Goal: Task Accomplishment & Management: Manage account settings

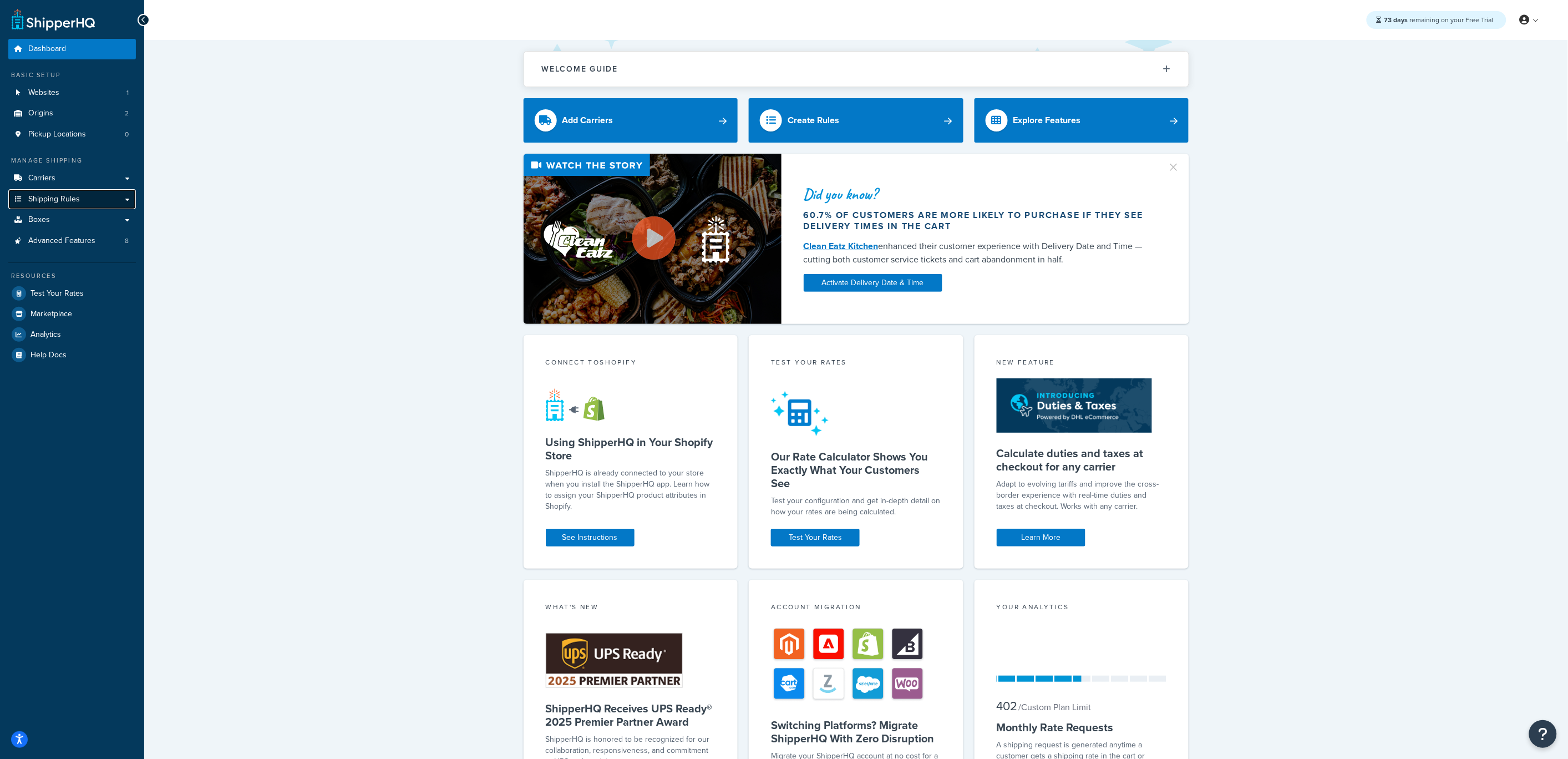
click at [52, 201] on span "Shipping Rules" at bounding box center [54, 199] width 52 height 9
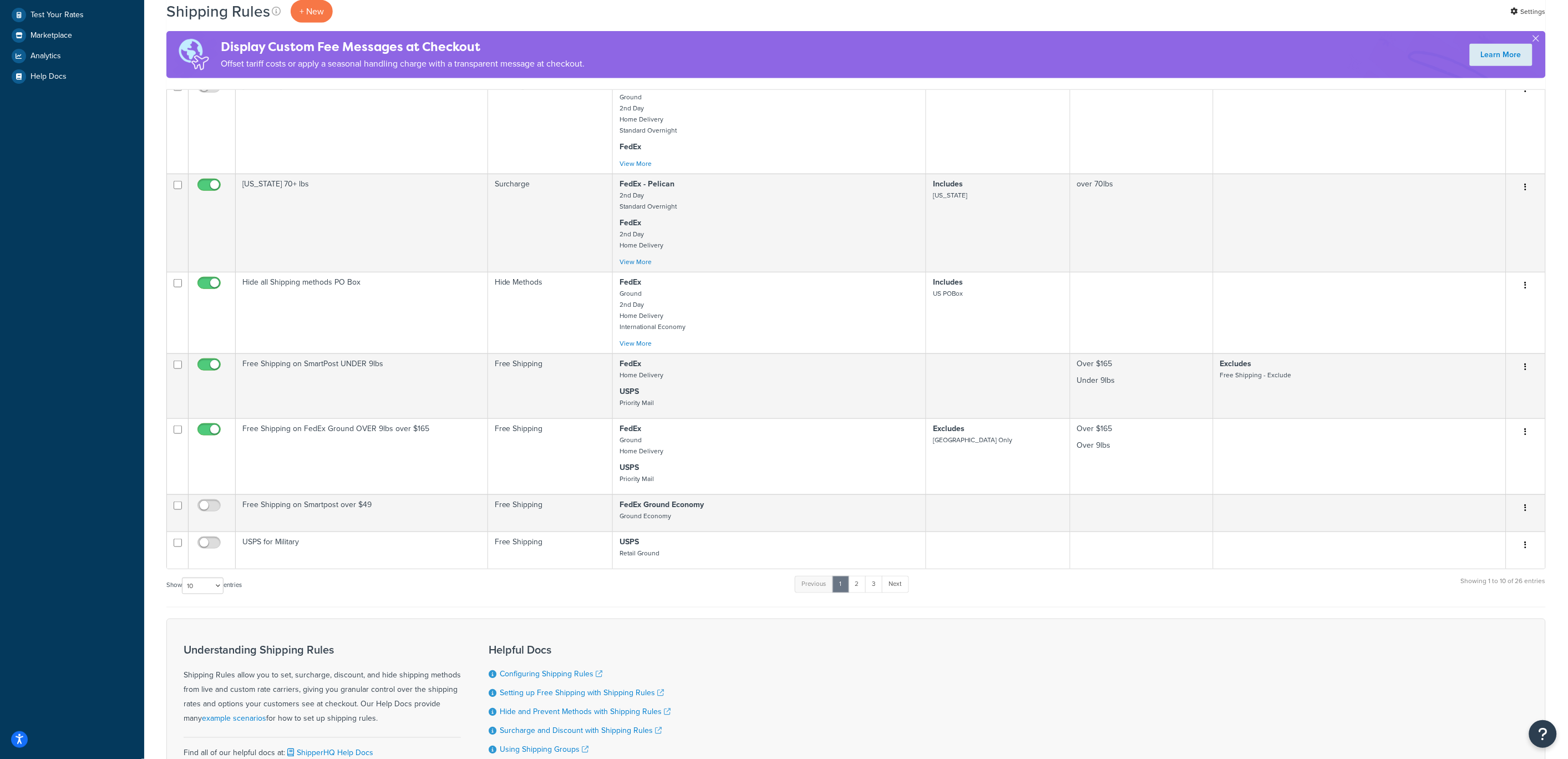
scroll to position [493, 0]
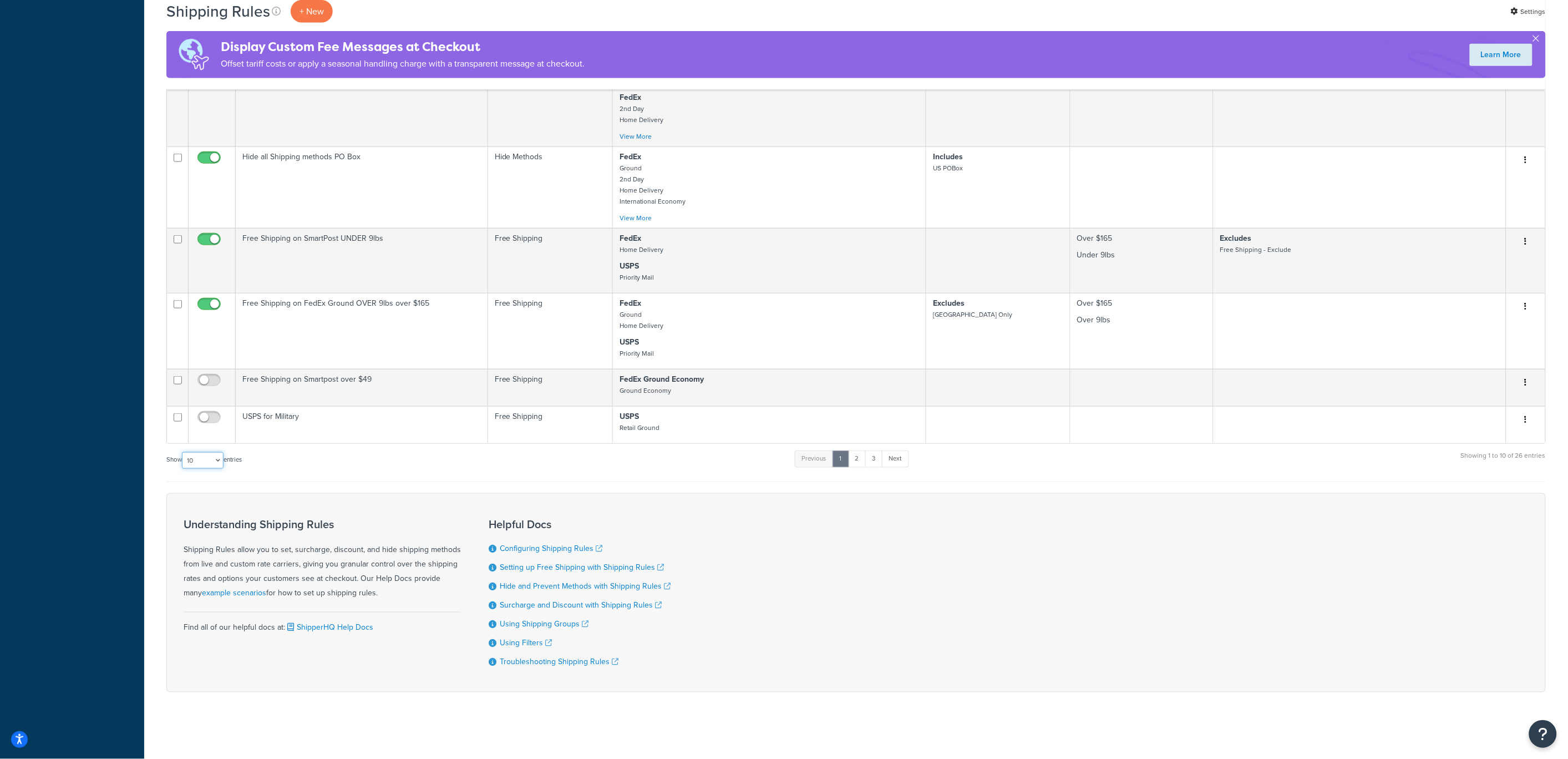
click at [188, 452] on select "10 15 25 50 100 1000" at bounding box center [203, 460] width 42 height 17
select select "50"
click at [183, 452] on select "10 15 25 50 100 1000" at bounding box center [203, 460] width 42 height 17
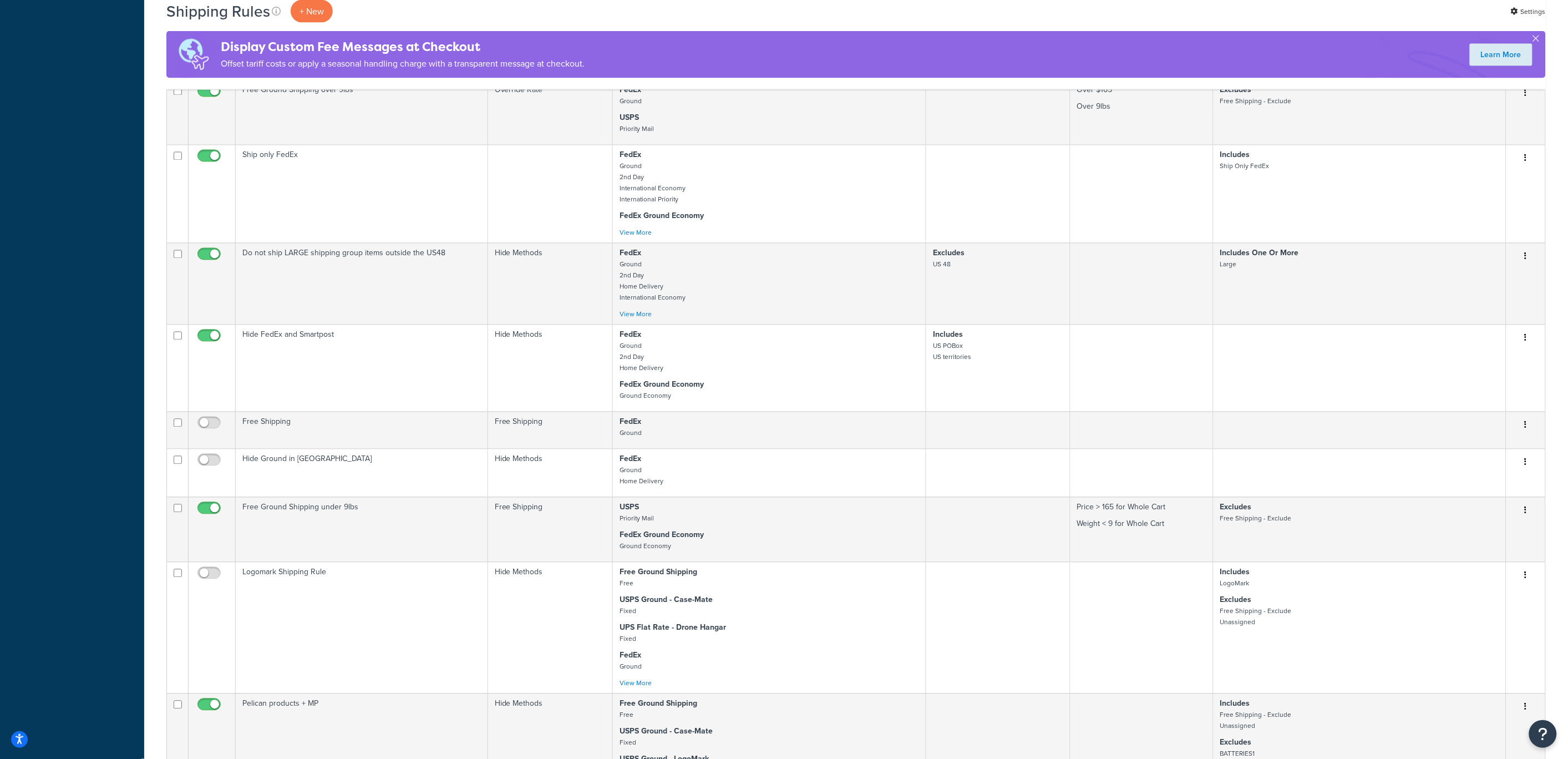
scroll to position [1635, 0]
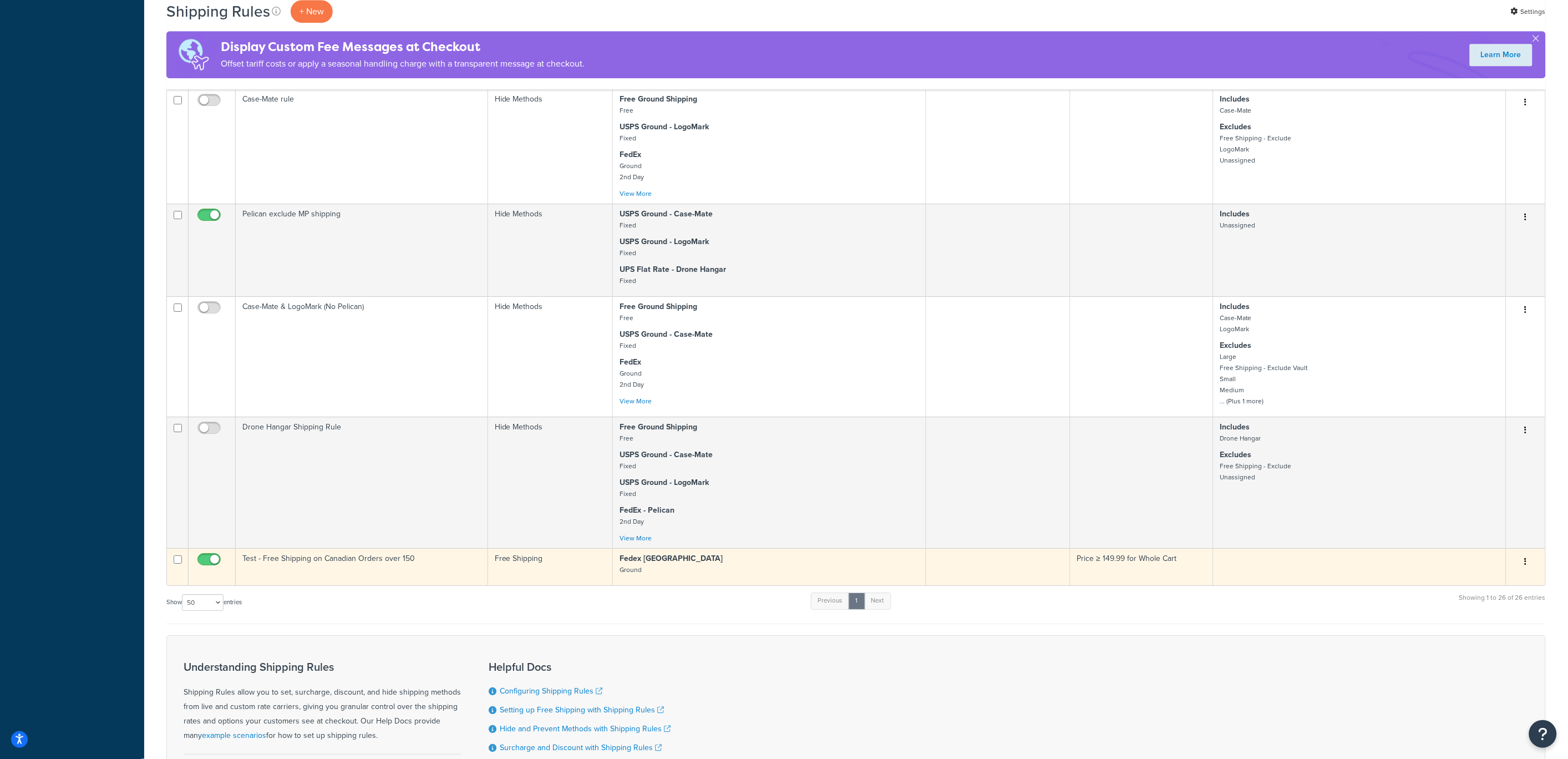
click at [345, 564] on td "Test - Free Shipping on Canadian Orders over 150" at bounding box center [361, 566] width 252 height 37
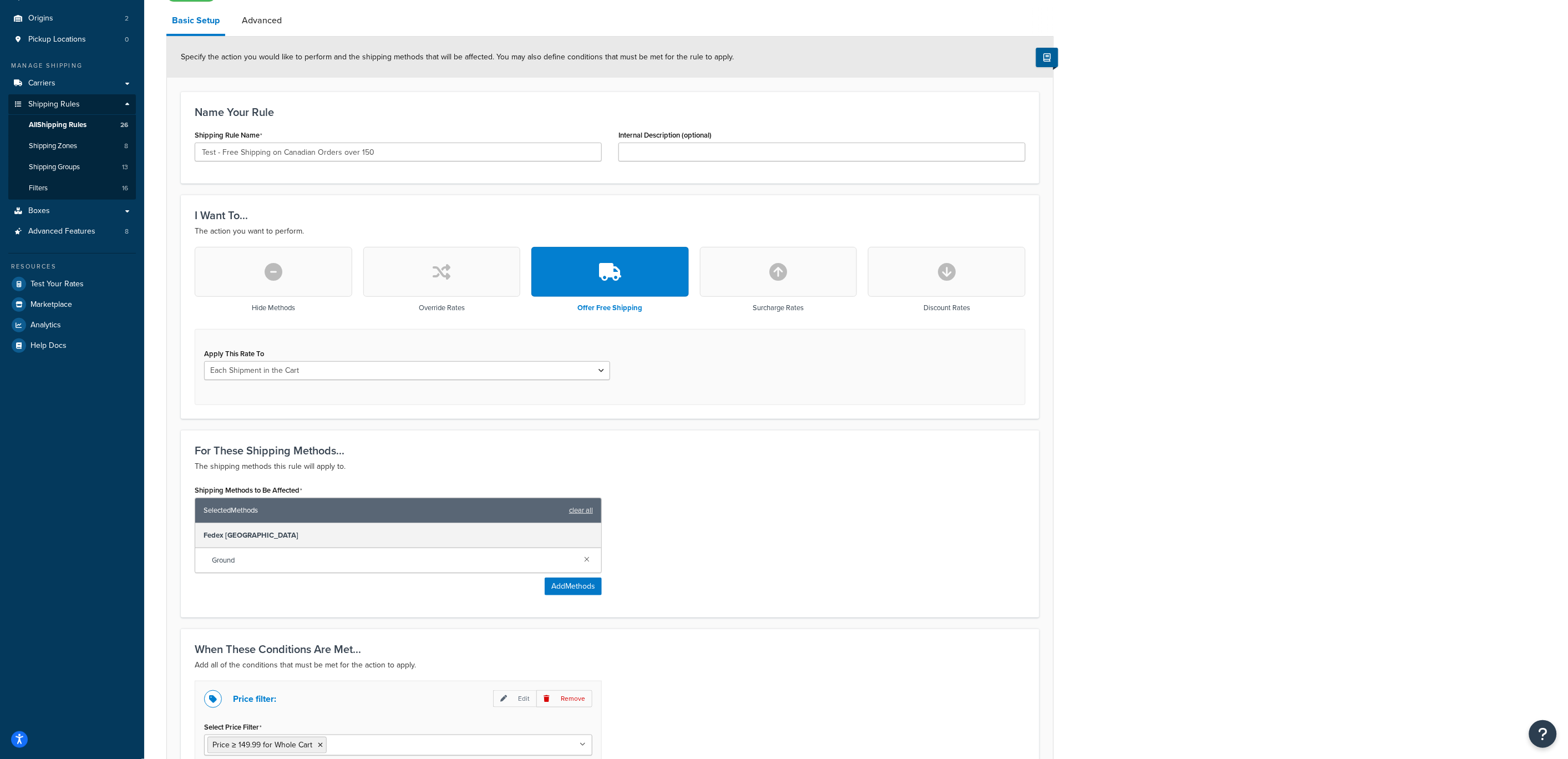
scroll to position [96, 0]
click at [379, 152] on input "Test - Free Shipping on Canadian Orders over 150" at bounding box center [398, 151] width 407 height 19
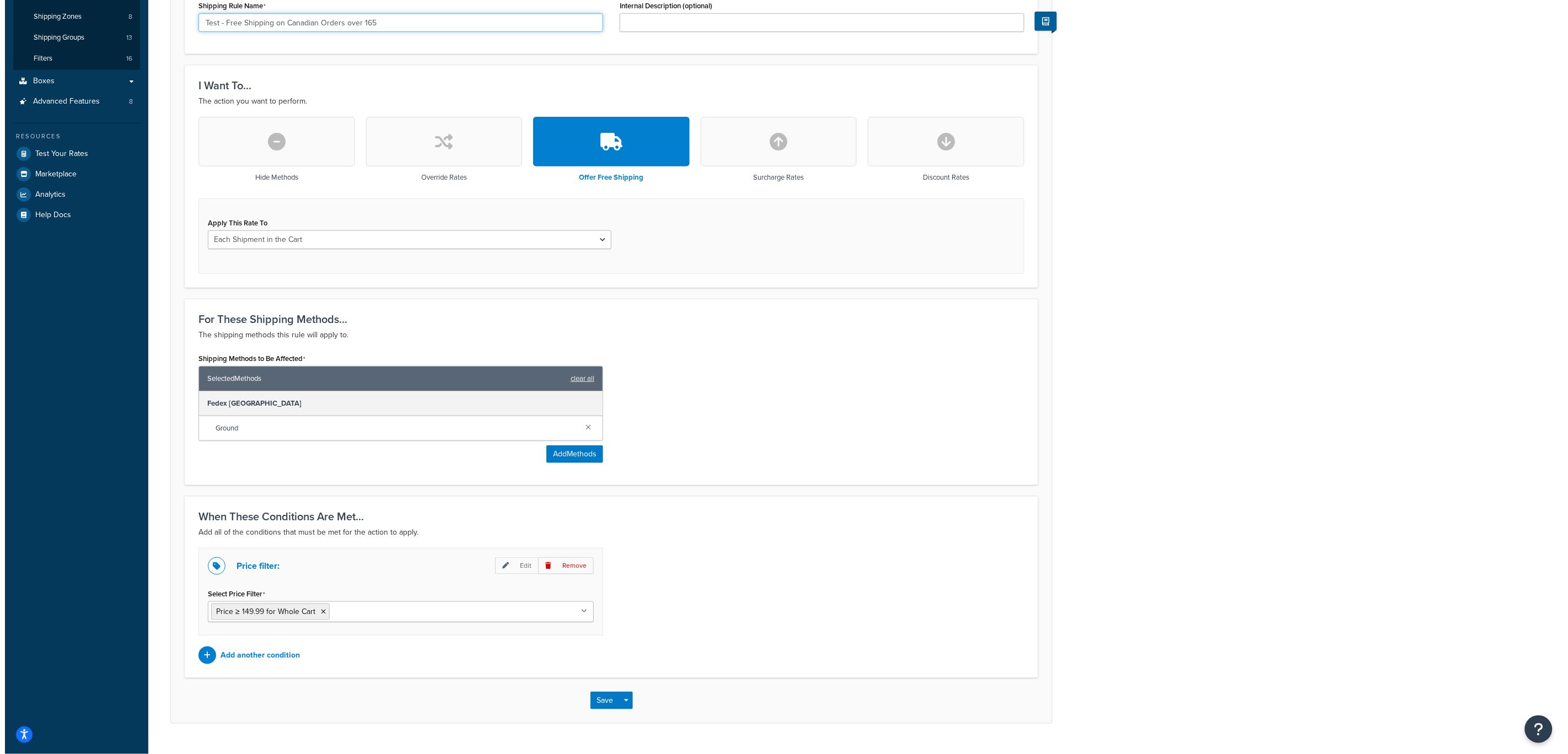
scroll to position [247, 0]
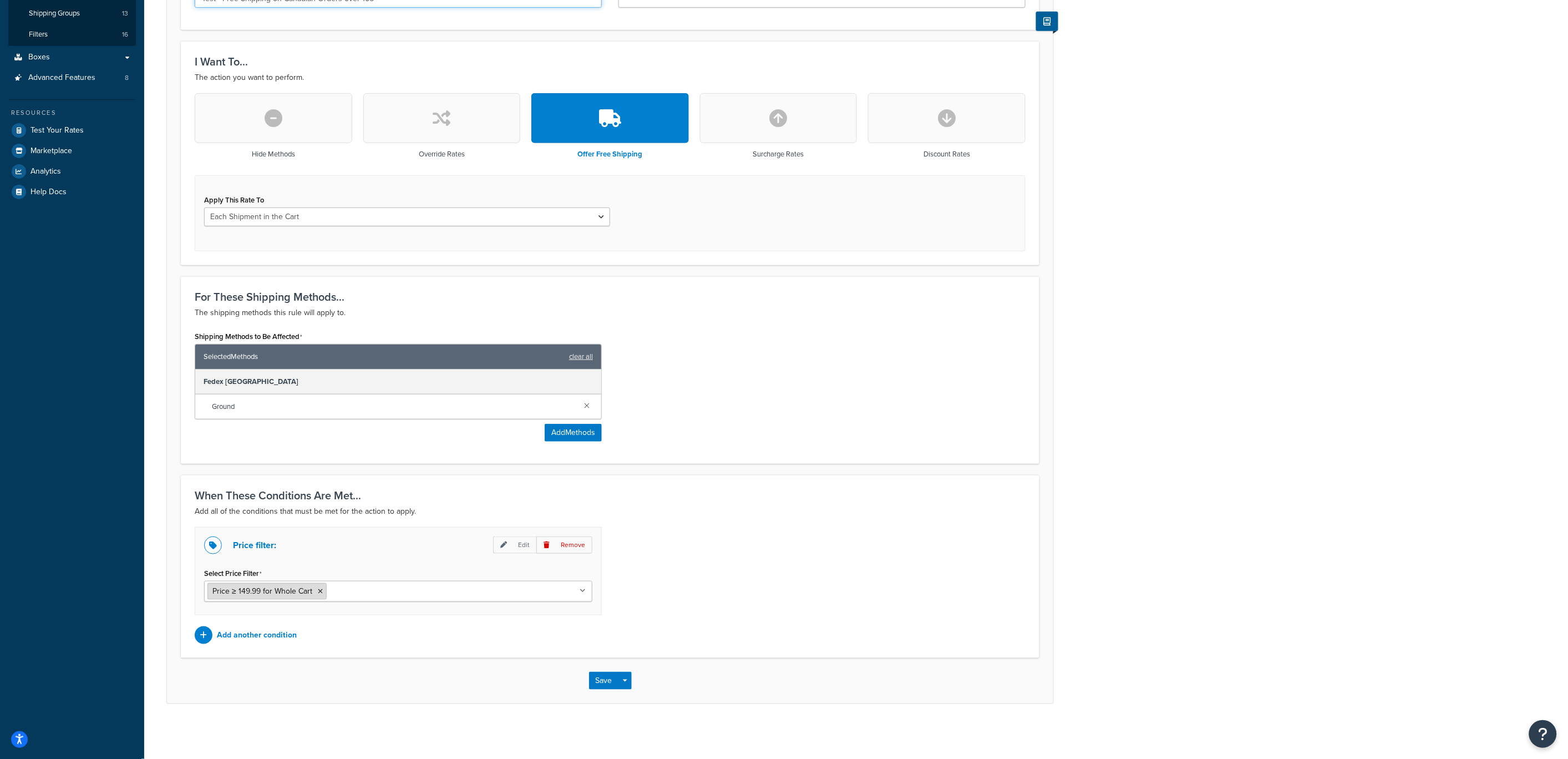
type input "Test - Free Shipping on Canadian Orders over 165"
click at [252, 592] on span "Price ≥ 149.99 for Whole Cart" at bounding box center [262, 591] width 100 height 12
click at [254, 592] on span "Price ≥ 149.99 for Whole Cart" at bounding box center [262, 591] width 100 height 12
click at [511, 543] on p "Edit" at bounding box center [515, 545] width 44 height 17
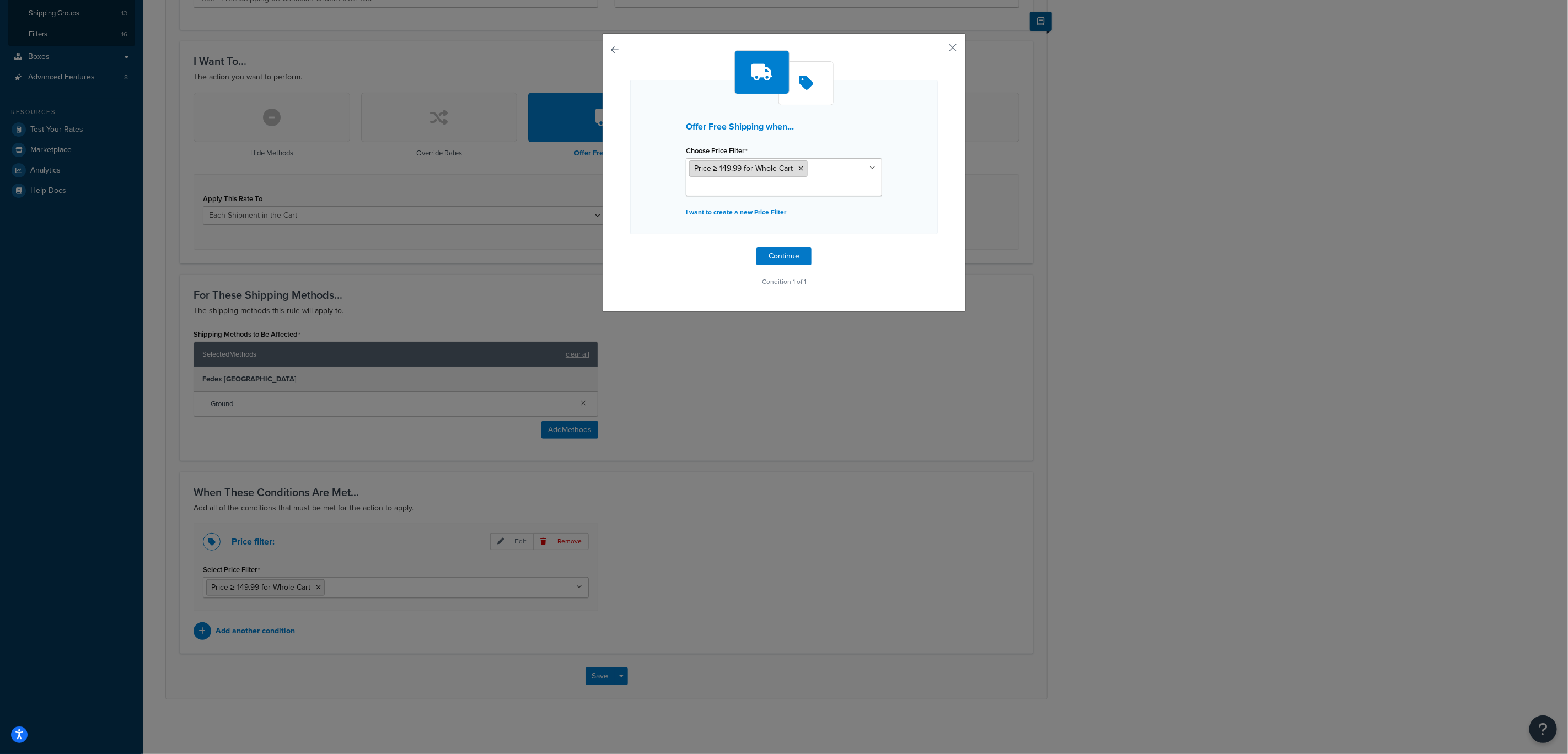
click at [755, 169] on span "Price ≥ 149.99 for Whole Cart" at bounding box center [743, 168] width 99 height 12
click at [870, 169] on icon at bounding box center [873, 168] width 6 height 7
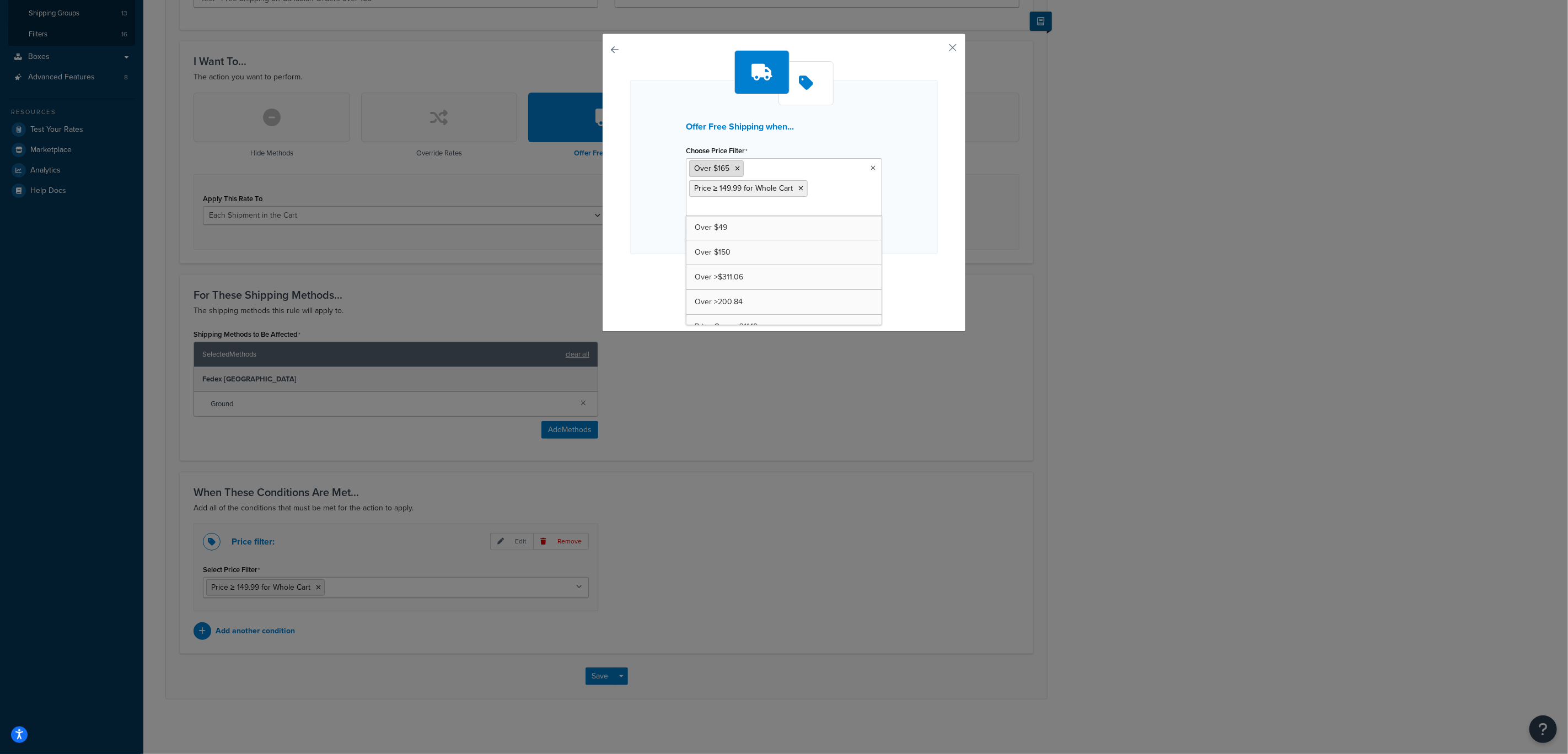
click at [735, 168] on icon at bounding box center [737, 168] width 5 height 7
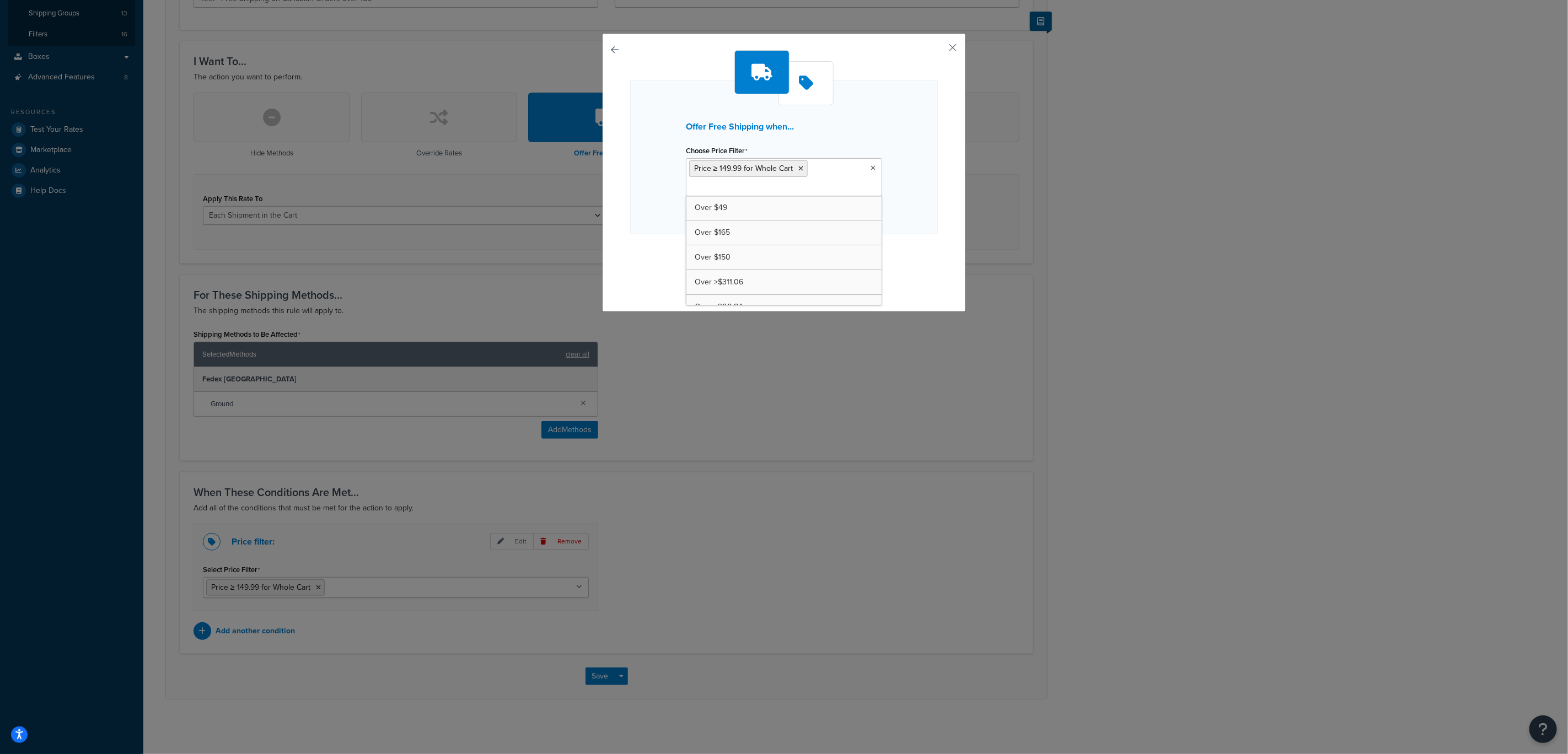
click at [871, 169] on icon at bounding box center [873, 168] width 5 height 7
click at [942, 49] on div "Offer Free Shipping when... Choose Price Filter Price ≥ 149.99 for Whole Cart O…" at bounding box center [784, 172] width 364 height 279
click at [938, 50] on button "button" at bounding box center [936, 51] width 3 height 3
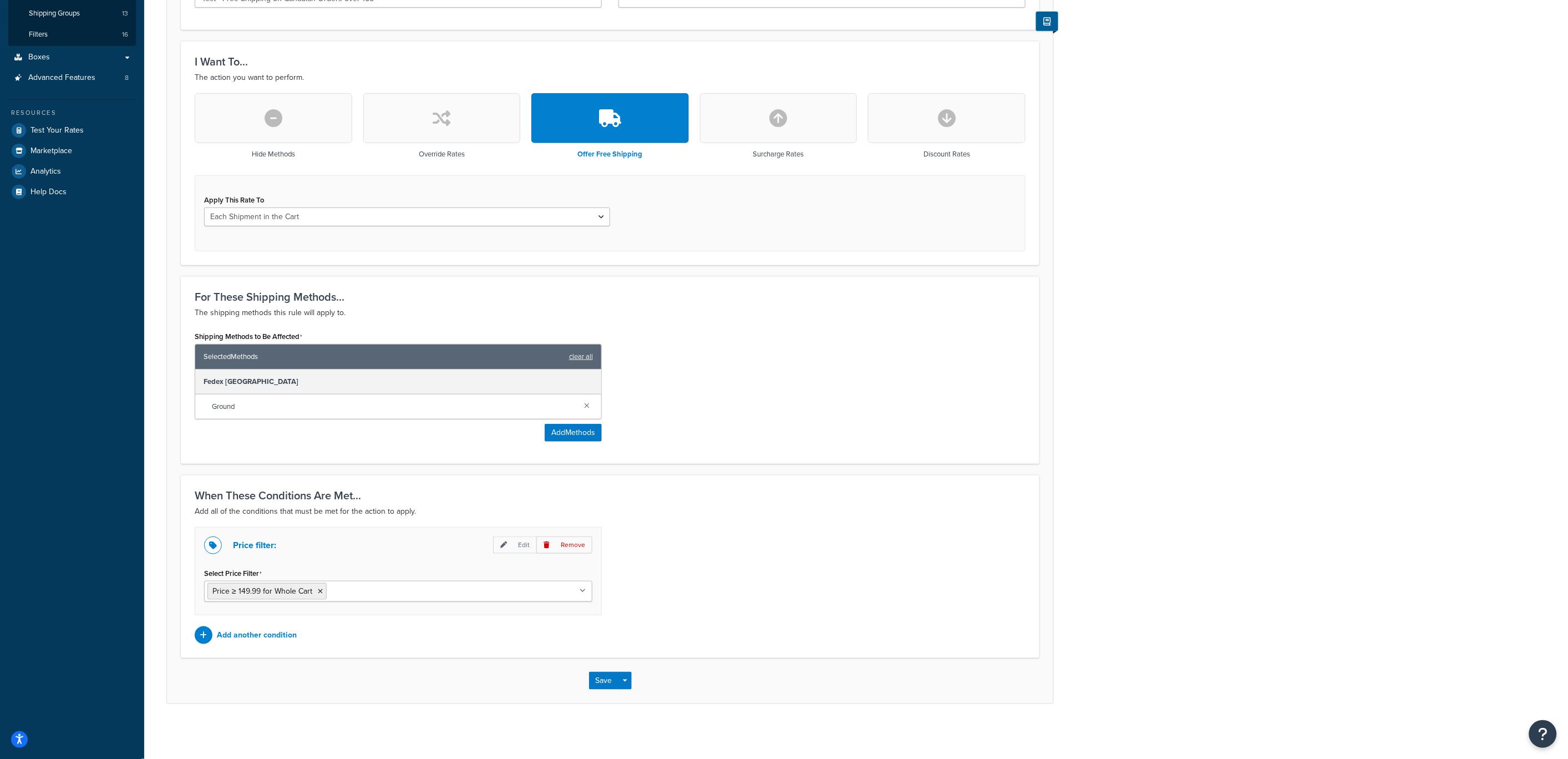
click at [259, 544] on p "Price filter:" at bounding box center [255, 545] width 44 height 15
click at [255, 638] on p "Add another condition" at bounding box center [257, 635] width 80 height 15
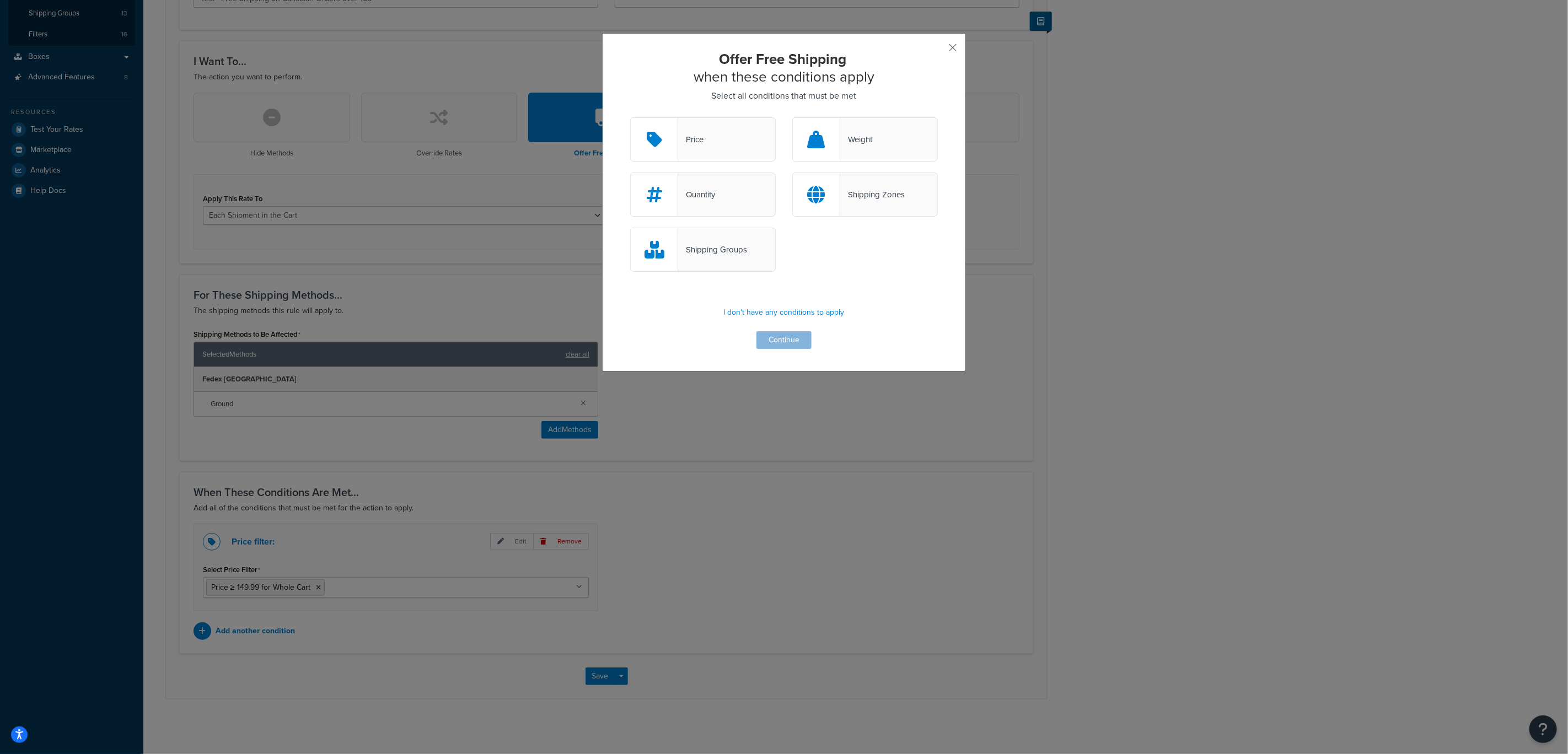
click at [705, 133] on div "Price" at bounding box center [703, 140] width 146 height 44
click at [0, 0] on input "Price" at bounding box center [0, 0] width 0 height 0
click at [778, 346] on button "Continue" at bounding box center [784, 340] width 55 height 18
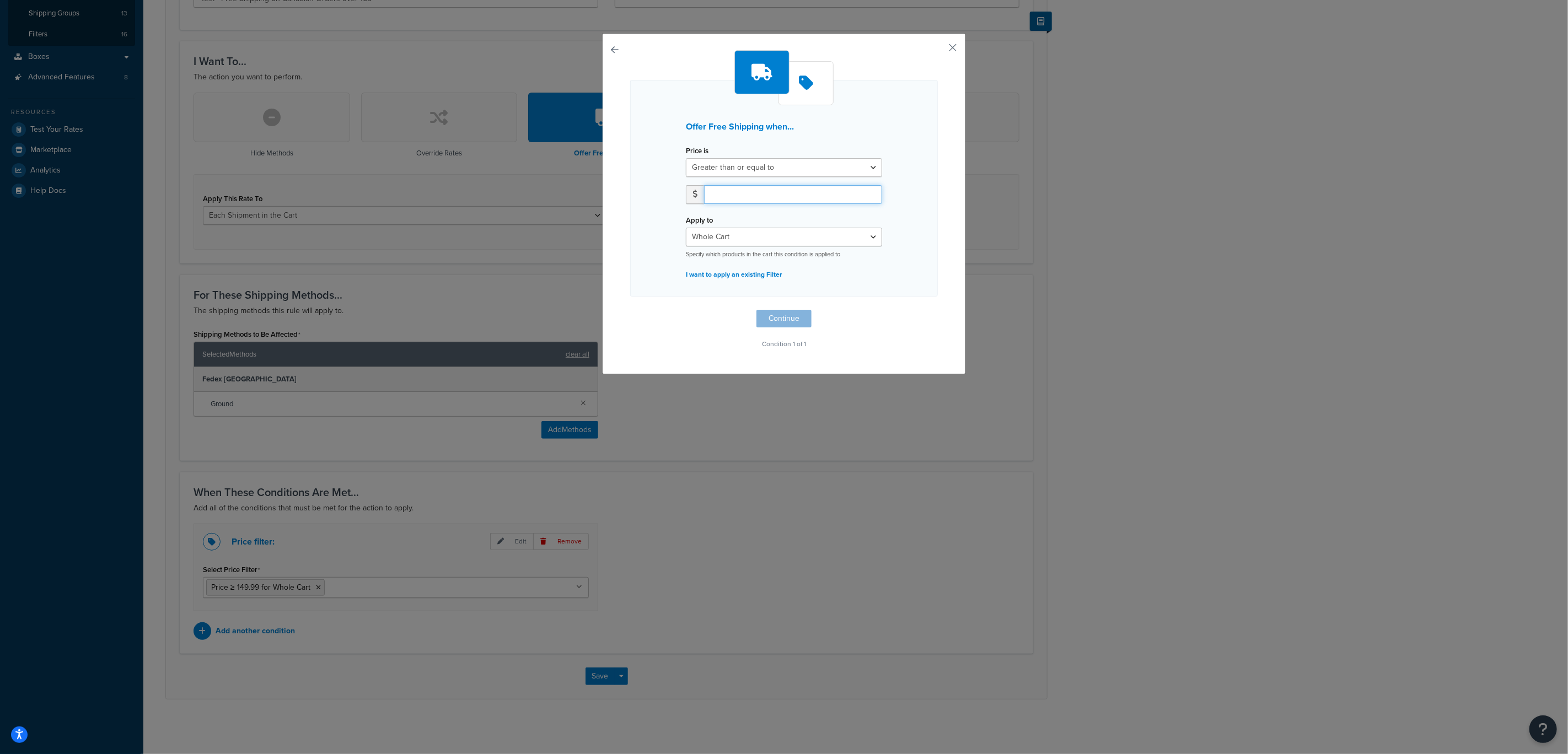
click at [726, 198] on input "number" at bounding box center [793, 194] width 178 height 19
click at [867, 196] on input "0" at bounding box center [793, 194] width 178 height 19
click at [866, 191] on input "1" at bounding box center [793, 194] width 178 height 19
type input "165"
click at [765, 230] on select "Whole Cart Everything in Shipping Group Everything at Origin Each Item within S…" at bounding box center [784, 237] width 196 height 19
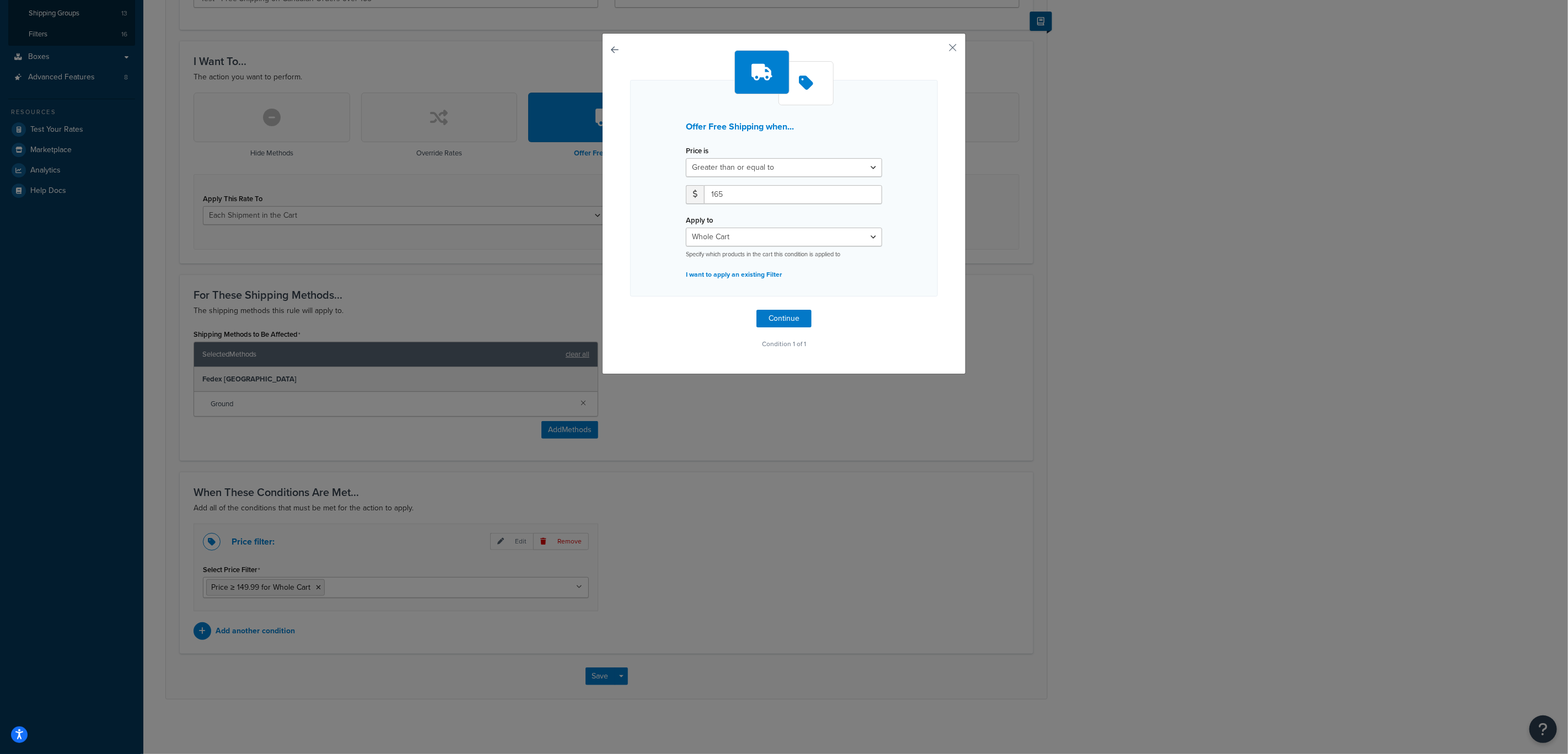
click at [687, 196] on span at bounding box center [695, 194] width 18 height 19
click at [687, 195] on span at bounding box center [695, 194] width 18 height 19
click at [784, 313] on button "Continue" at bounding box center [784, 318] width 55 height 18
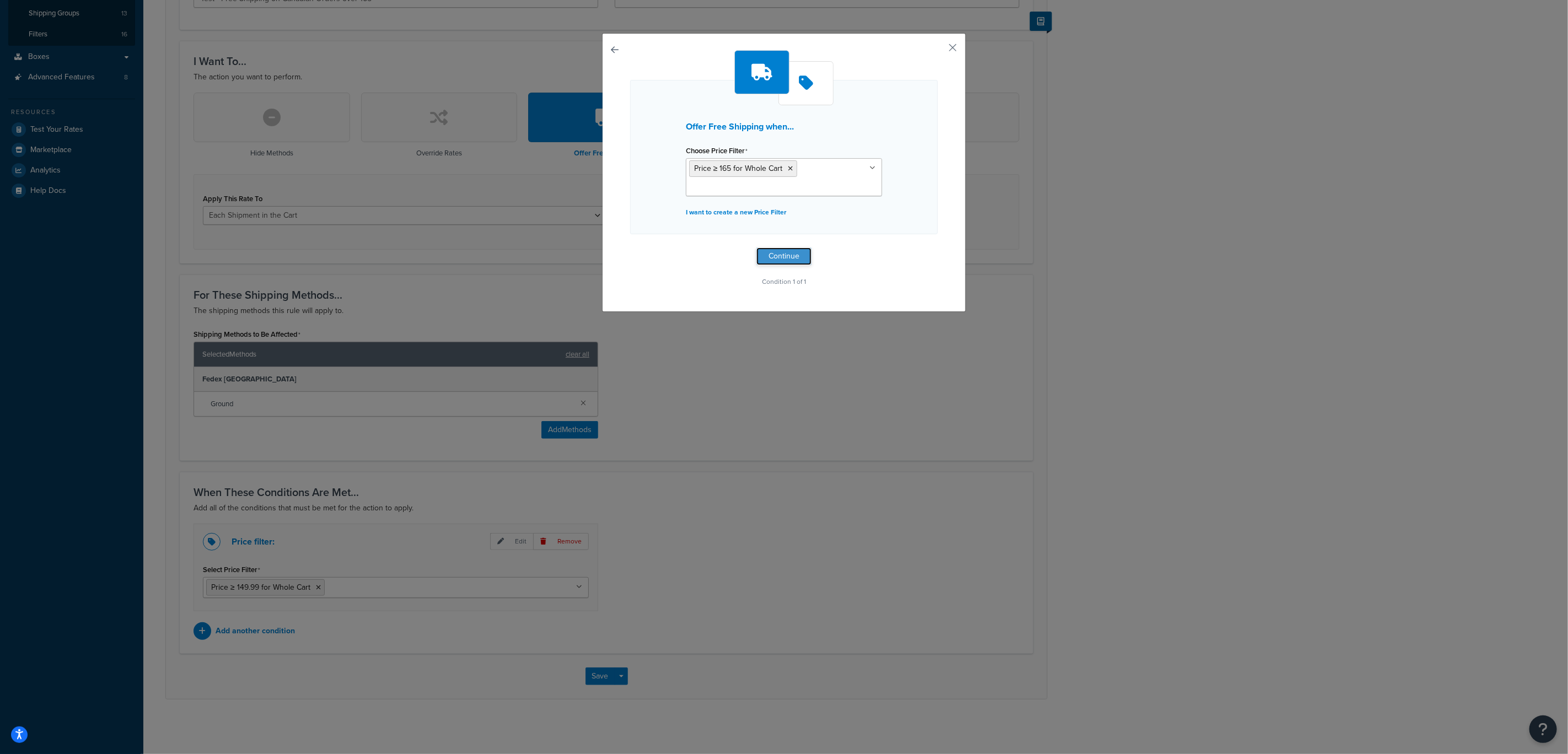
click at [778, 257] on button "Continue" at bounding box center [784, 256] width 55 height 18
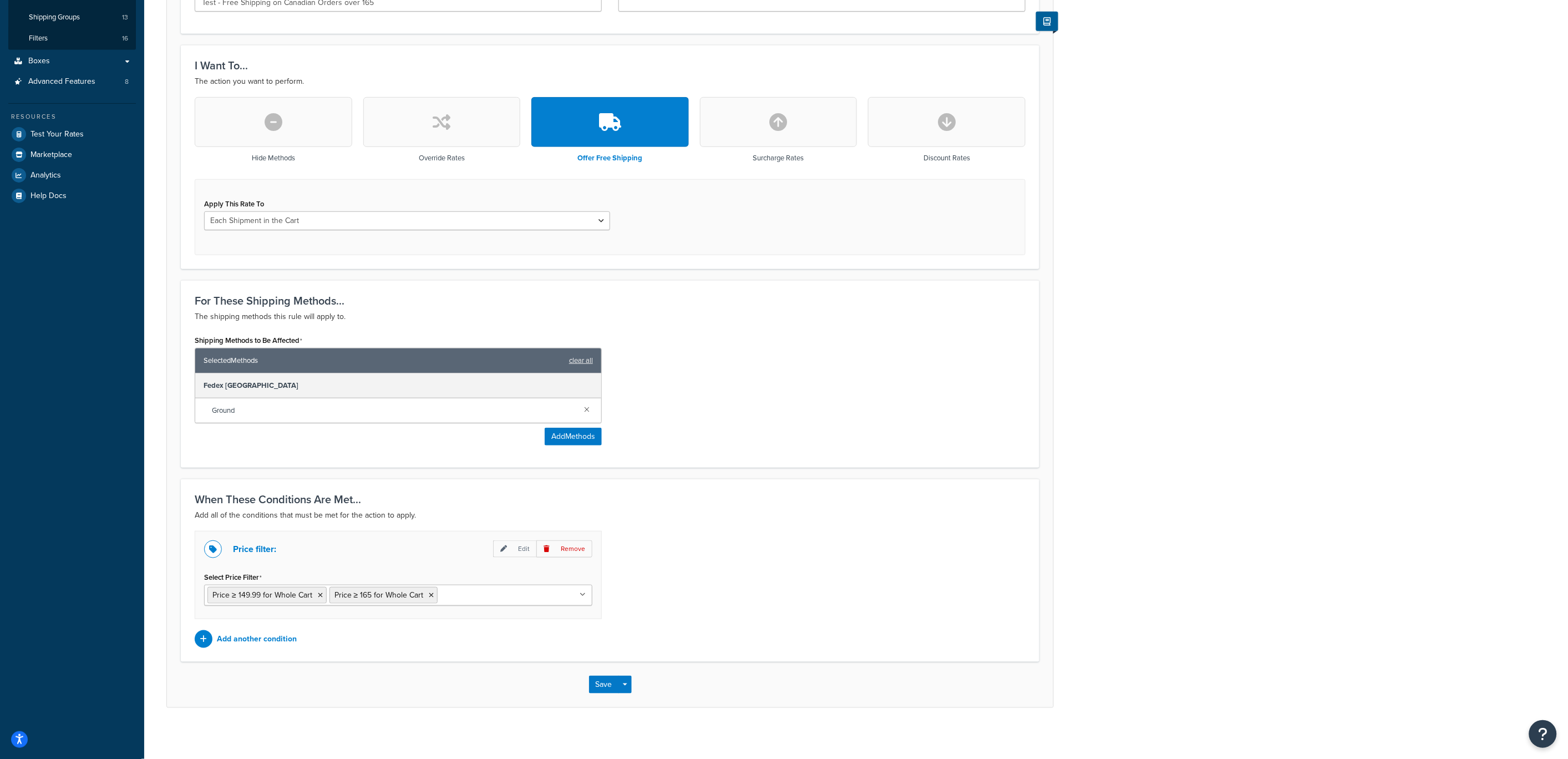
scroll to position [249, 0]
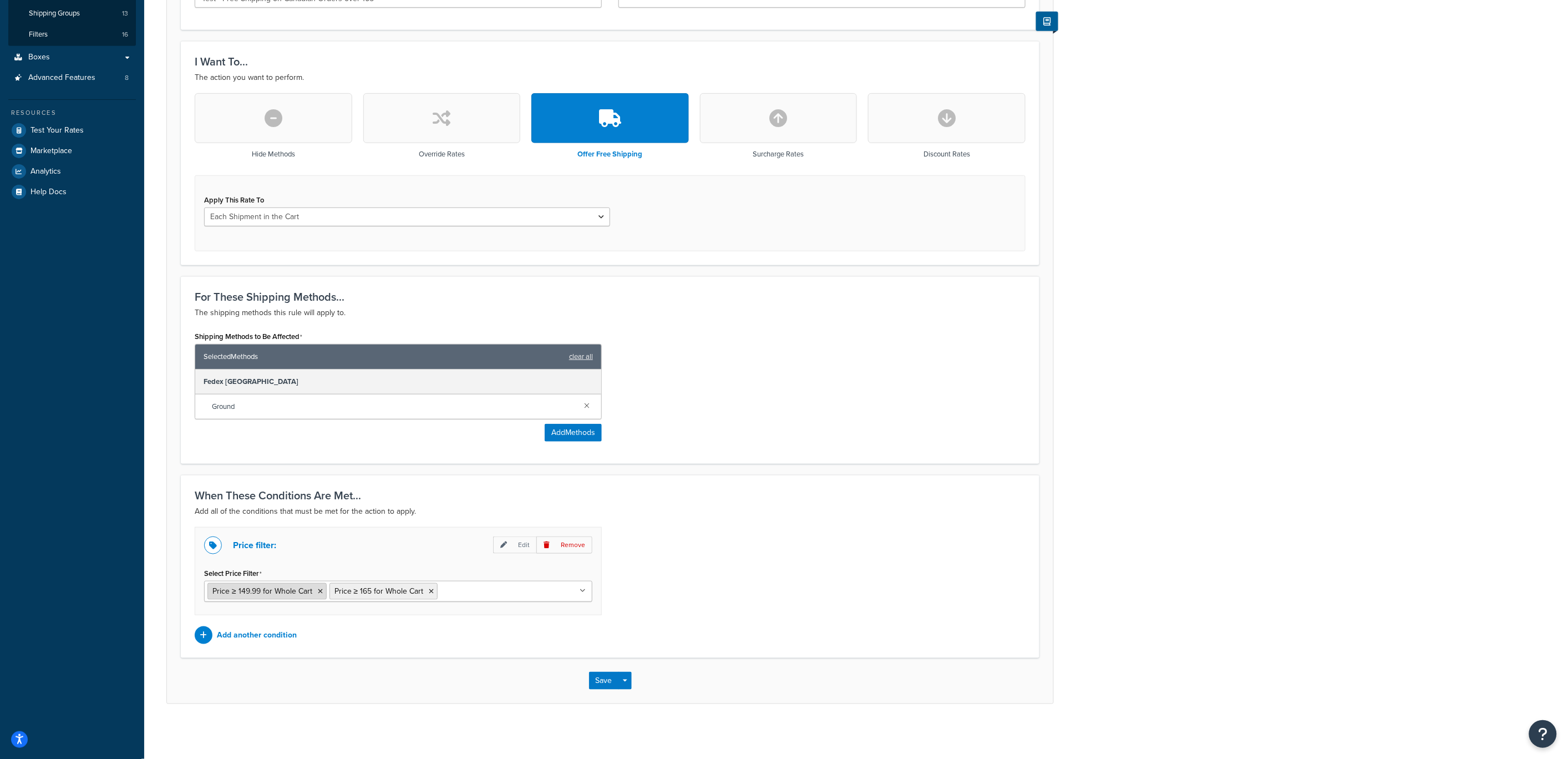
click at [321, 591] on icon at bounding box center [320, 591] width 5 height 7
click at [707, 587] on div "Price filter: Edit Remove Select Price Filter Price ≥ 165 for Whole Cart Over $…" at bounding box center [610, 585] width 848 height 117
click at [604, 682] on button "Save" at bounding box center [604, 680] width 30 height 18
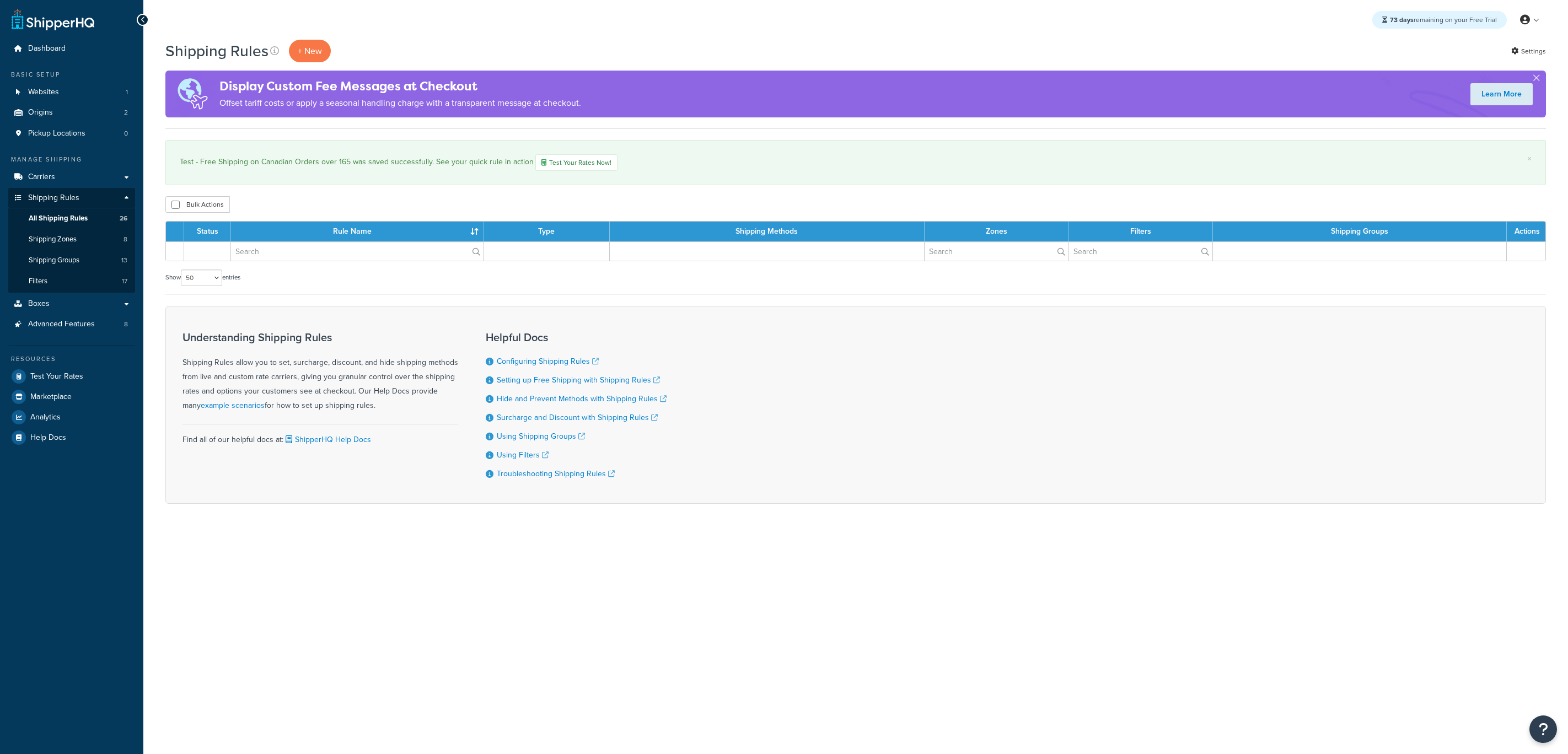
select select "50"
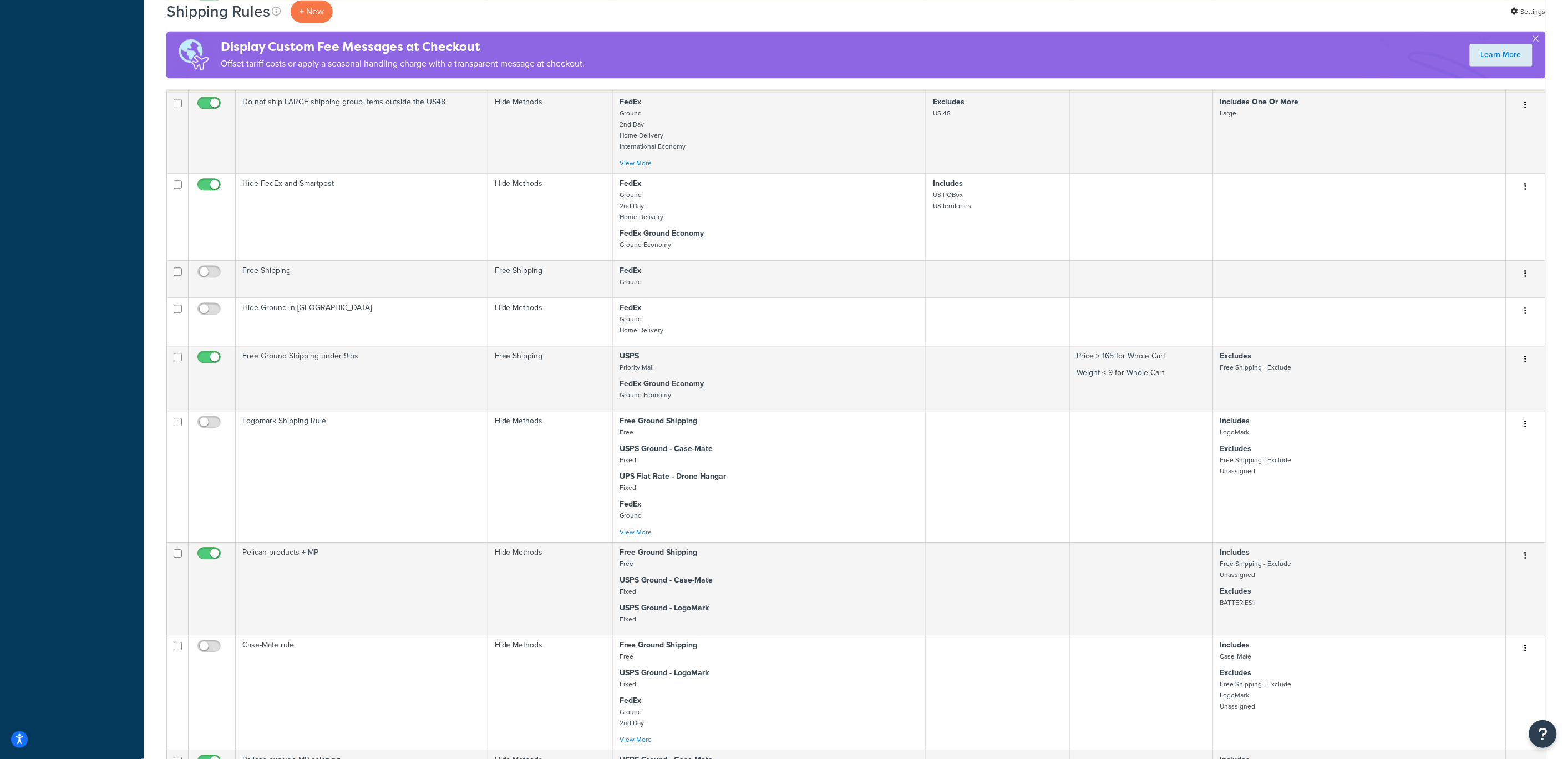
scroll to position [1838, 0]
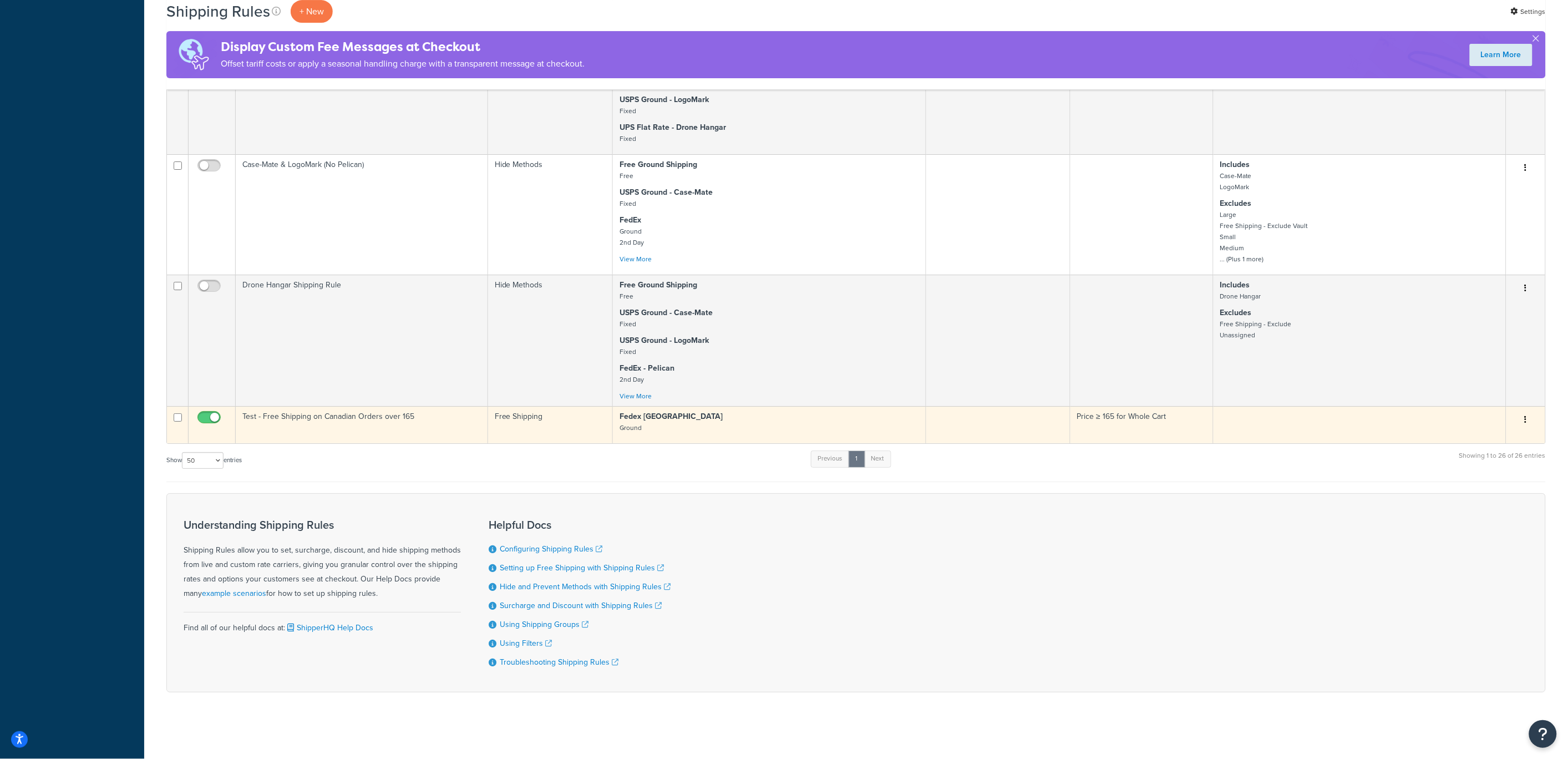
click at [435, 420] on td "Test - Free Shipping on Canadian Orders over 165" at bounding box center [361, 425] width 252 height 37
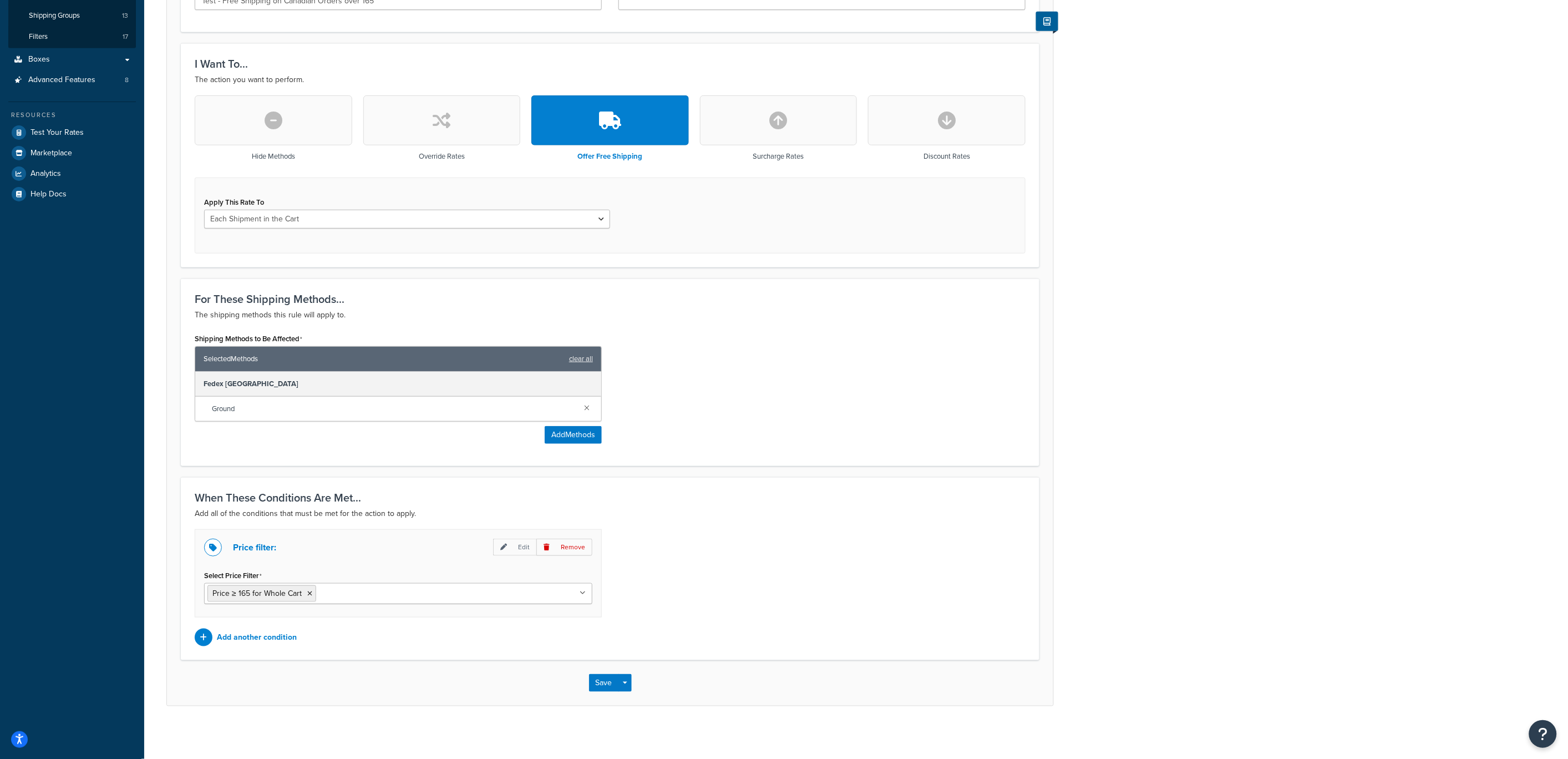
scroll to position [249, 0]
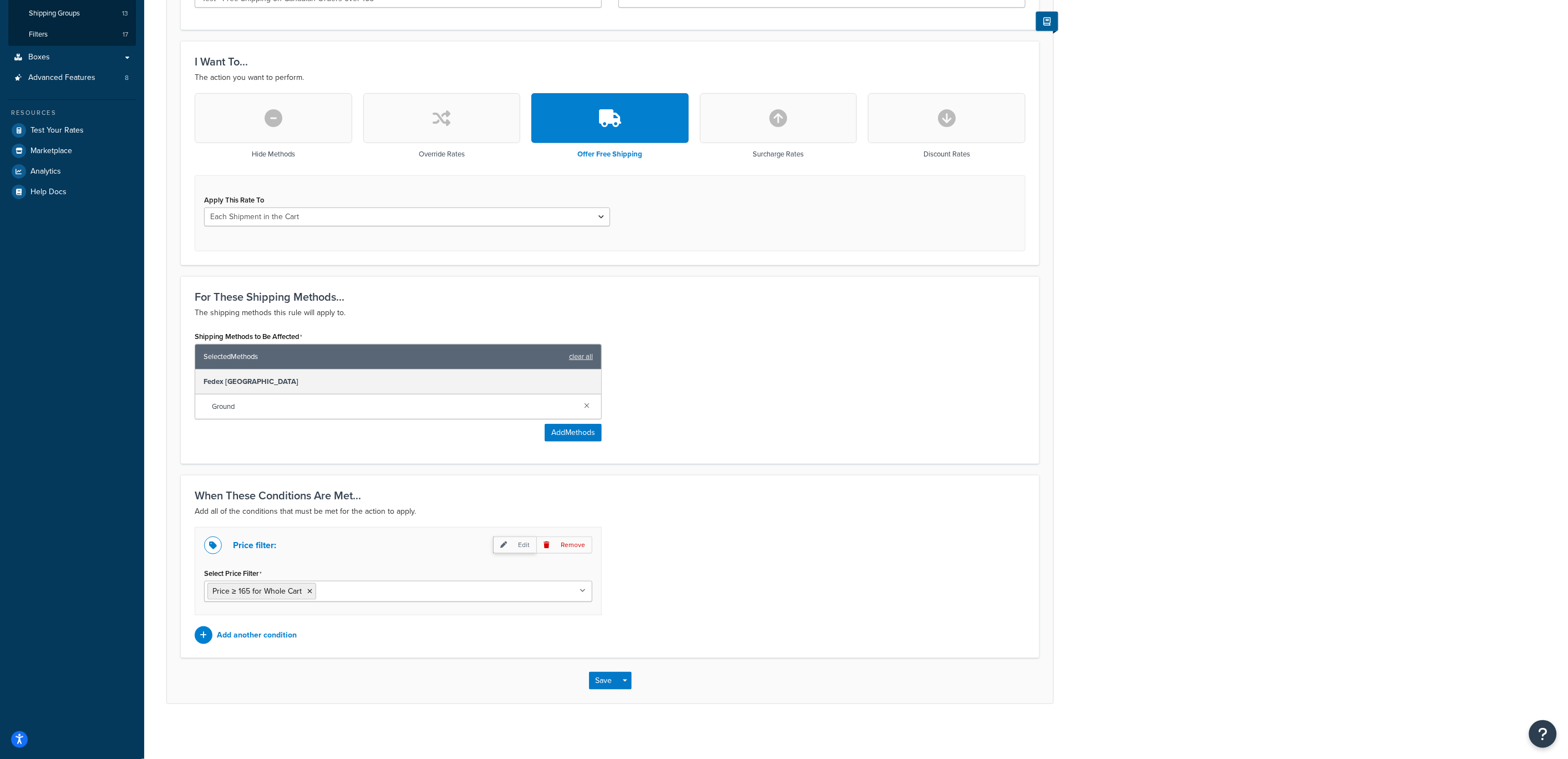
click at [503, 542] on icon at bounding box center [504, 544] width 7 height 7
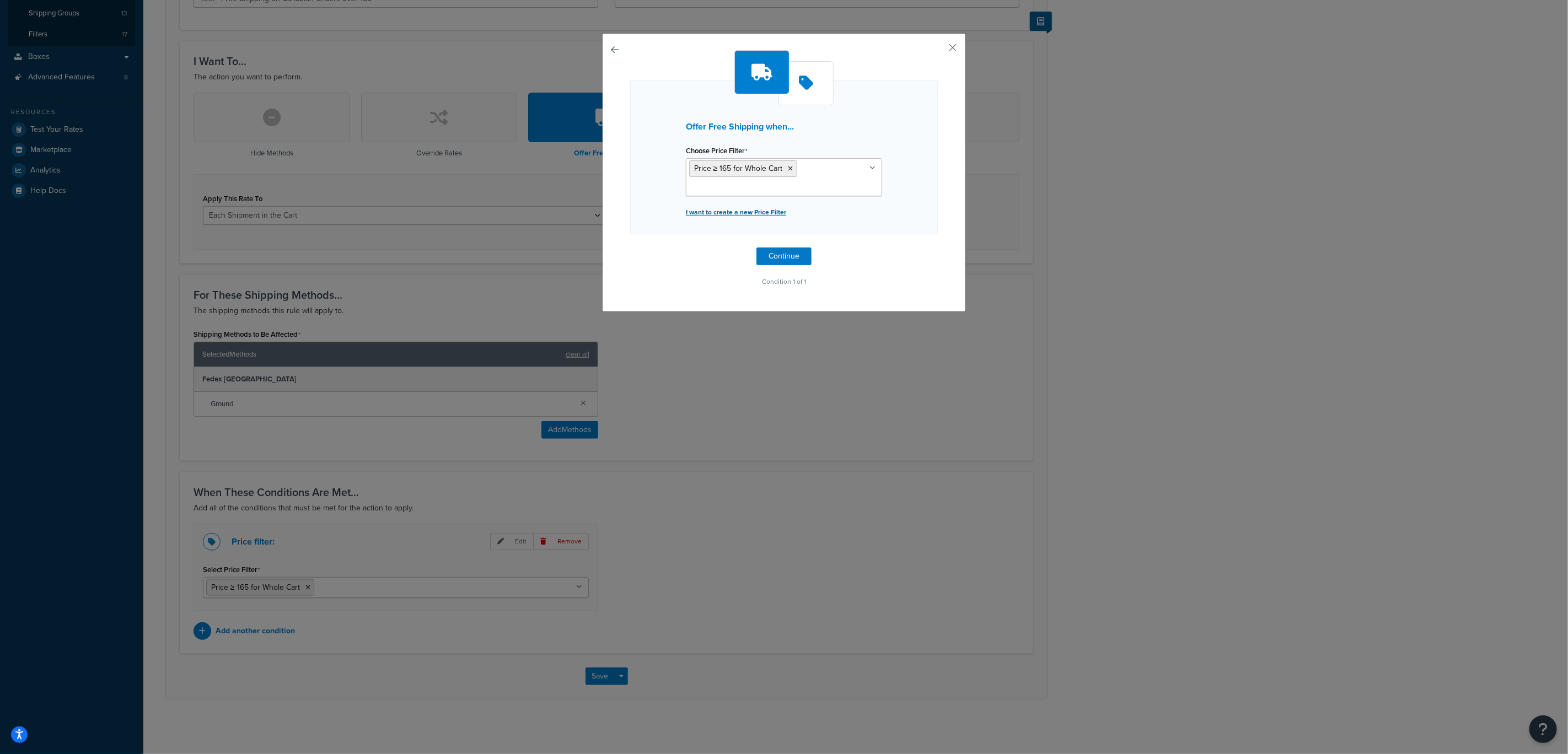
click at [722, 204] on p "I want to create a new Price Filter" at bounding box center [784, 212] width 196 height 15
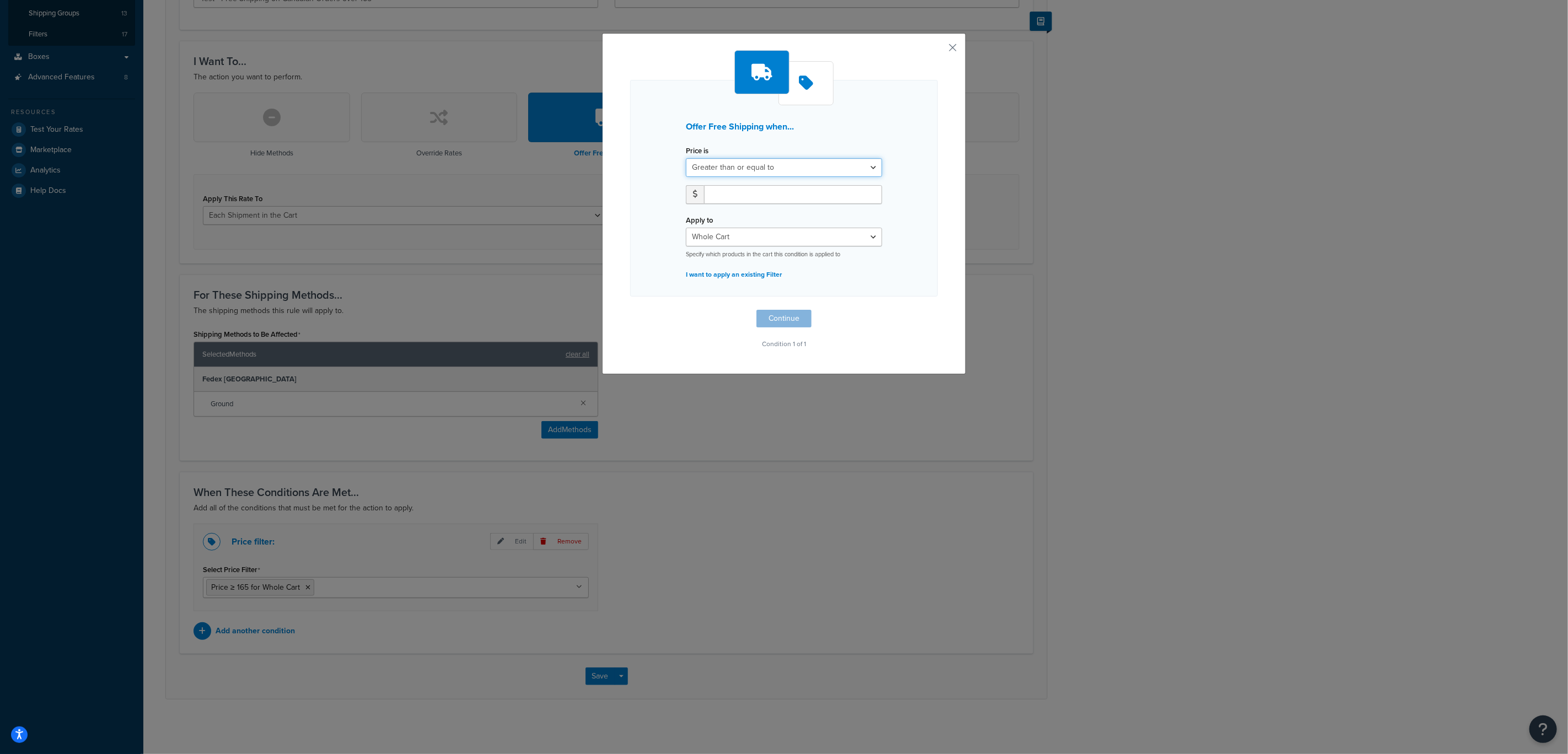
click at [763, 167] on select "Greater than or equal to Between or equal to Less than or equal to" at bounding box center [784, 167] width 196 height 19
click at [686, 158] on select "Greater than or equal to Between or equal to Less than or equal to" at bounding box center [784, 167] width 196 height 19
click at [938, 50] on button "button" at bounding box center [936, 51] width 3 height 3
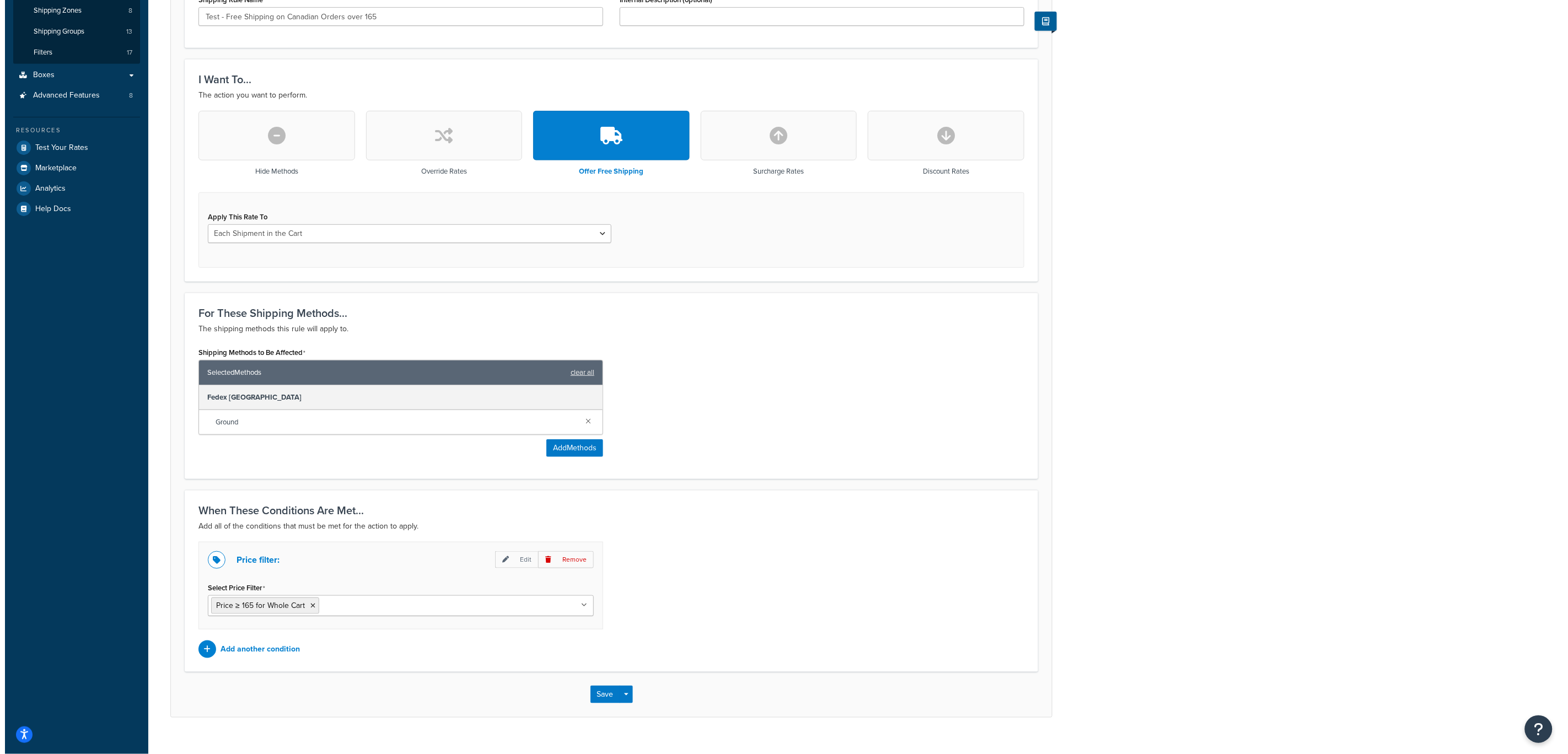
scroll to position [247, 0]
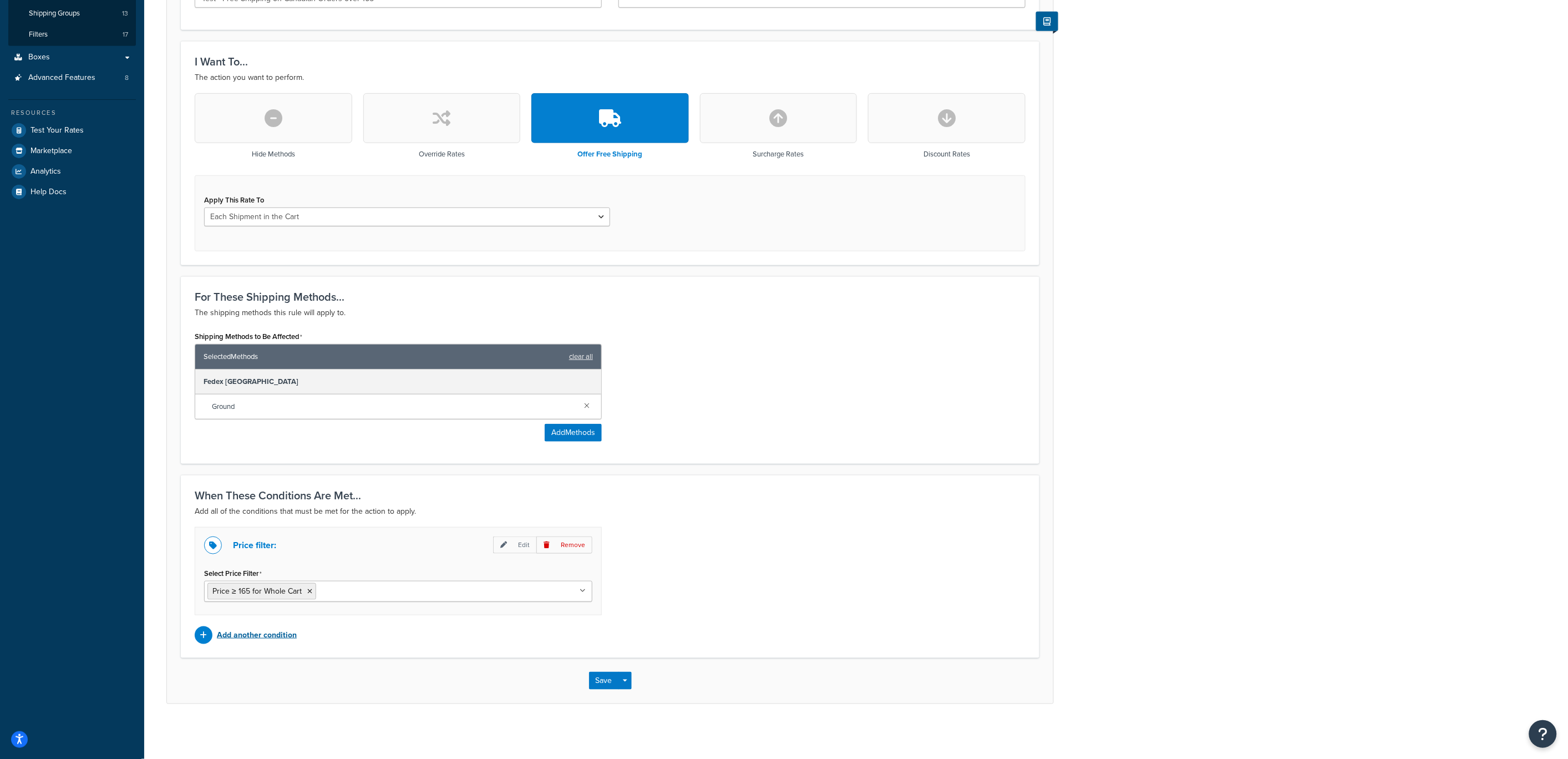
click at [228, 642] on p "Add another condition" at bounding box center [257, 635] width 80 height 15
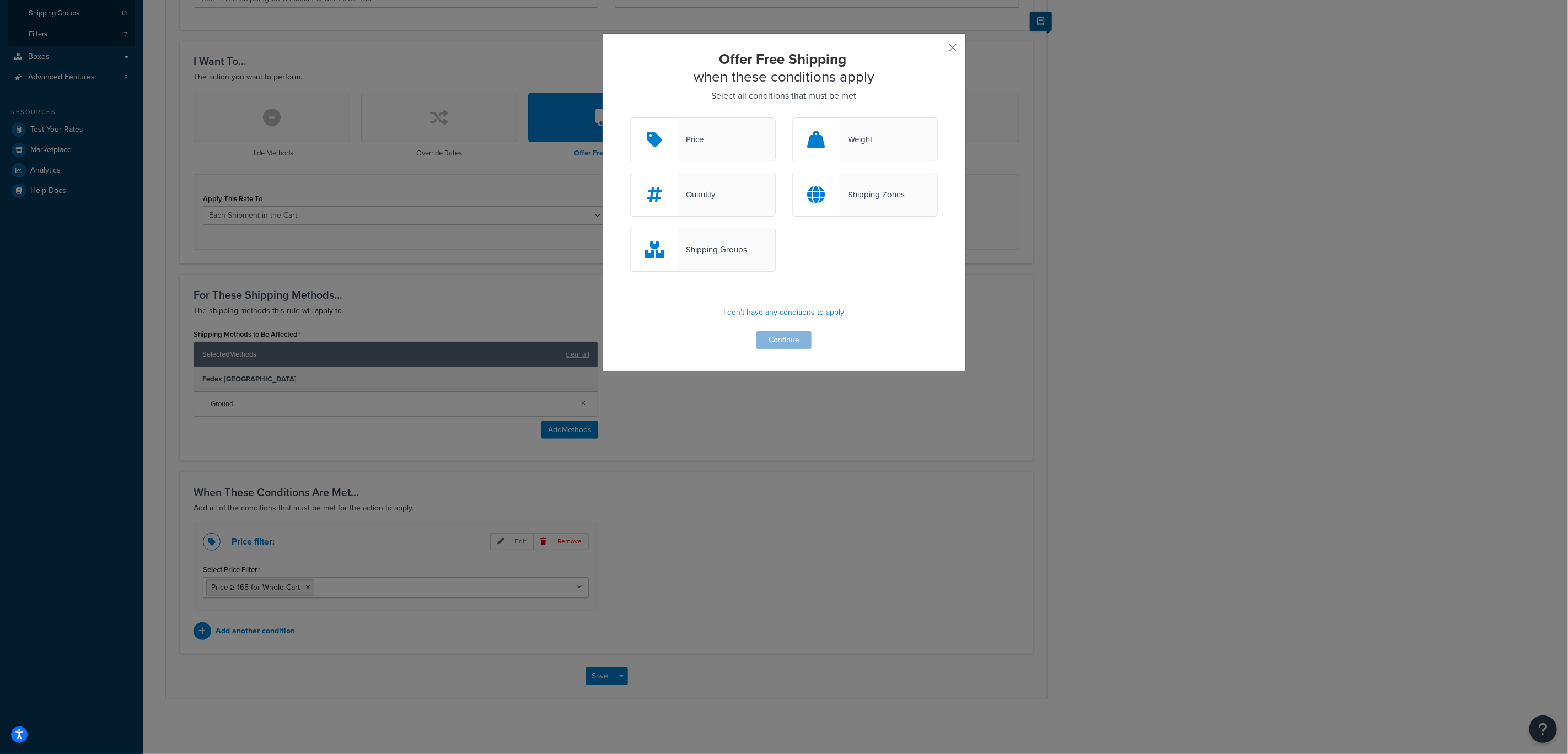
click at [856, 204] on div "Shipping Zones" at bounding box center [865, 194] width 146 height 44
click at [0, 0] on input "Shipping Zones" at bounding box center [0, 0] width 0 height 0
click at [779, 343] on button "Continue" at bounding box center [784, 340] width 55 height 18
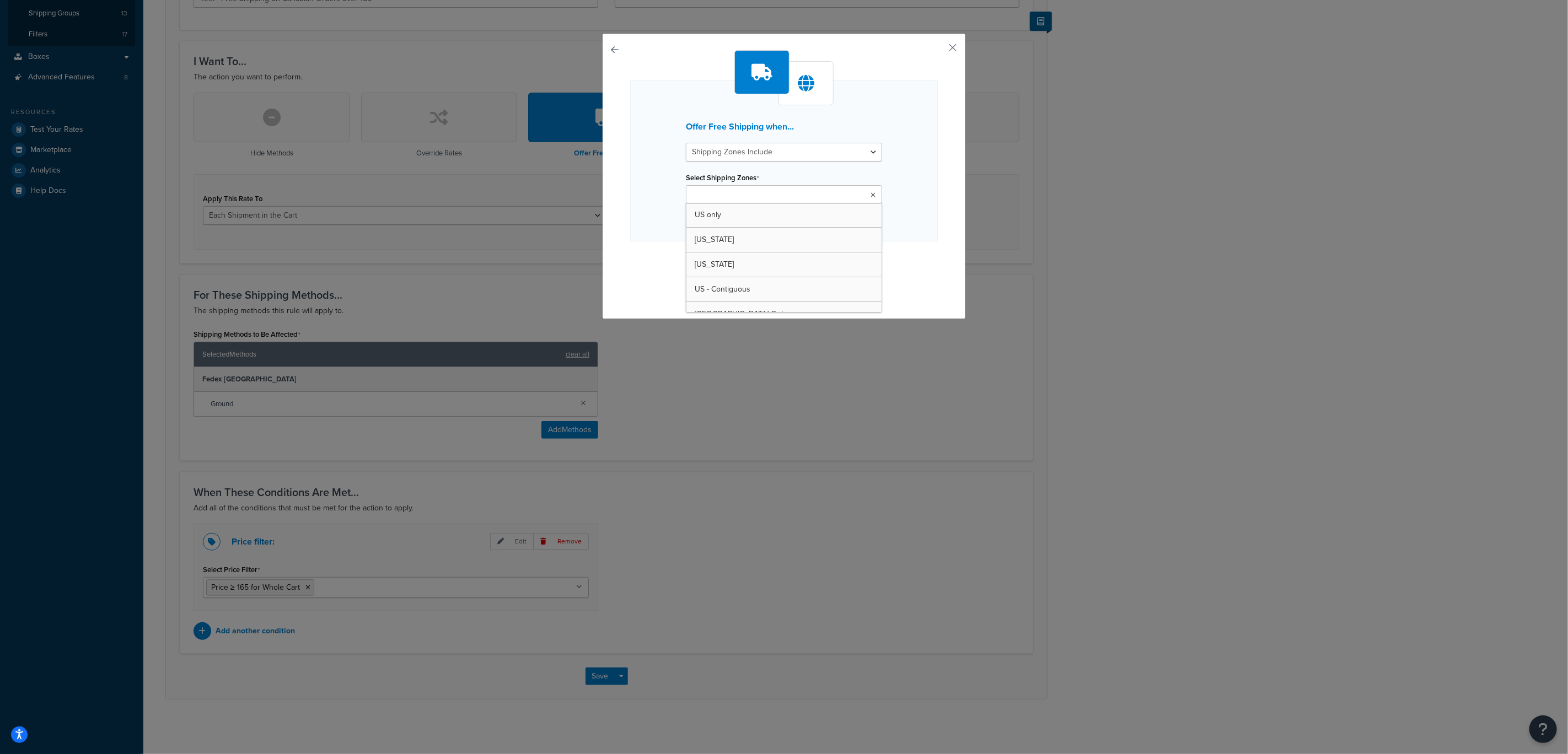
click at [782, 196] on ul at bounding box center [784, 194] width 196 height 18
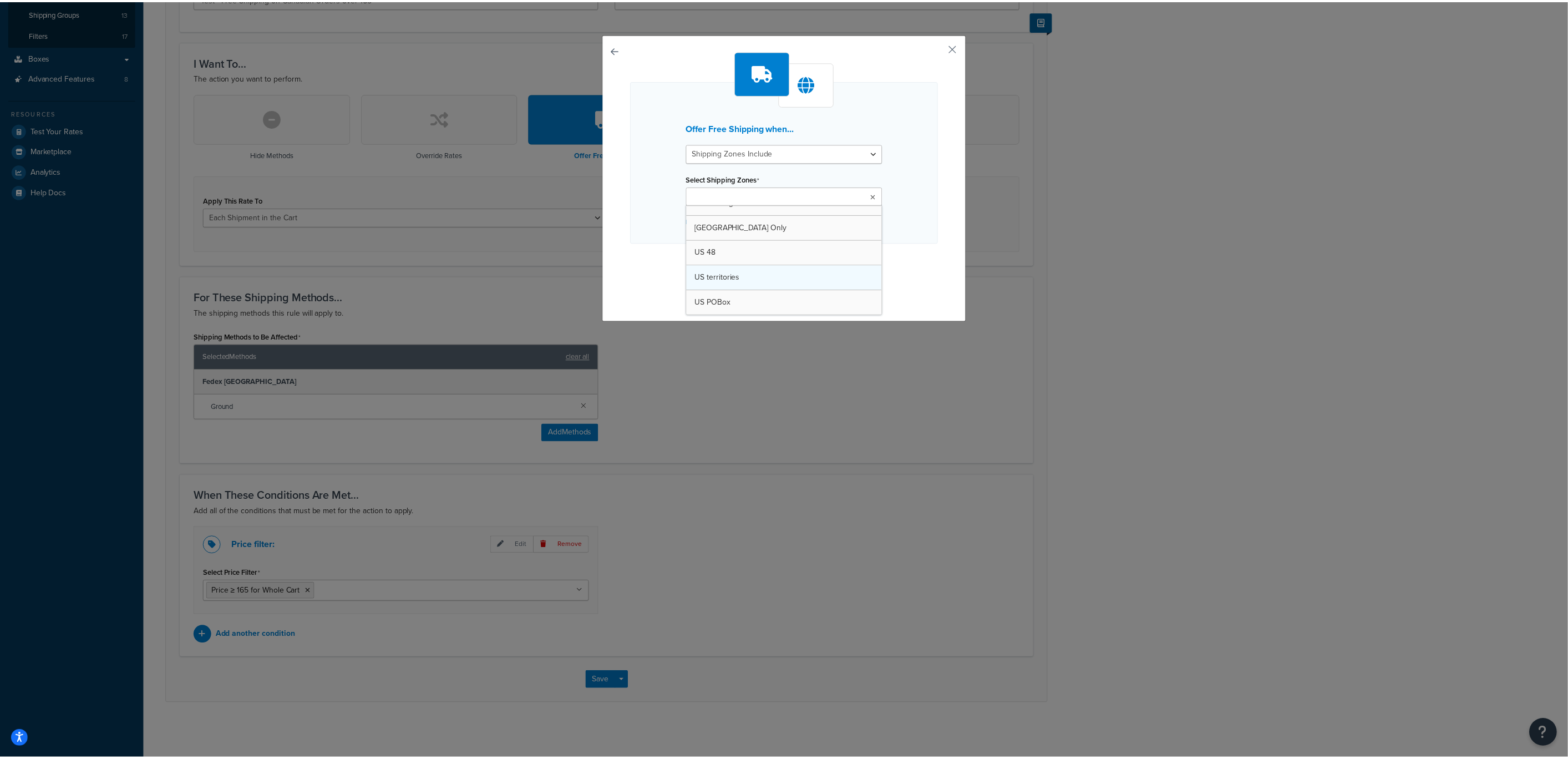
scroll to position [90, 0]
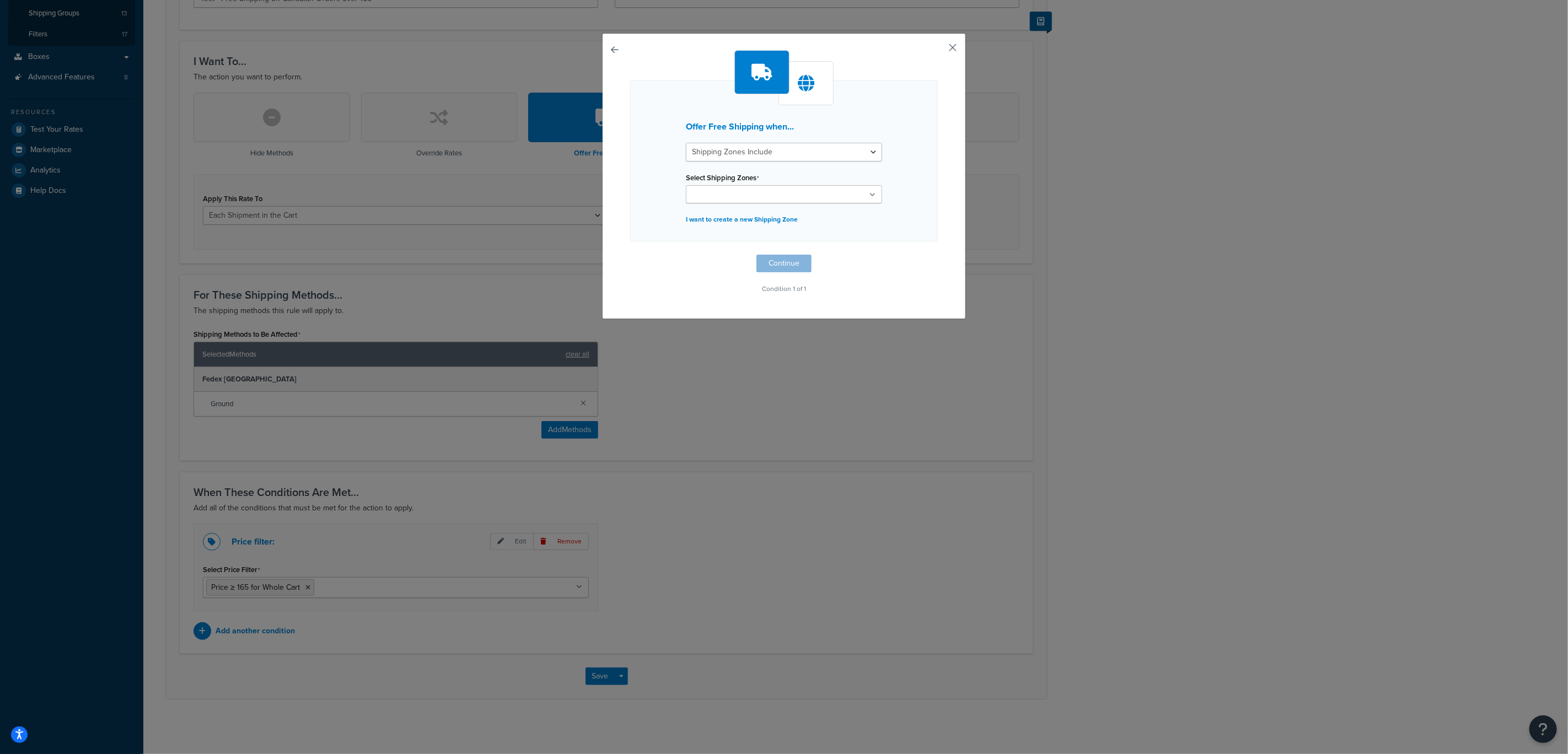
click at [938, 50] on button "button" at bounding box center [936, 51] width 3 height 3
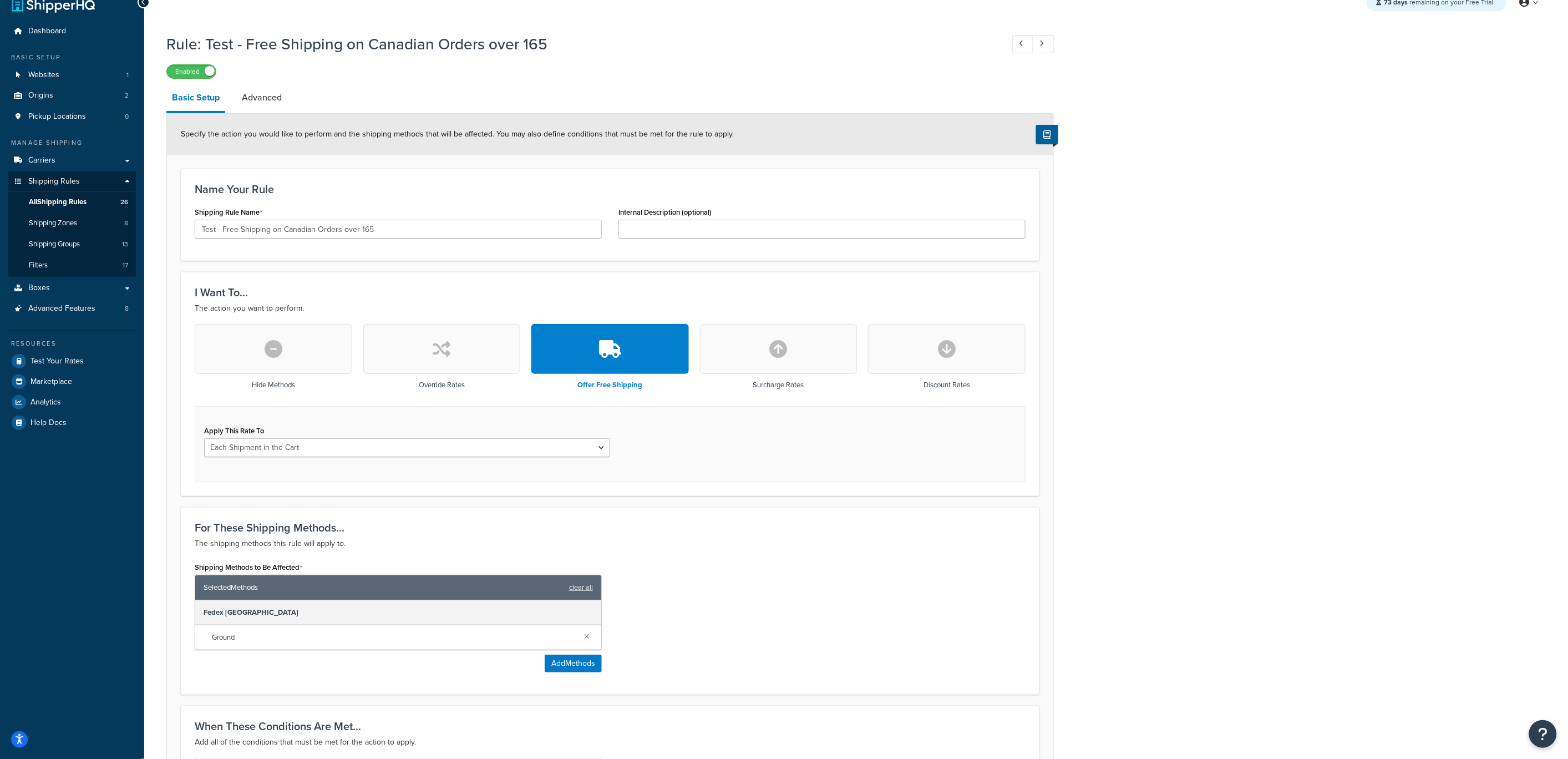
scroll to position [18, 0]
click at [280, 104] on link "Advanced" at bounding box center [261, 97] width 51 height 26
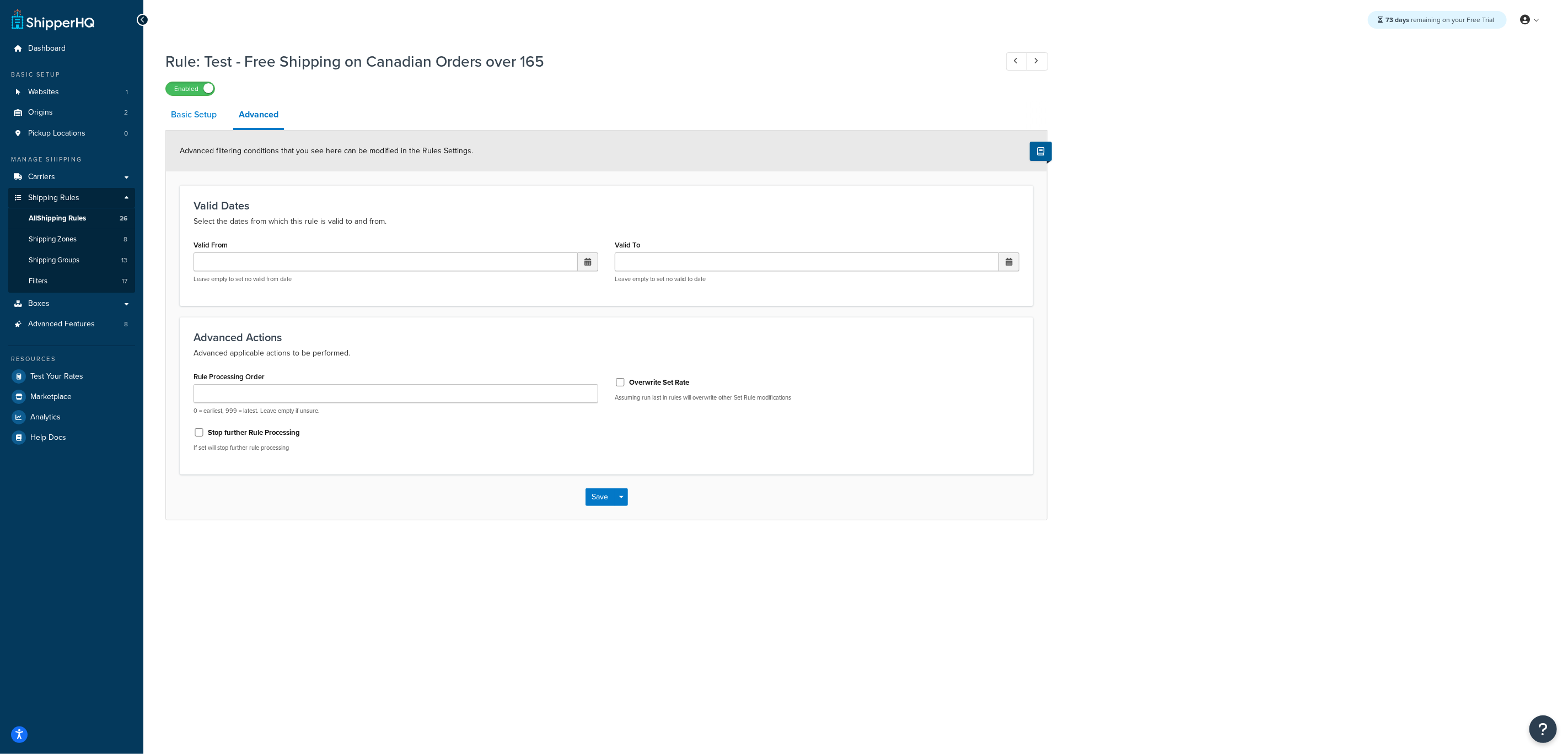
click at [198, 112] on link "Basic Setup" at bounding box center [193, 114] width 57 height 26
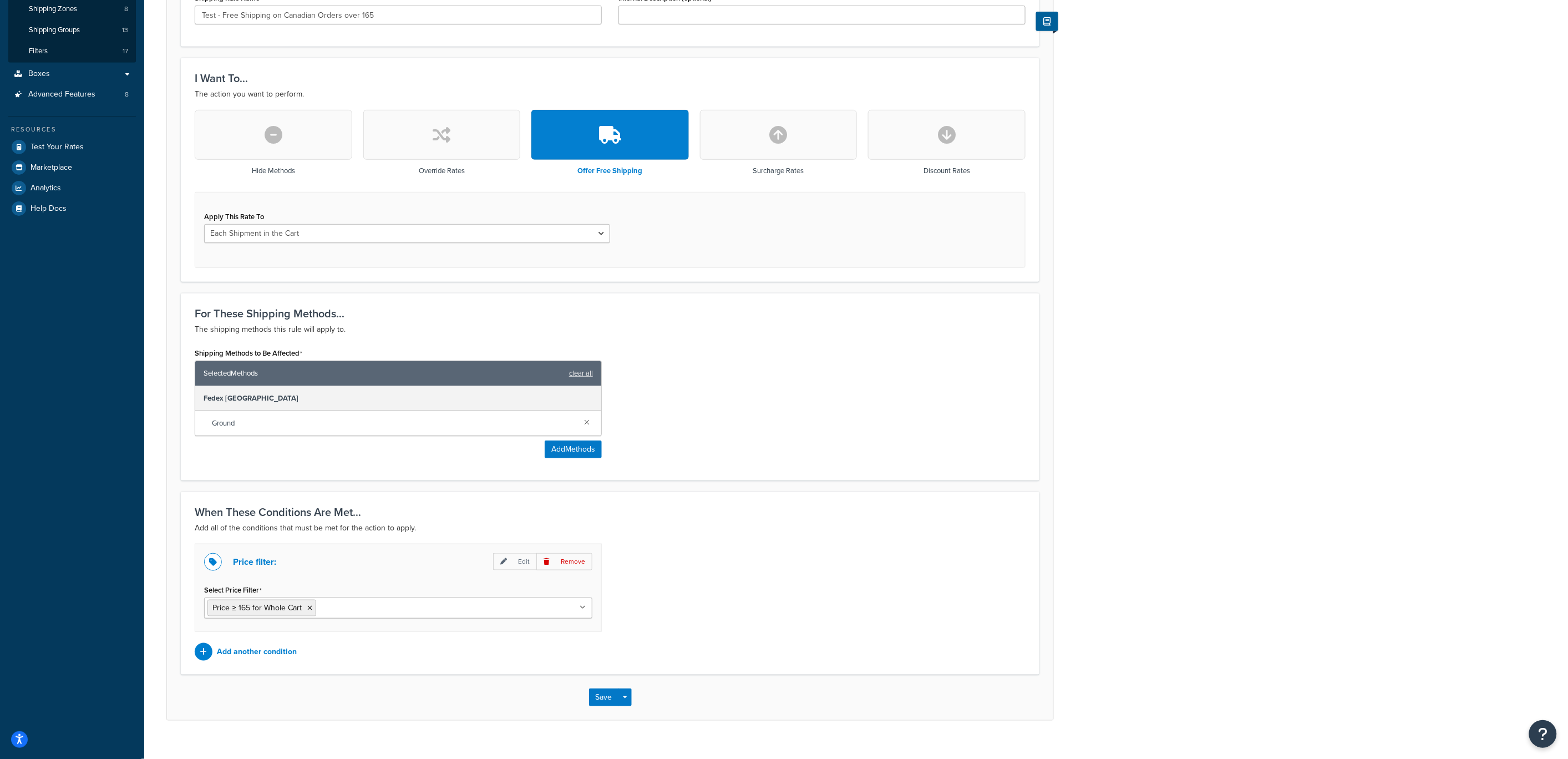
scroll to position [249, 0]
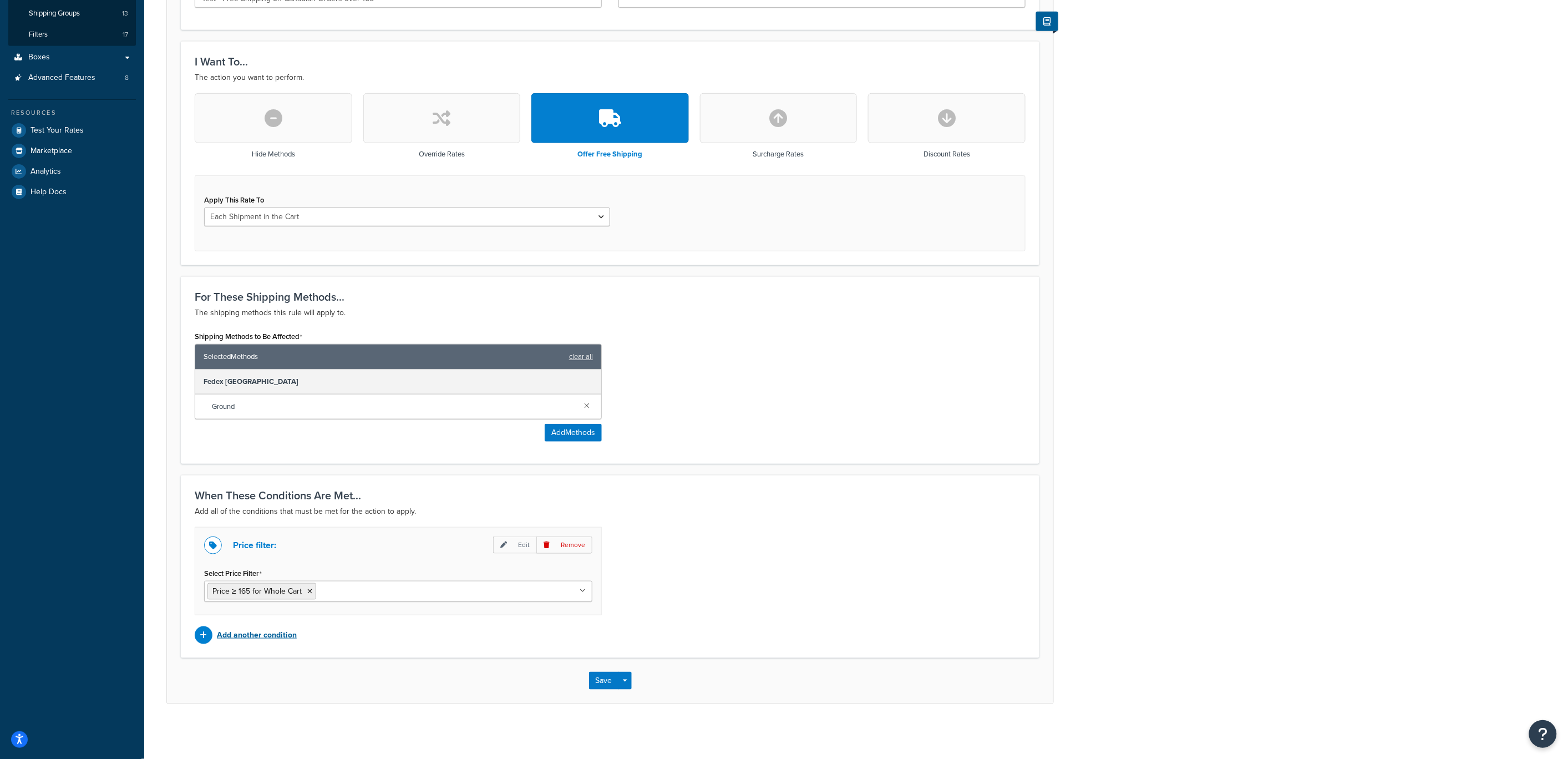
click at [230, 636] on p "Add another condition" at bounding box center [257, 635] width 80 height 15
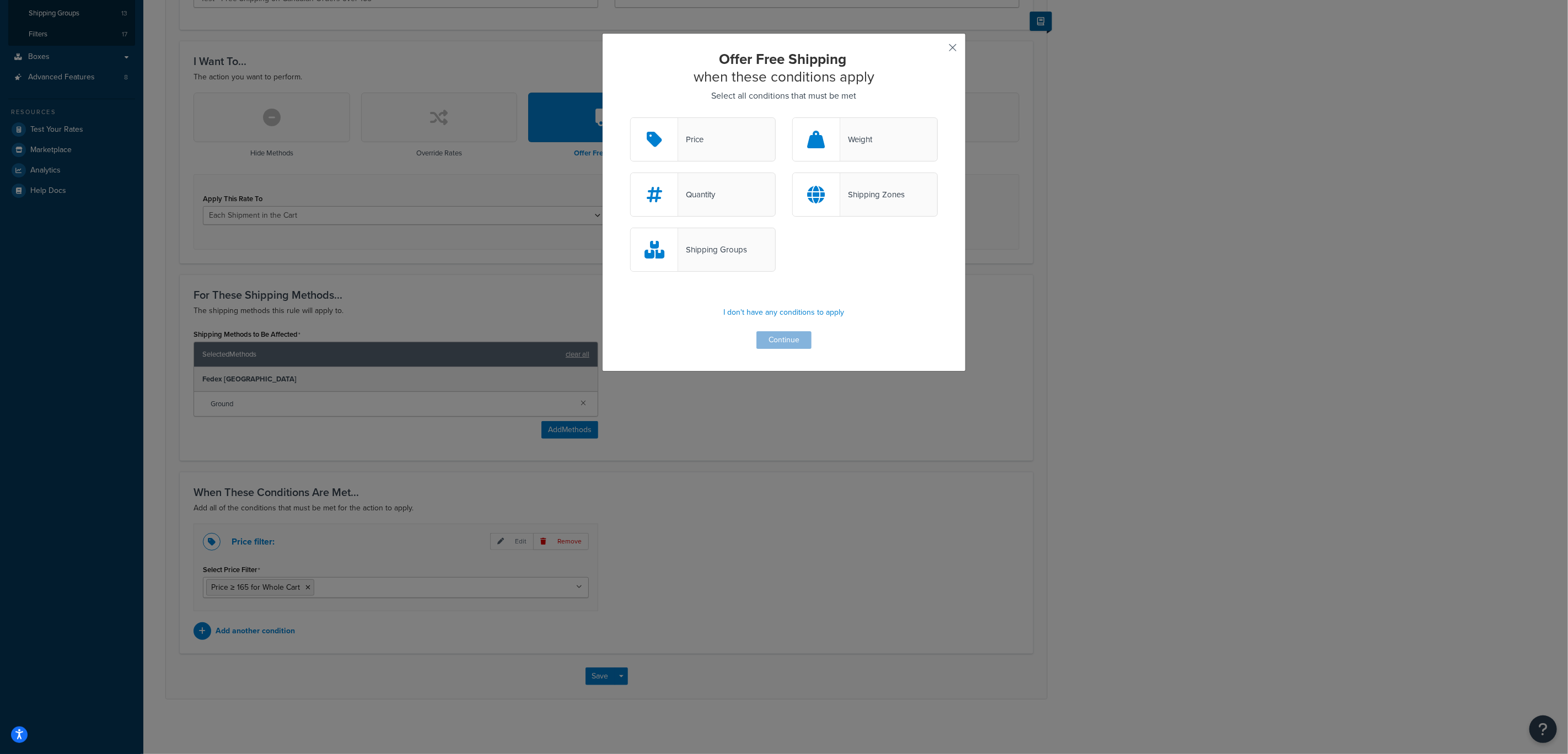
click at [938, 50] on button "button" at bounding box center [936, 51] width 3 height 3
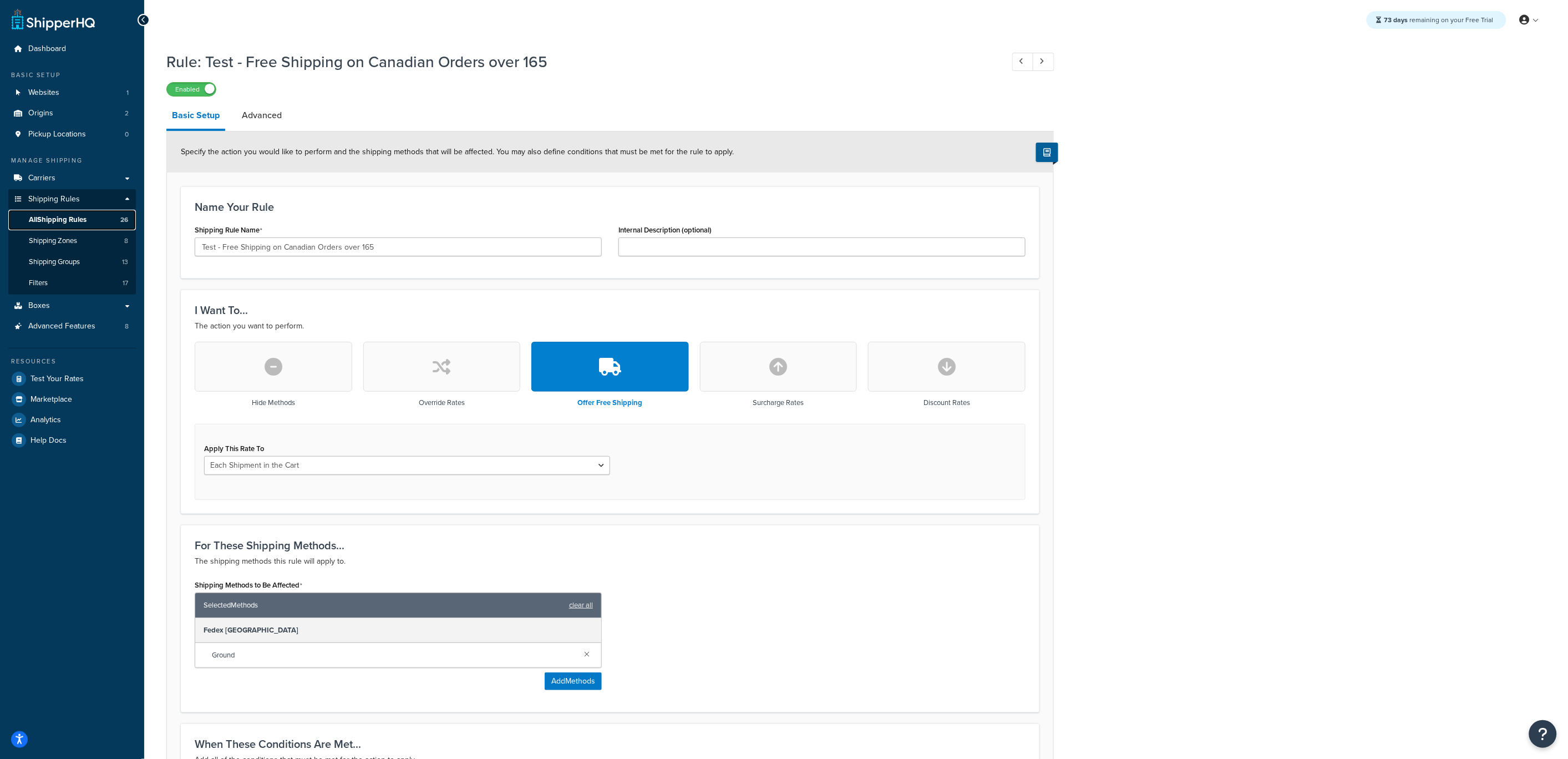
click at [70, 219] on span "All Shipping Rules" at bounding box center [58, 220] width 58 height 9
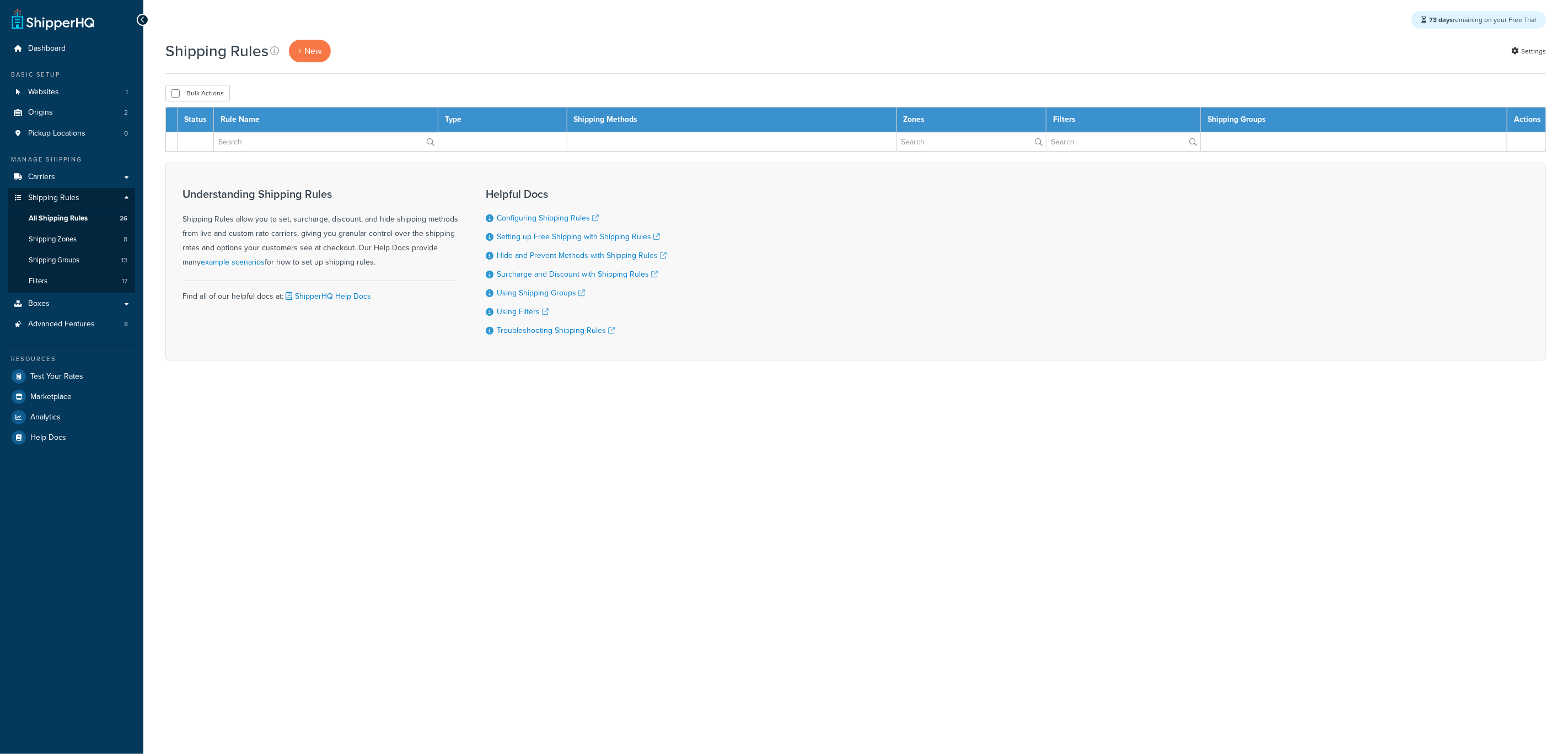
select select "50"
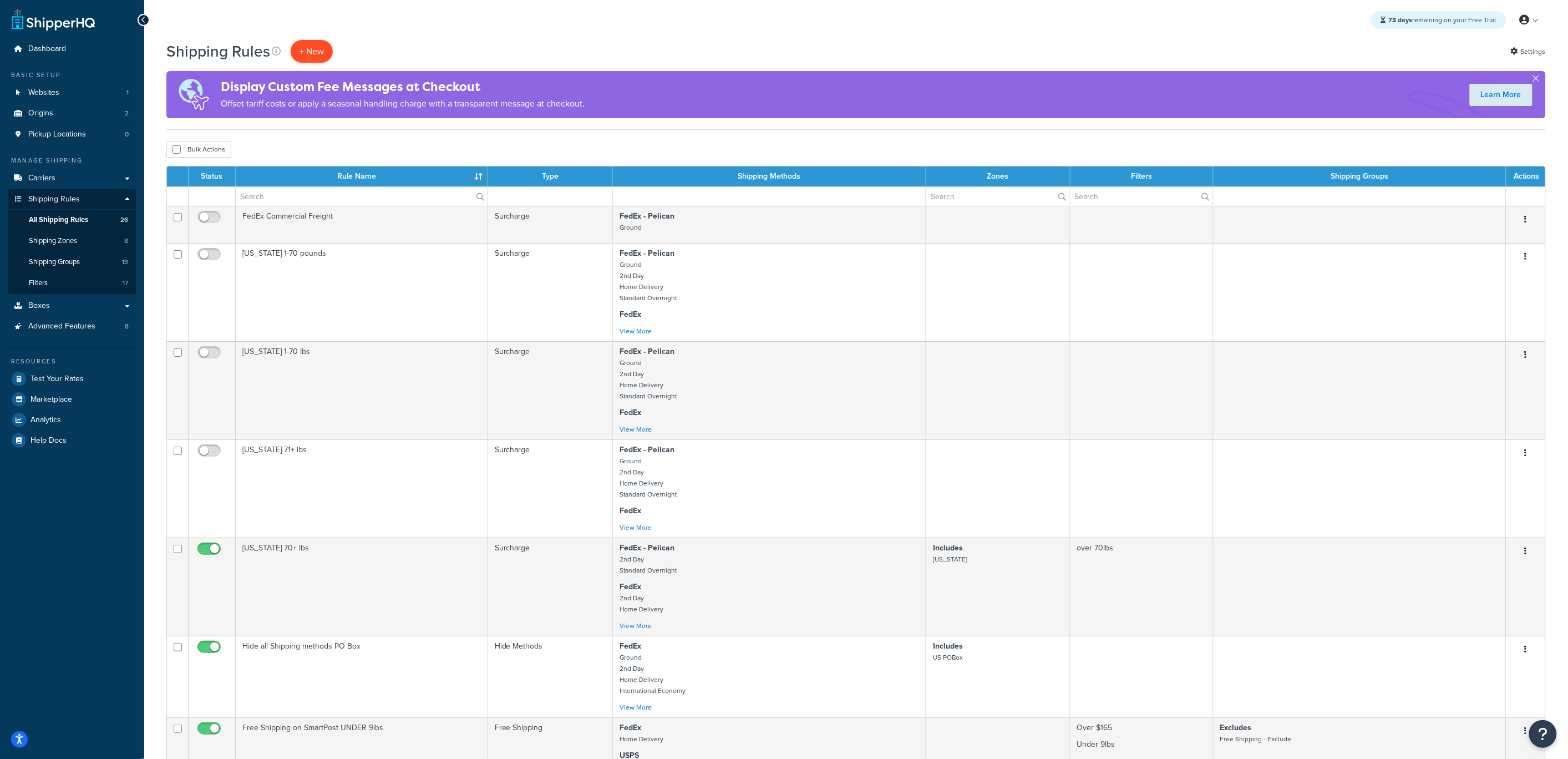
click at [325, 55] on p "+ New" at bounding box center [312, 51] width 42 height 23
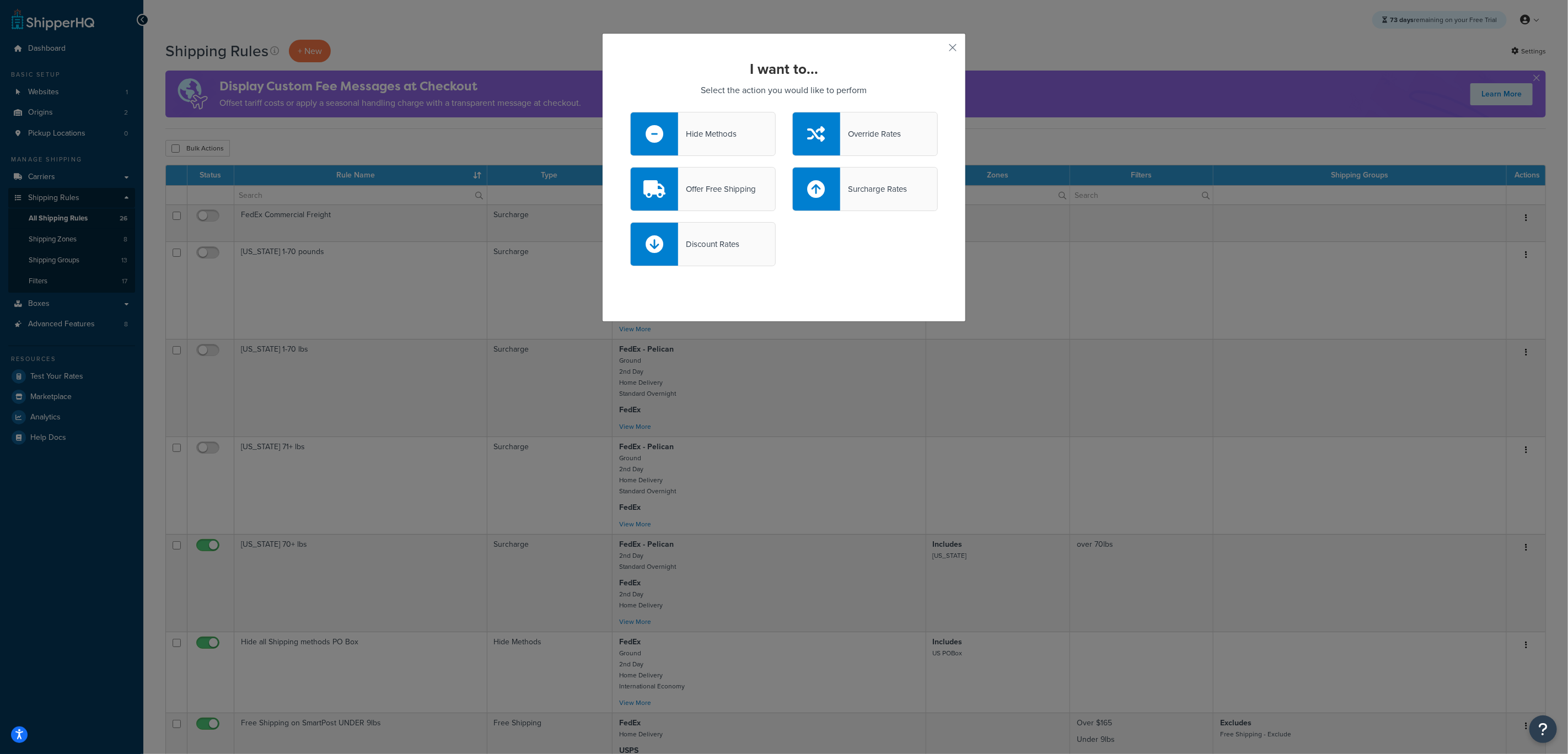
click at [717, 202] on div "Offer Free Shipping" at bounding box center [703, 189] width 146 height 44
click at [0, 0] on input "Offer Free Shipping" at bounding box center [0, 0] width 0 height 0
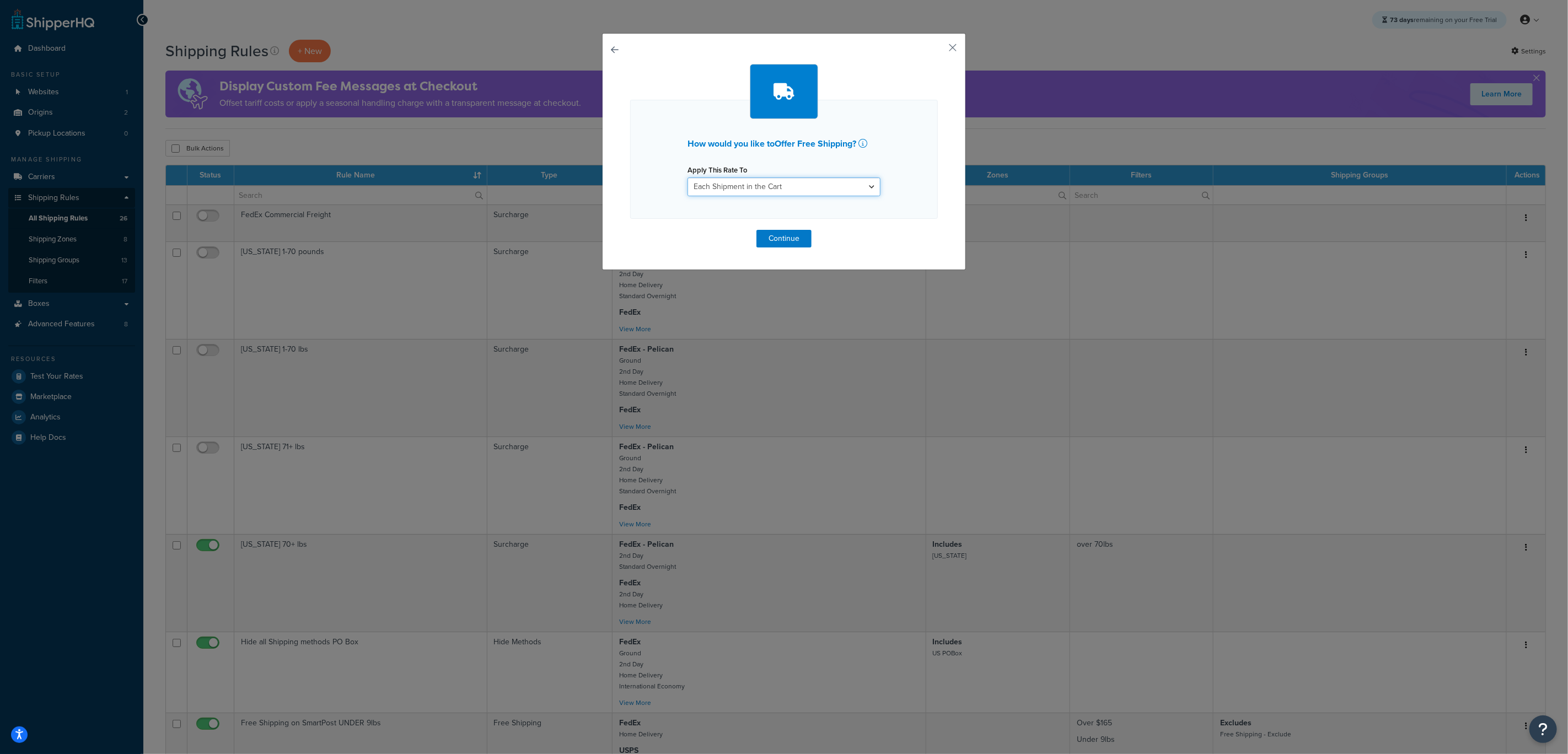
click at [760, 190] on select "Each Shipment in the Cart Each Origin in the Cart Each Shipping Group in the Ca…" at bounding box center [784, 187] width 193 height 19
click at [687, 177] on select "Each Shipment in the Cart Each Origin in the Cart Each Shipping Group in the Ca…" at bounding box center [784, 187] width 193 height 19
click at [792, 190] on select "Each Shipment in the Cart Each Origin in the Cart Each Shipping Group in the Ca…" at bounding box center [784, 187] width 193 height 19
click at [687, 177] on select "Each Shipment in the Cart Each Origin in the Cart Each Shipping Group in the Ca…" at bounding box center [784, 187] width 193 height 19
click at [773, 237] on button "Continue" at bounding box center [784, 238] width 55 height 18
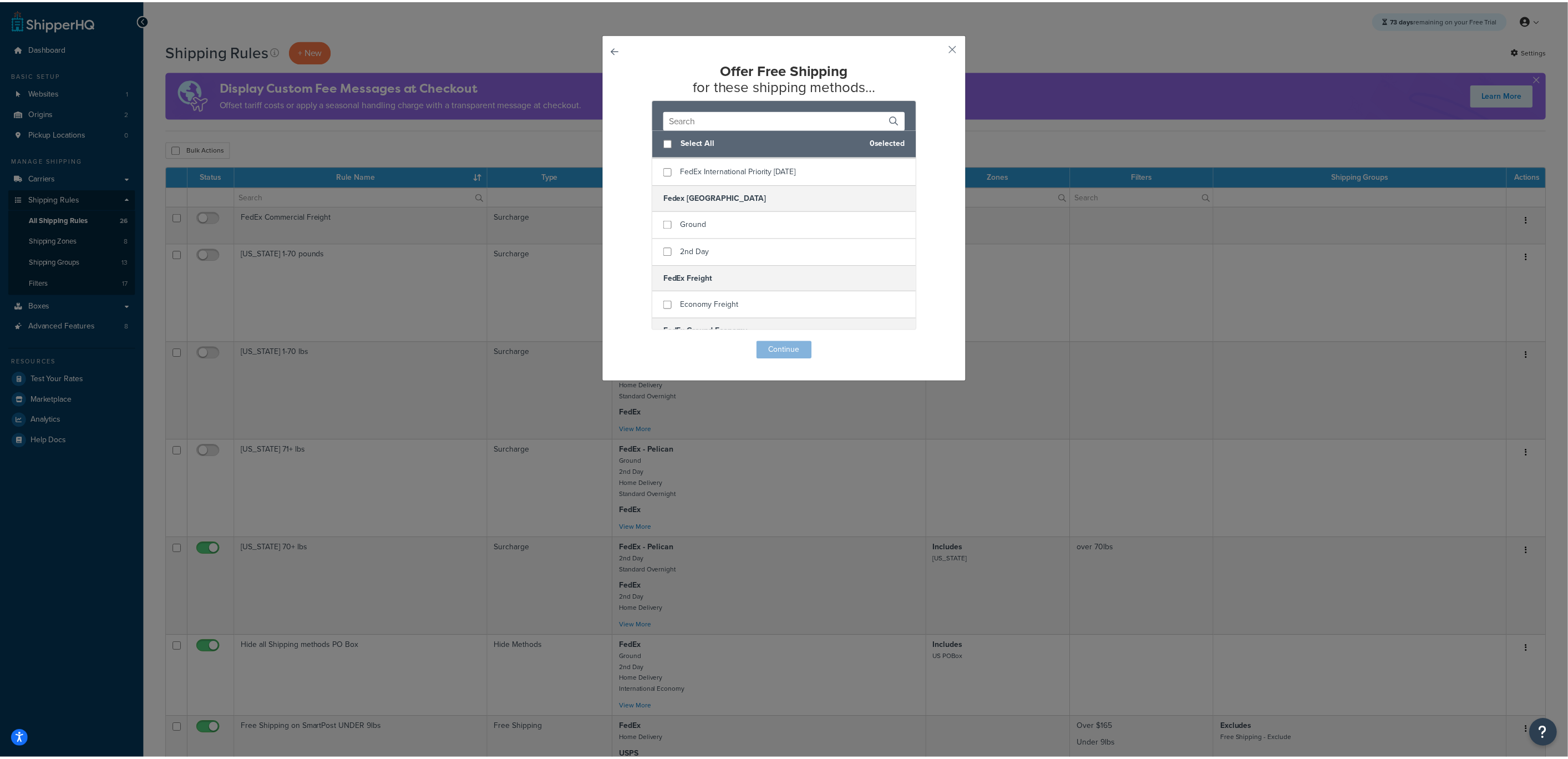
scroll to position [1153, 0]
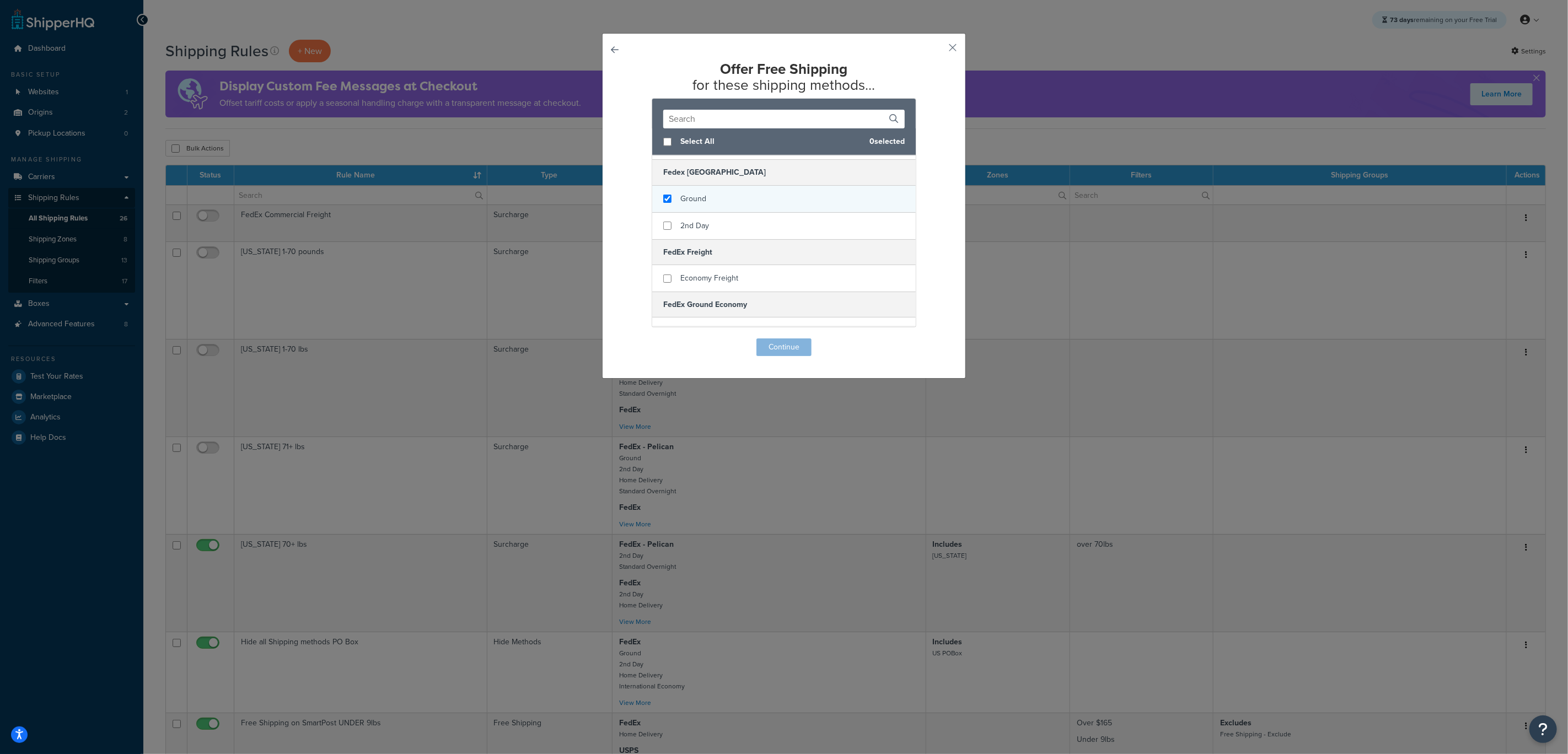
checkbox input "true"
click at [699, 202] on span "Ground" at bounding box center [693, 198] width 26 height 12
click at [773, 341] on button "Continue" at bounding box center [784, 347] width 55 height 18
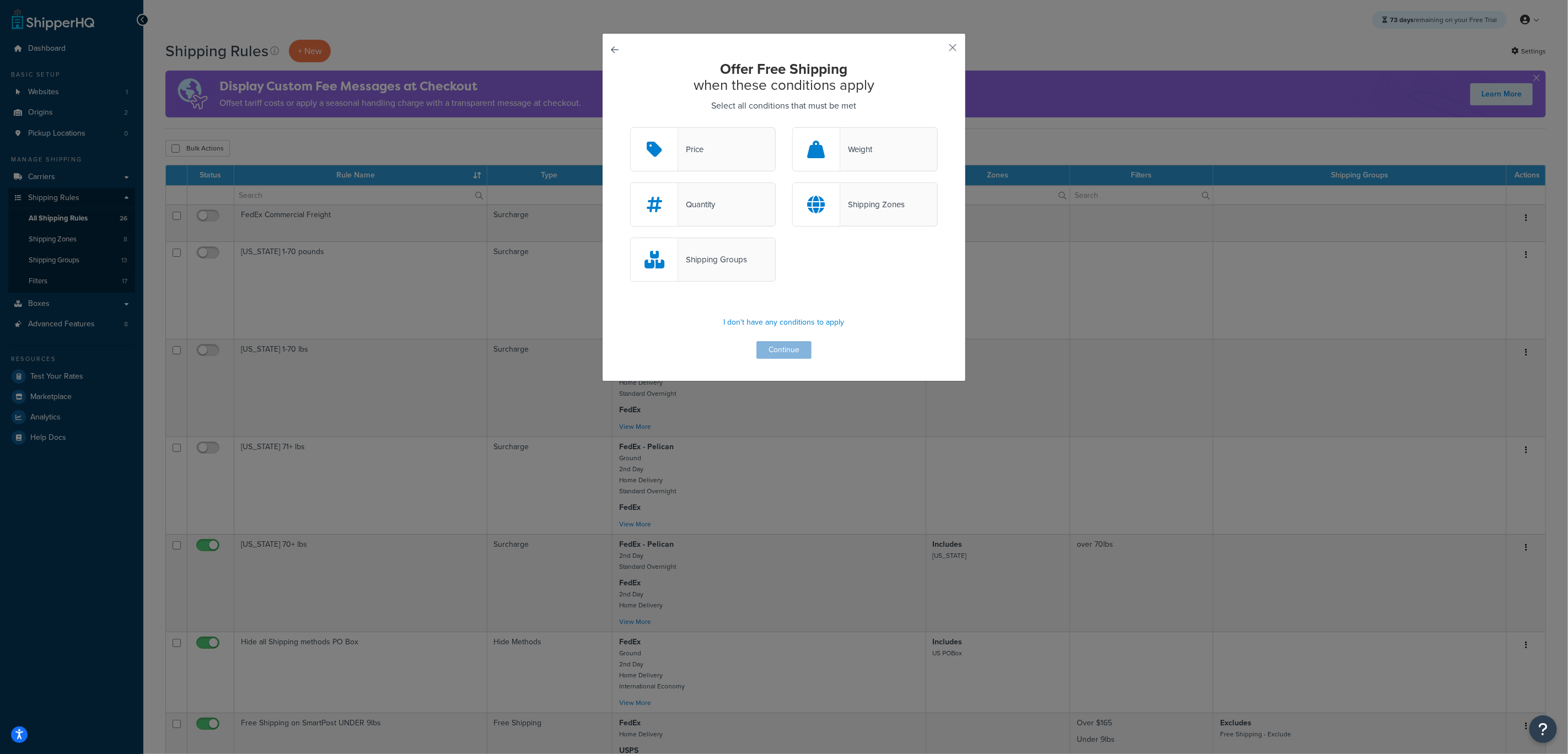
click at [718, 158] on div "Price" at bounding box center [703, 149] width 146 height 44
click at [0, 0] on input "Price" at bounding box center [0, 0] width 0 height 0
click at [779, 354] on button "Continue" at bounding box center [784, 350] width 55 height 18
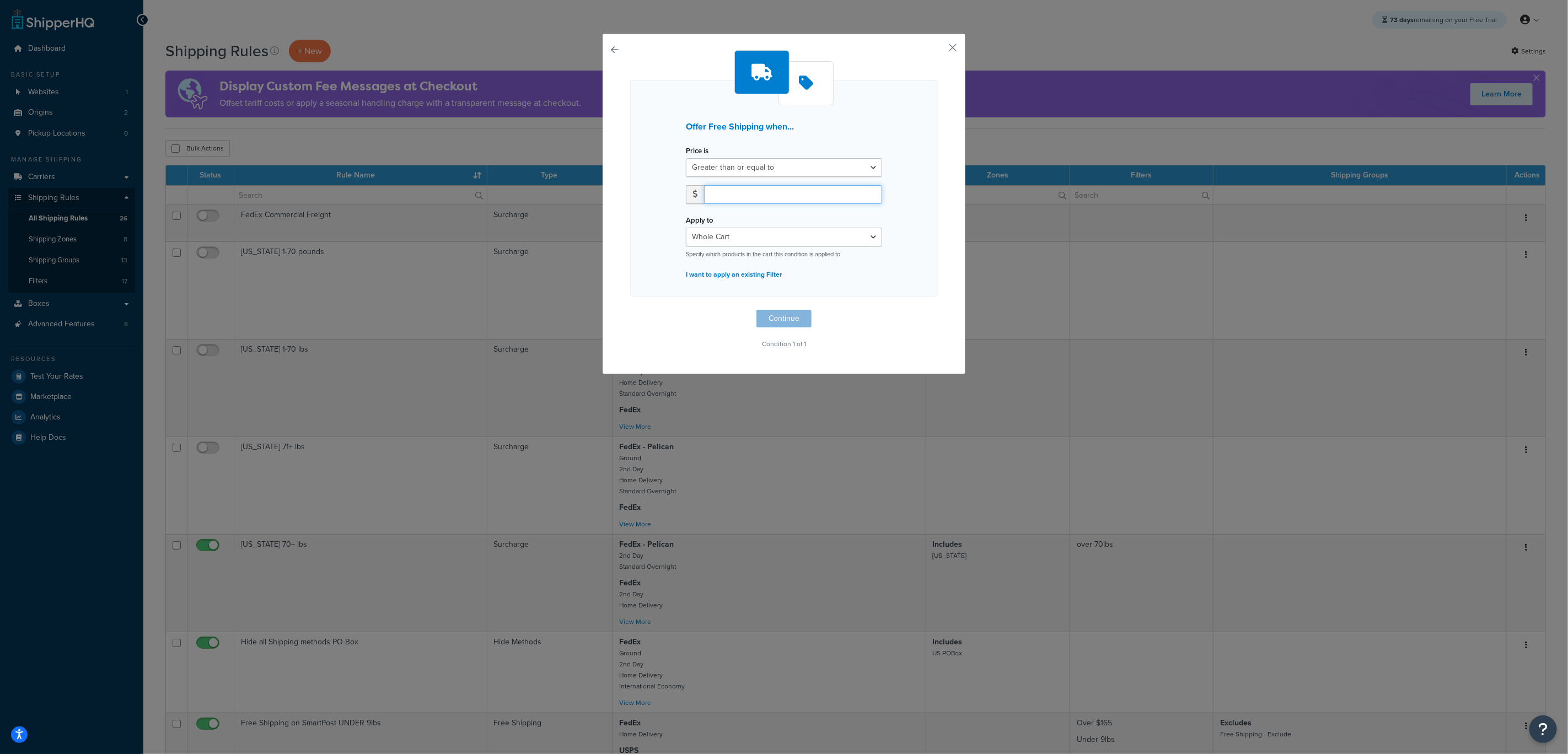
click at [723, 187] on input "number" at bounding box center [793, 194] width 178 height 19
click at [866, 196] on input "0" at bounding box center [793, 194] width 178 height 19
click at [866, 187] on input "0" at bounding box center [793, 194] width 178 height 19
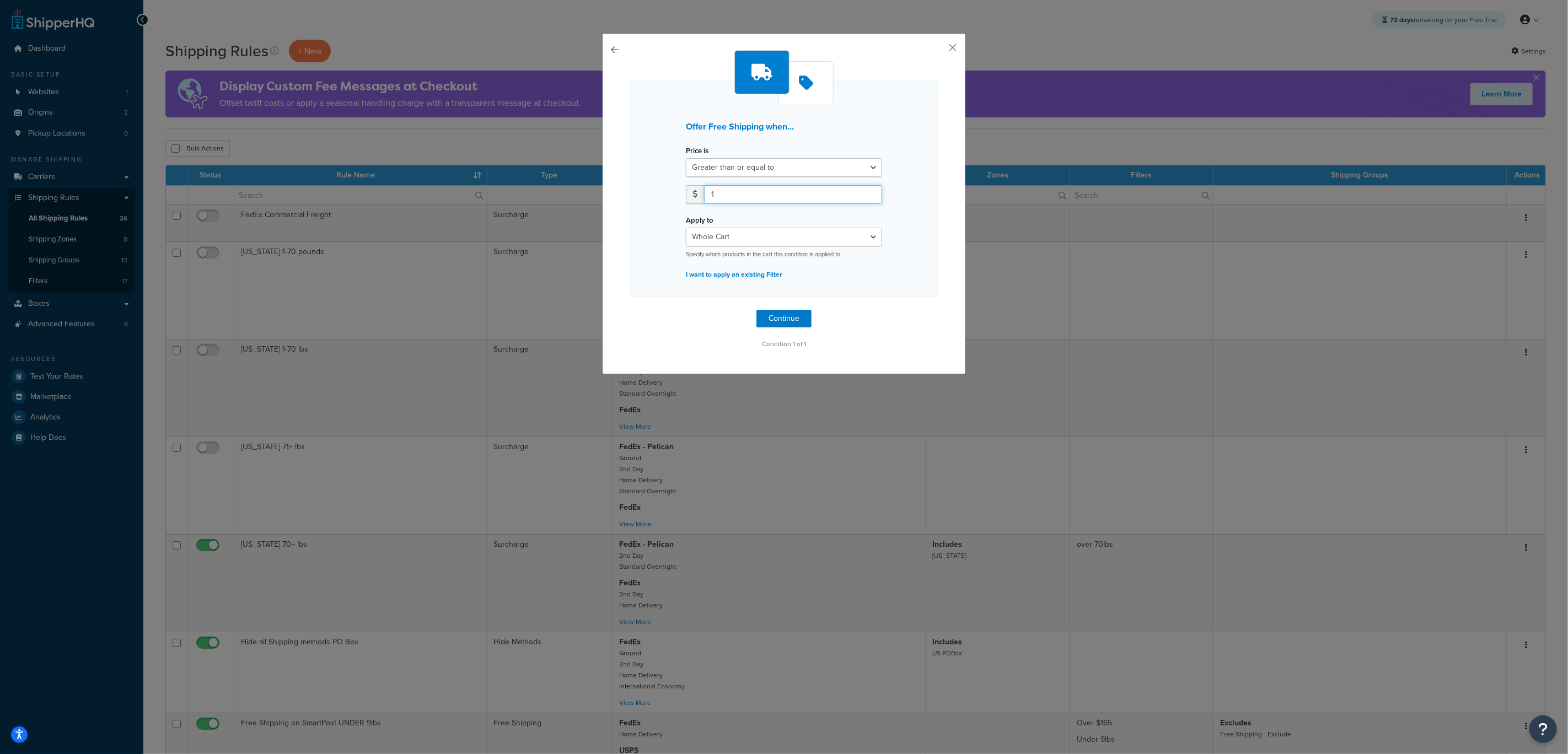
click at [866, 189] on input "1" at bounding box center [793, 194] width 178 height 19
click at [866, 189] on input "2" at bounding box center [793, 194] width 178 height 19
click at [866, 189] on input "3" at bounding box center [793, 194] width 178 height 19
click at [866, 189] on input "4" at bounding box center [793, 194] width 178 height 19
click at [866, 189] on input "5" at bounding box center [793, 194] width 178 height 19
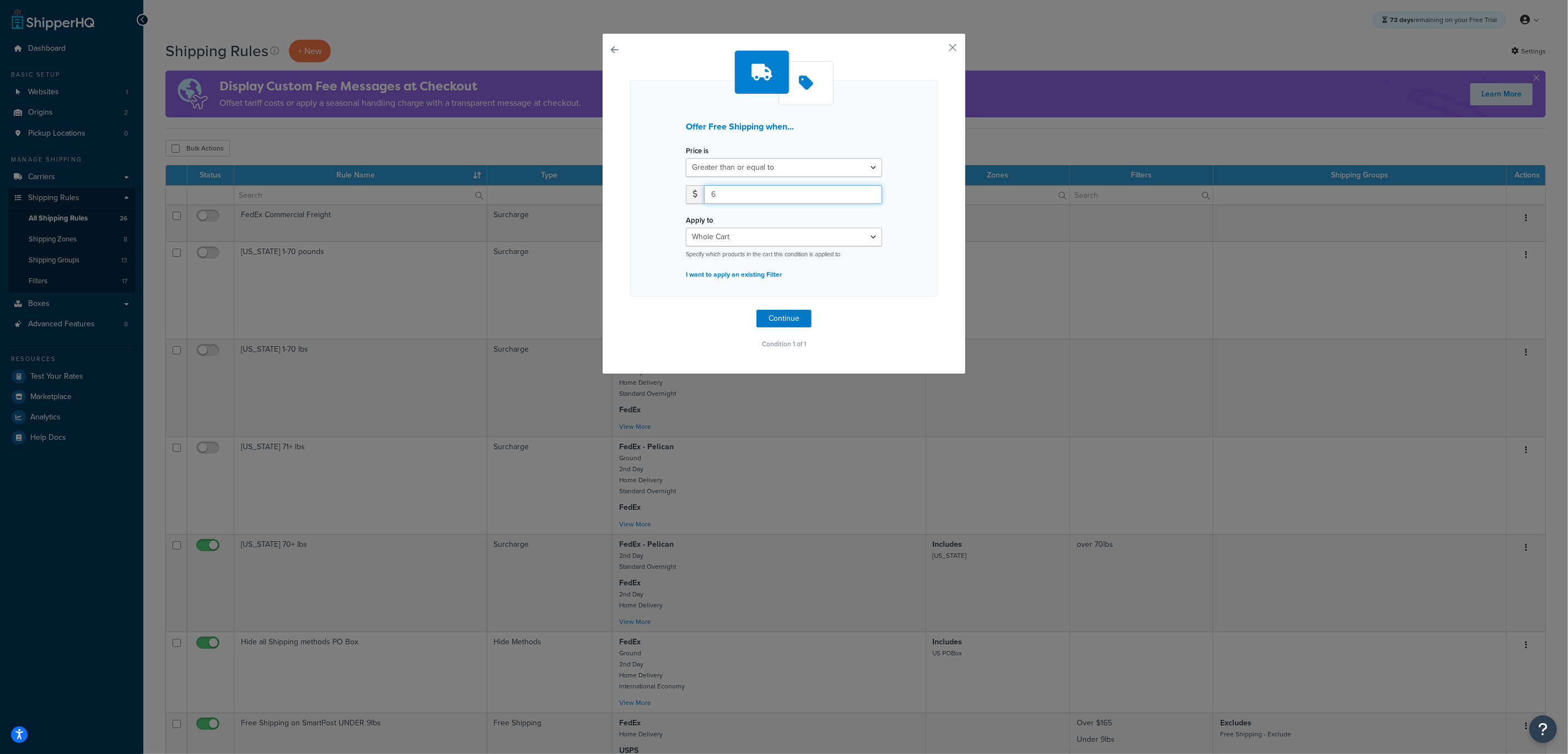
type input "6"
click at [866, 189] on input "6" at bounding box center [793, 194] width 178 height 19
click at [812, 230] on select "Whole Cart Everything in Shipping Group Everything at Origin Each Item within S…" at bounding box center [784, 237] width 196 height 19
click at [748, 275] on p "I want to apply an existing Filter" at bounding box center [784, 274] width 196 height 15
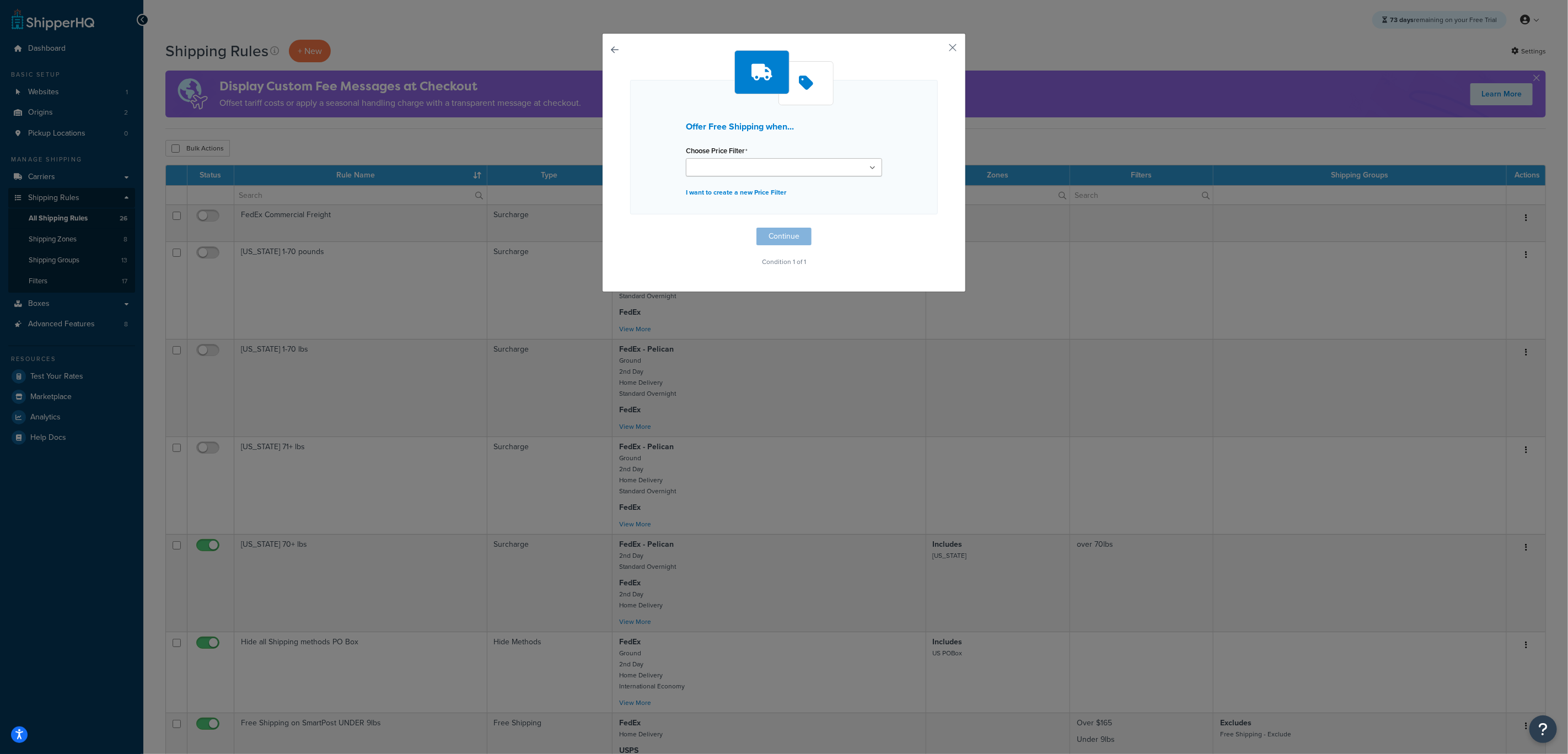
click at [610, 58] on div "Offer Free Shipping when... Choose Price Filter Over $49 Over $165 Over $150 Ov…" at bounding box center [784, 162] width 364 height 259
drag, startPoint x: 612, startPoint y: 49, endPoint x: 713, endPoint y: 41, distance: 101.3
click at [630, 227] on button "button" at bounding box center [630, 227] width 0 height 0
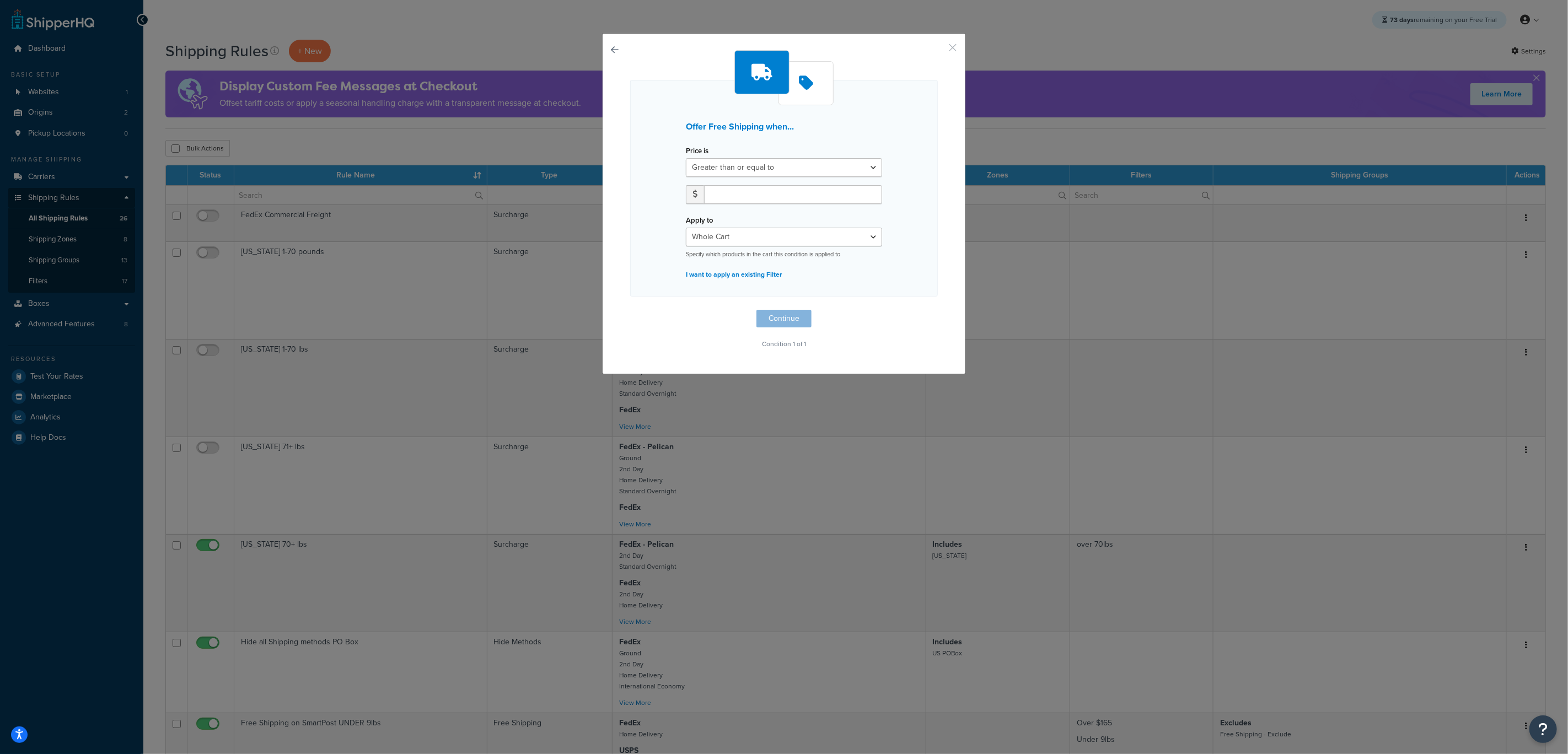
click at [938, 50] on button "button" at bounding box center [936, 51] width 3 height 3
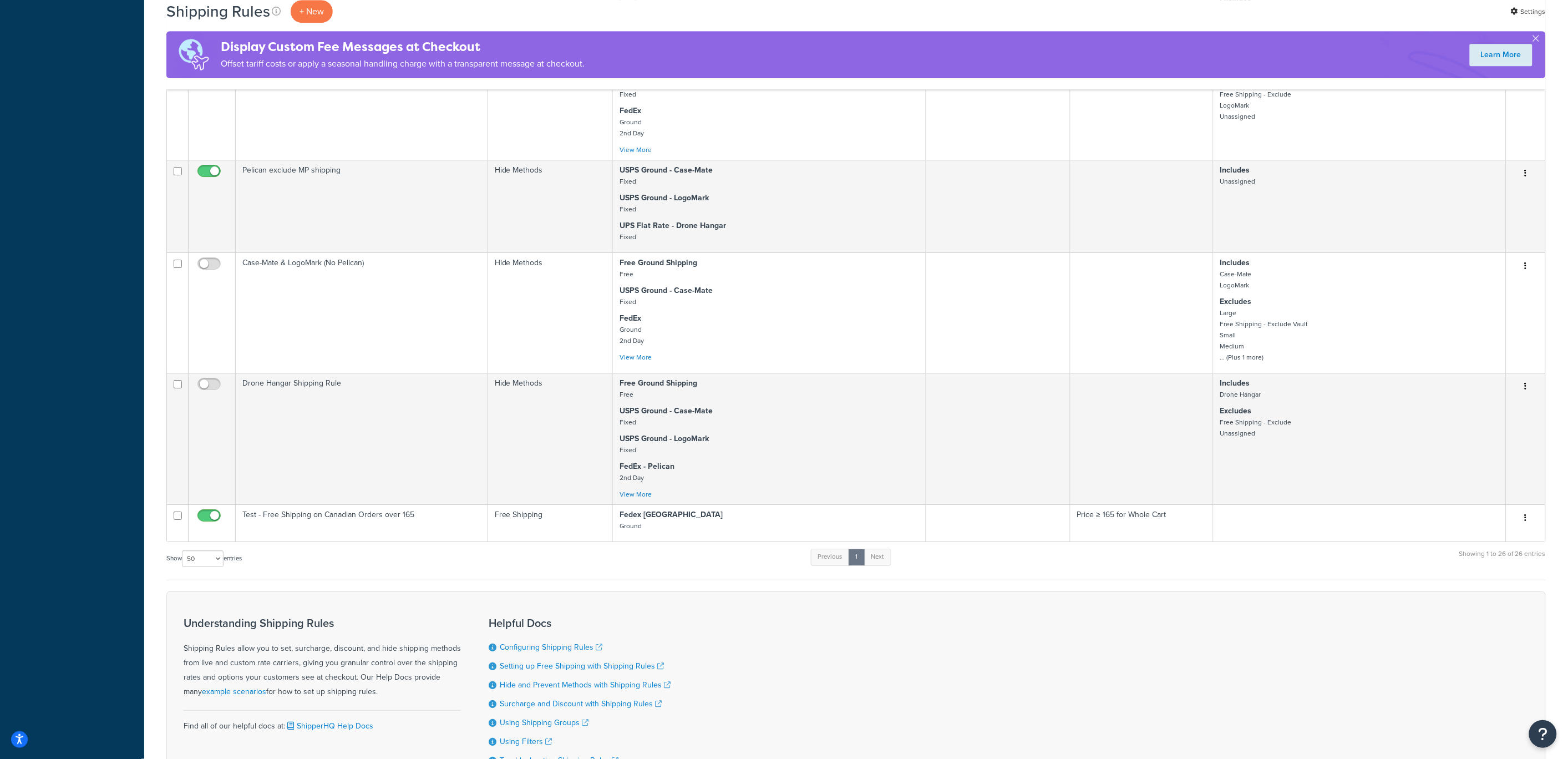
scroll to position [1781, 0]
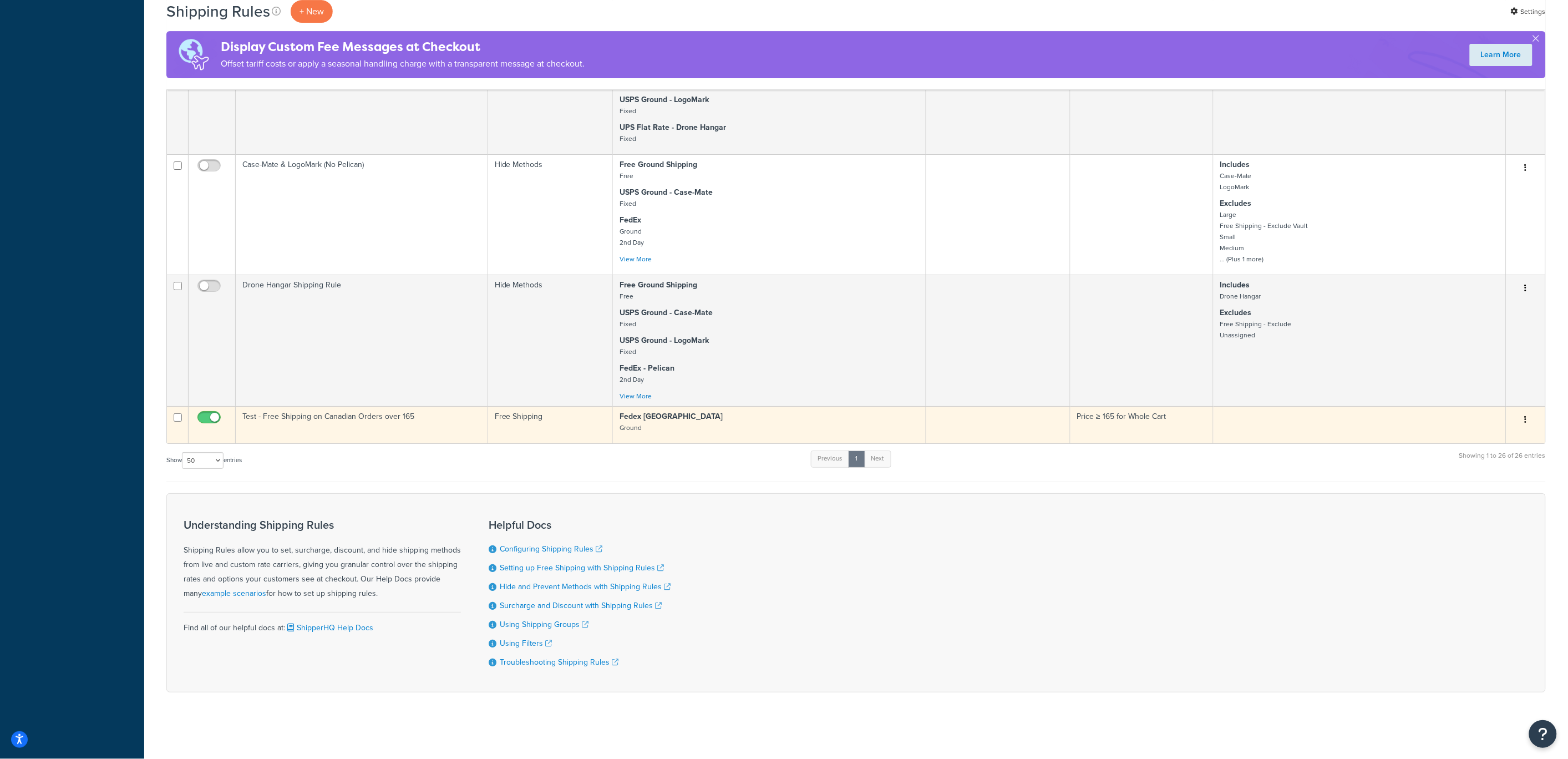
click at [433, 420] on td "Test - Free Shipping on Canadian Orders over 165" at bounding box center [361, 425] width 252 height 37
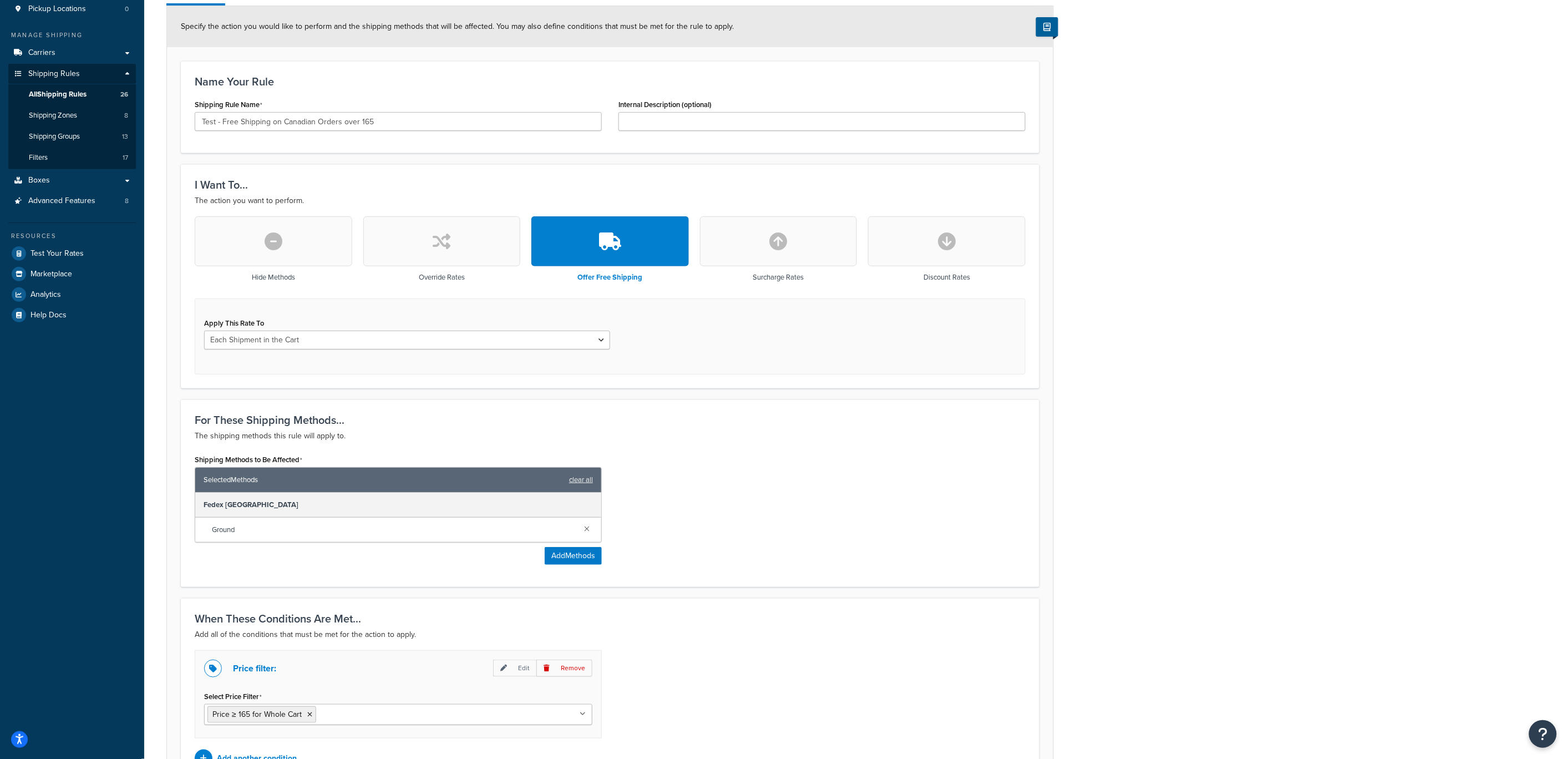
scroll to position [122, 0]
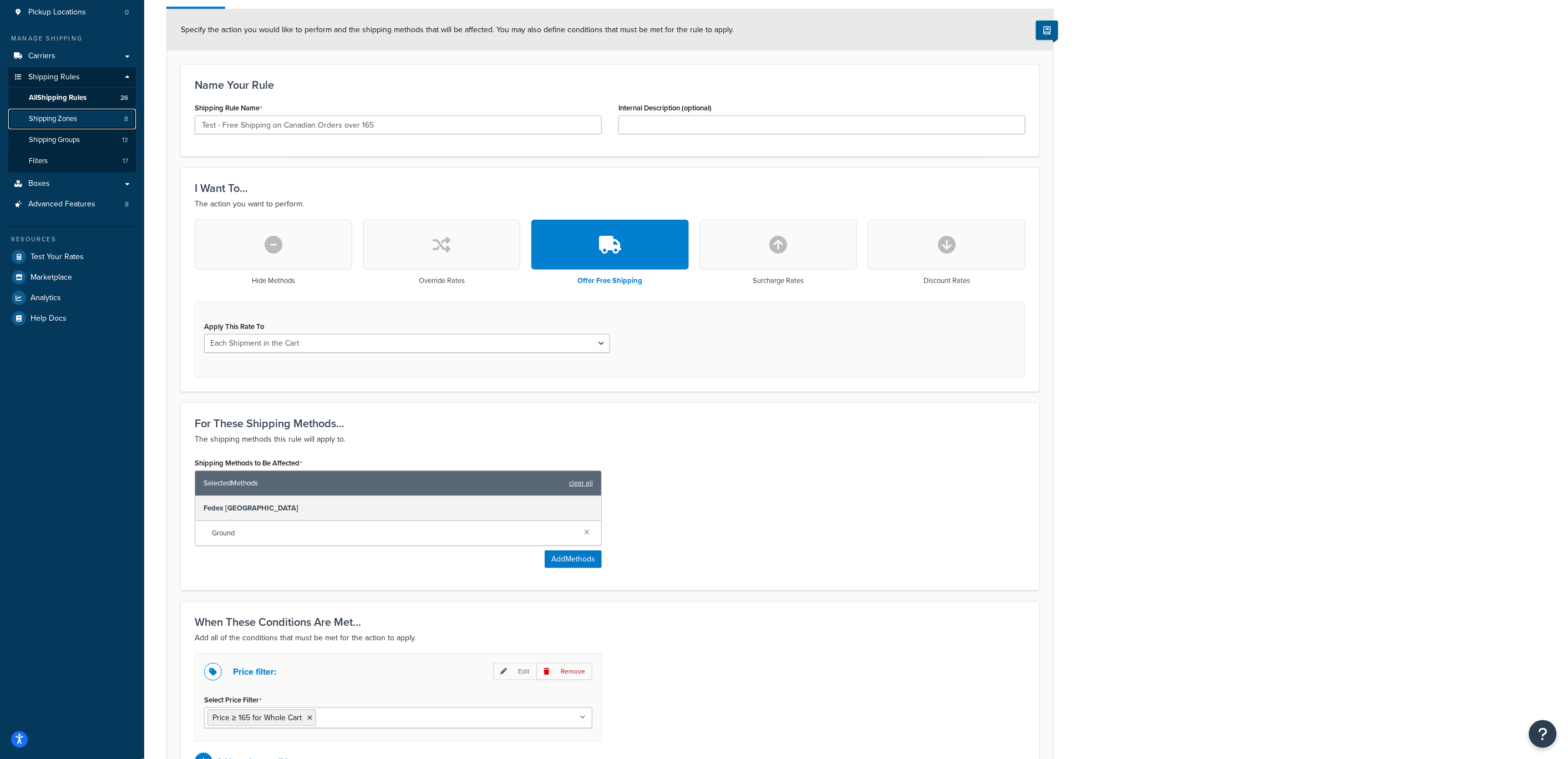
click at [77, 115] on span "Shipping Zones" at bounding box center [53, 118] width 48 height 9
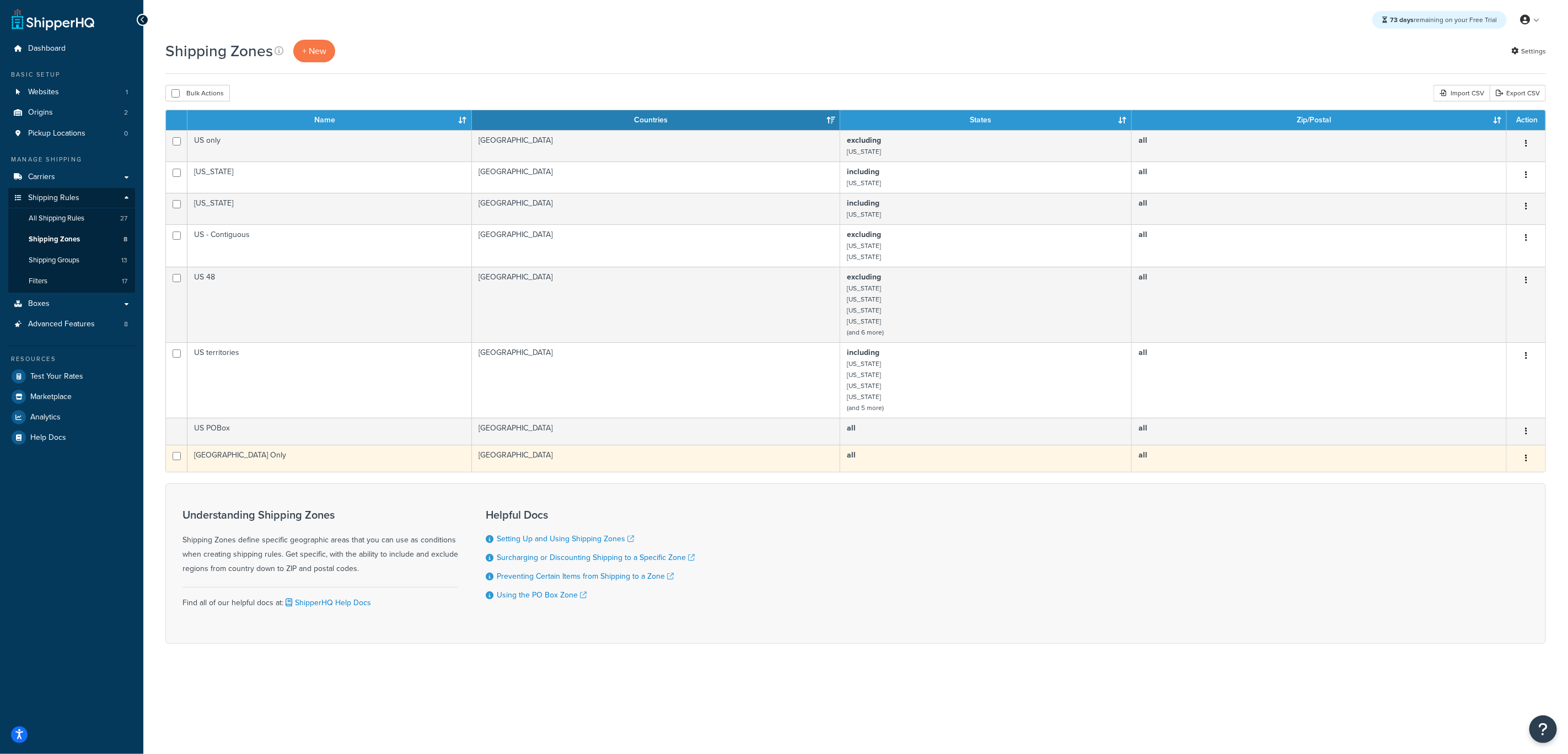
click at [290, 462] on td "[GEOGRAPHIC_DATA] Only" at bounding box center [329, 458] width 285 height 27
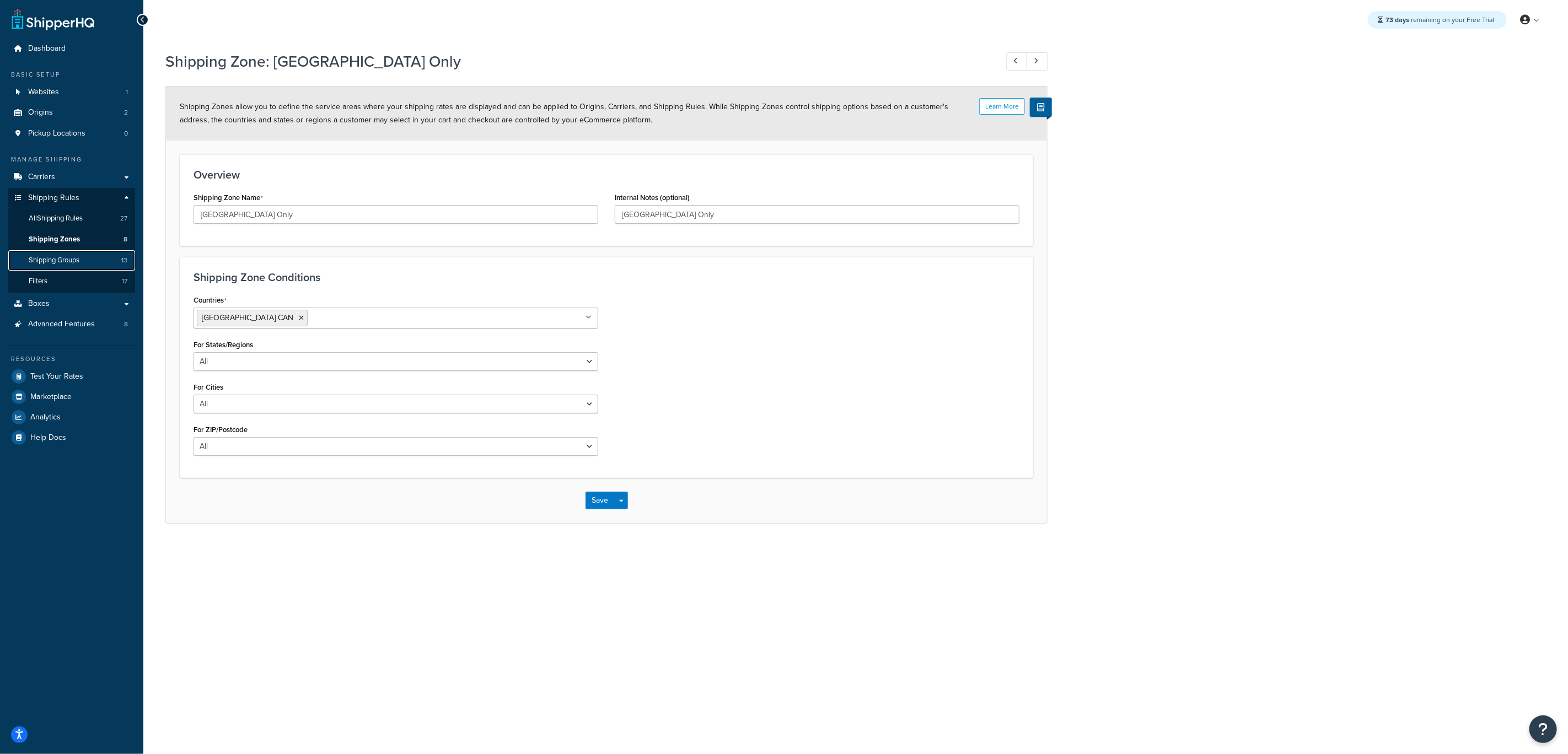
click at [34, 256] on span "Shipping Groups" at bounding box center [54, 260] width 51 height 9
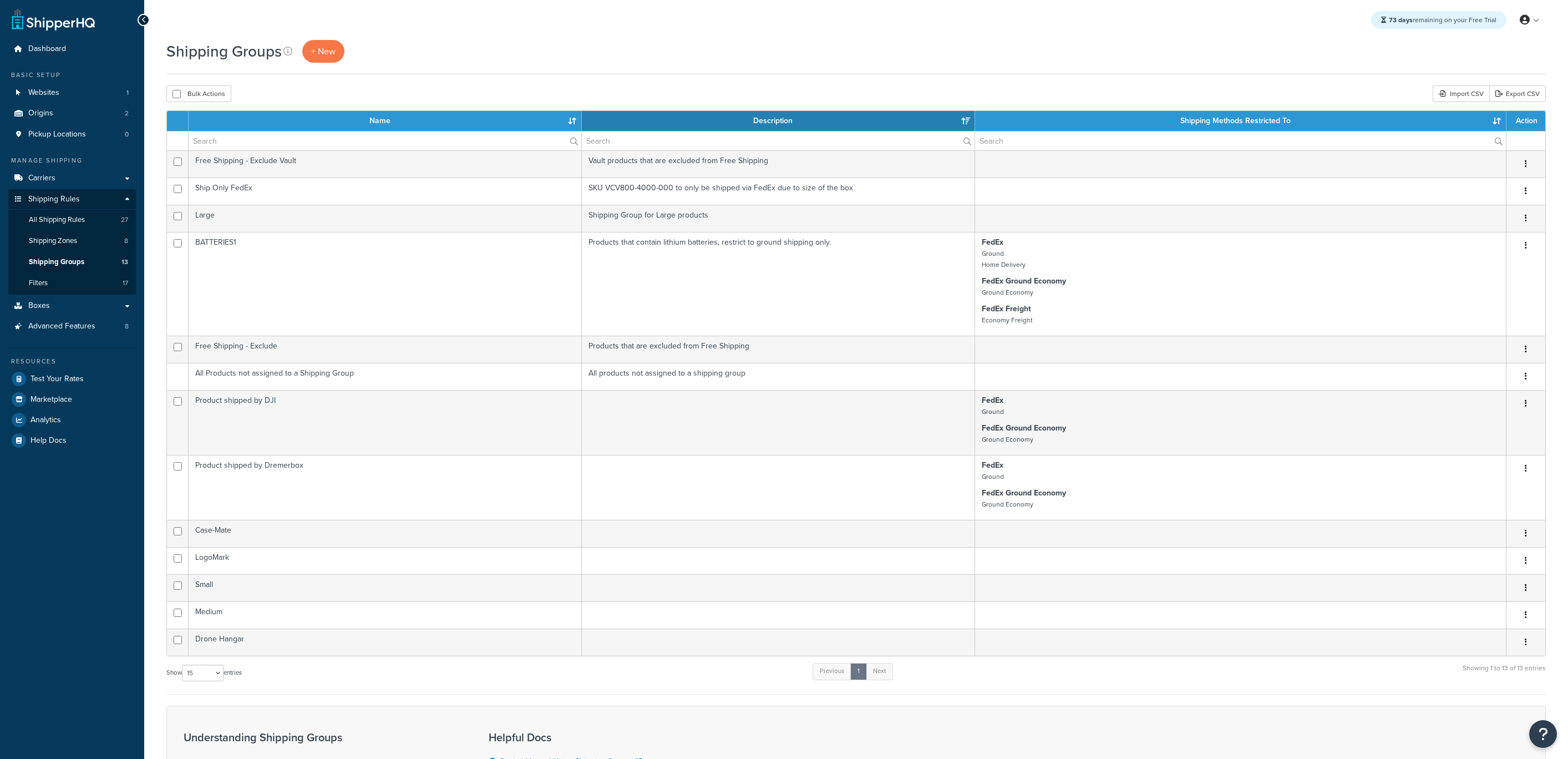
select select "15"
click at [79, 274] on link "Filters 17" at bounding box center [72, 283] width 128 height 20
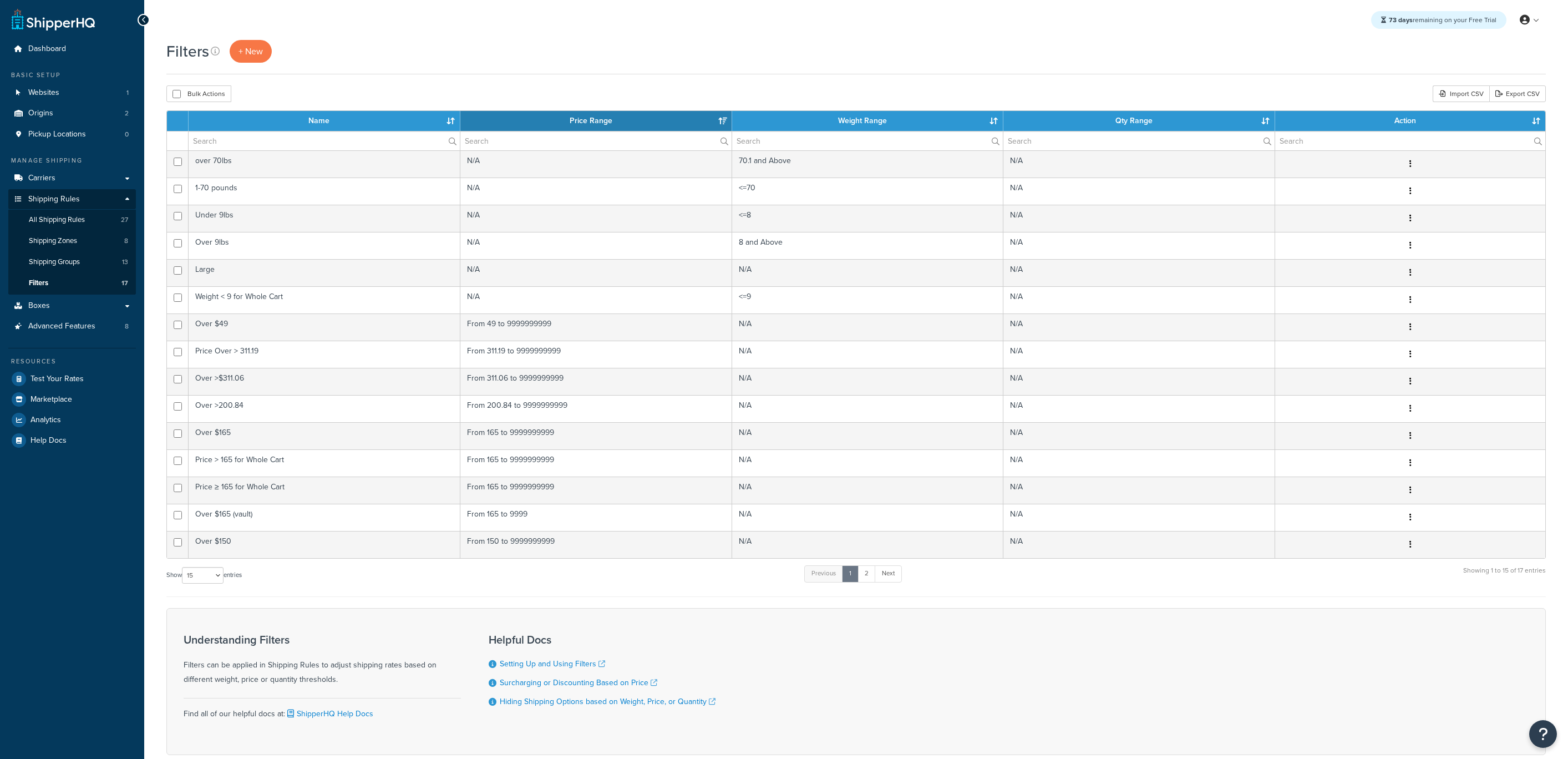
select select "15"
click at [245, 50] on span "+ New" at bounding box center [251, 51] width 25 height 13
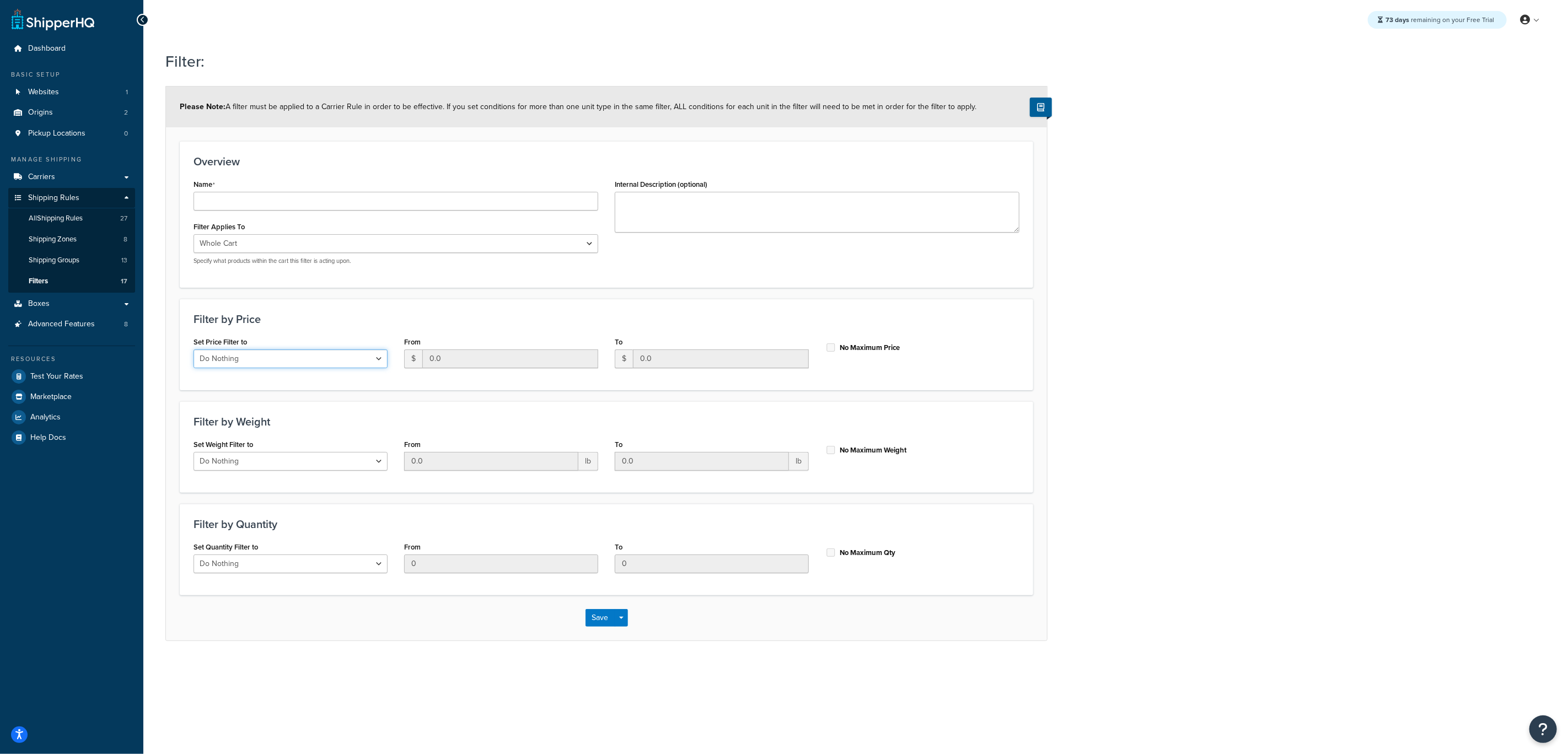
click at [308, 360] on select "Do Nothing Apply to a Range" at bounding box center [290, 358] width 194 height 19
click at [286, 239] on select "Whole Cart Everything in Shipping Group Everything at Origin Each Item within S…" at bounding box center [396, 243] width 405 height 19
click at [193, 234] on select "Whole Cart Everything in Shipping Group Everything at Origin Each Item within S…" at bounding box center [396, 243] width 405 height 19
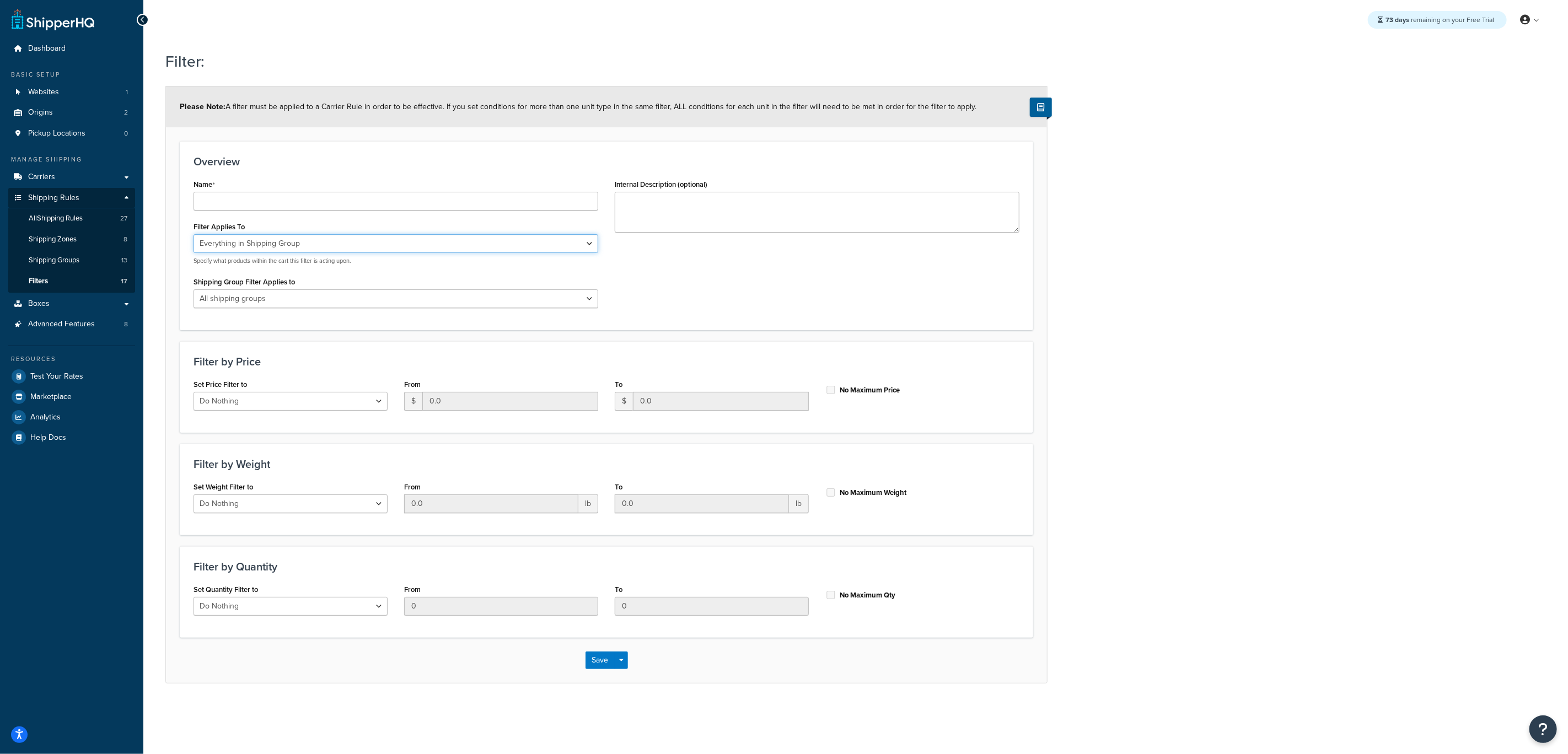
click at [284, 248] on select "Whole Cart Everything in Shipping Group Everything at Origin Each Item within S…" at bounding box center [396, 243] width 405 height 19
click at [193, 234] on select "Whole Cart Everything in Shipping Group Everything at Origin Each Item within S…" at bounding box center [396, 243] width 405 height 19
click at [279, 288] on div "Shipping Group Filter Applies to All shipping groups BATTERIES1 Free Shipping -…" at bounding box center [396, 291] width 405 height 34
click at [278, 293] on select "All shipping groups BATTERIES1 Free Shipping - Exclude Ship Only FedEx Large Fr…" at bounding box center [396, 299] width 405 height 19
click at [273, 246] on select "Whole Cart Everything in Shipping Group Everything at Origin Each Item within S…" at bounding box center [396, 243] width 405 height 19
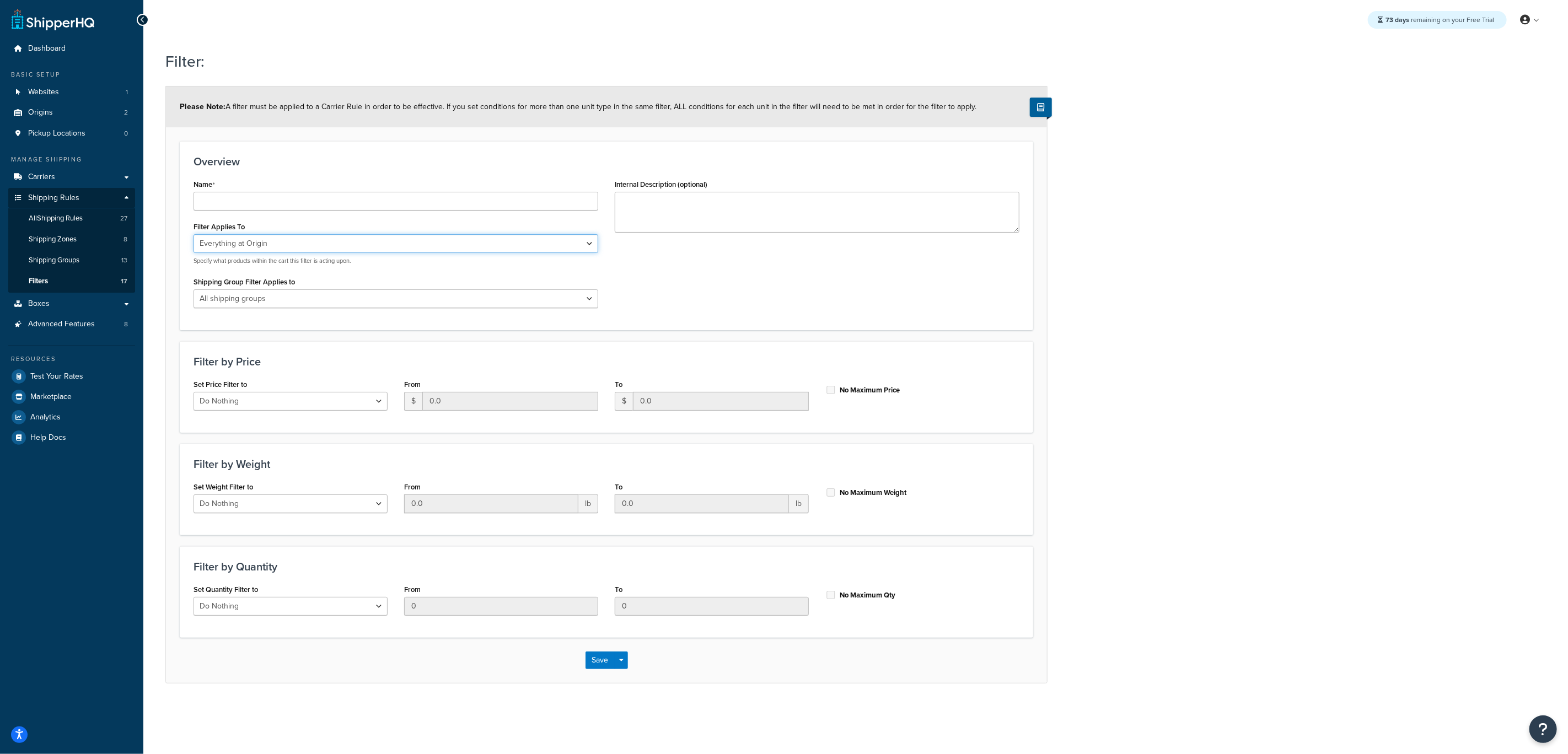
click at [193, 234] on select "Whole Cart Everything in Shipping Group Everything at Origin Each Item within S…" at bounding box center [396, 243] width 405 height 19
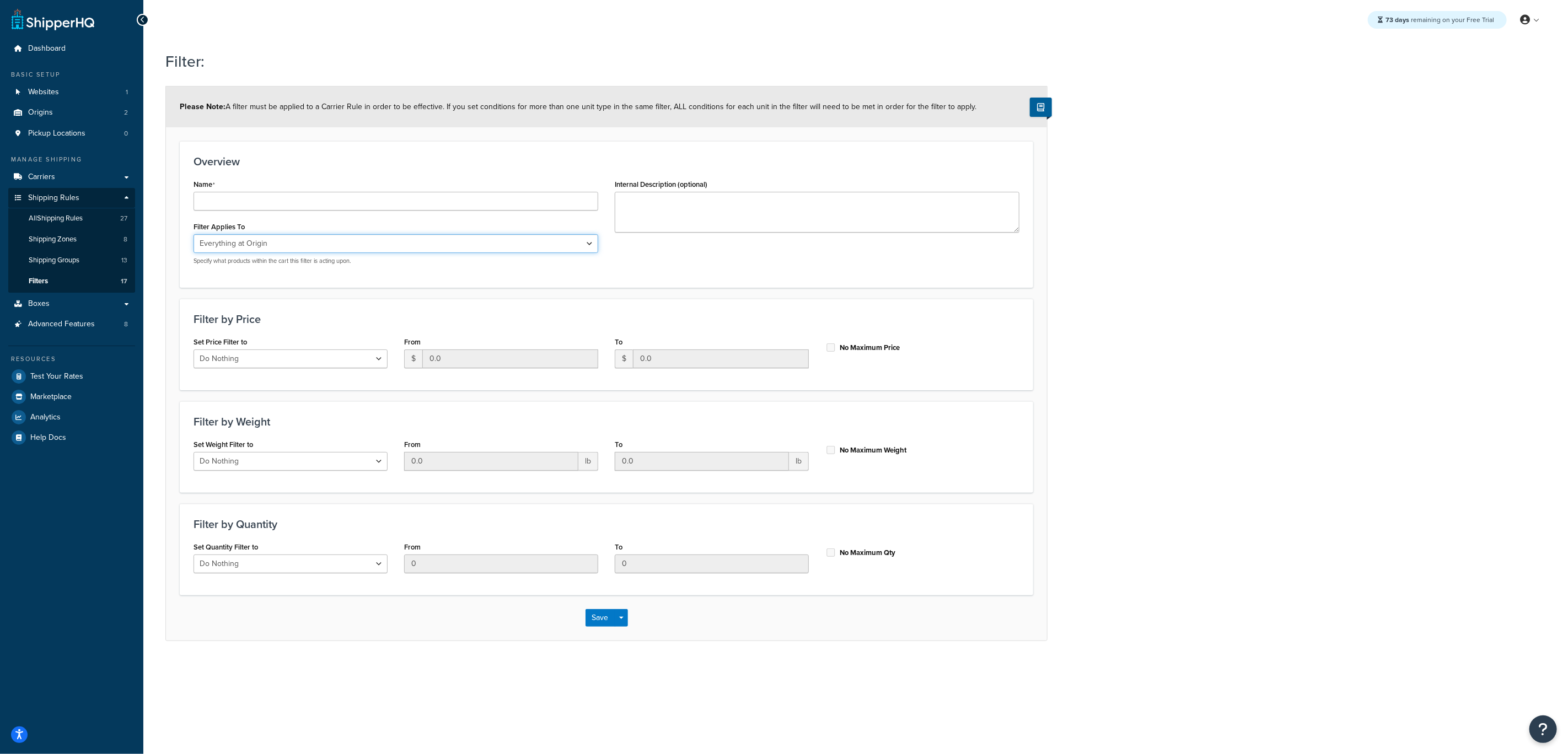
click at [435, 241] on select "Whole Cart Everything in Shipping Group Everything at Origin Each Item within S…" at bounding box center [396, 243] width 405 height 19
select select "CART"
click at [193, 234] on select "Whole Cart Everything in Shipping Group Everything at Origin Each Item within S…" at bounding box center [396, 243] width 405 height 19
click at [273, 352] on select "Do Nothing Apply to a Range" at bounding box center [290, 358] width 194 height 19
click at [300, 360] on select "Do Nothing Apply to a Range" at bounding box center [290, 358] width 194 height 19
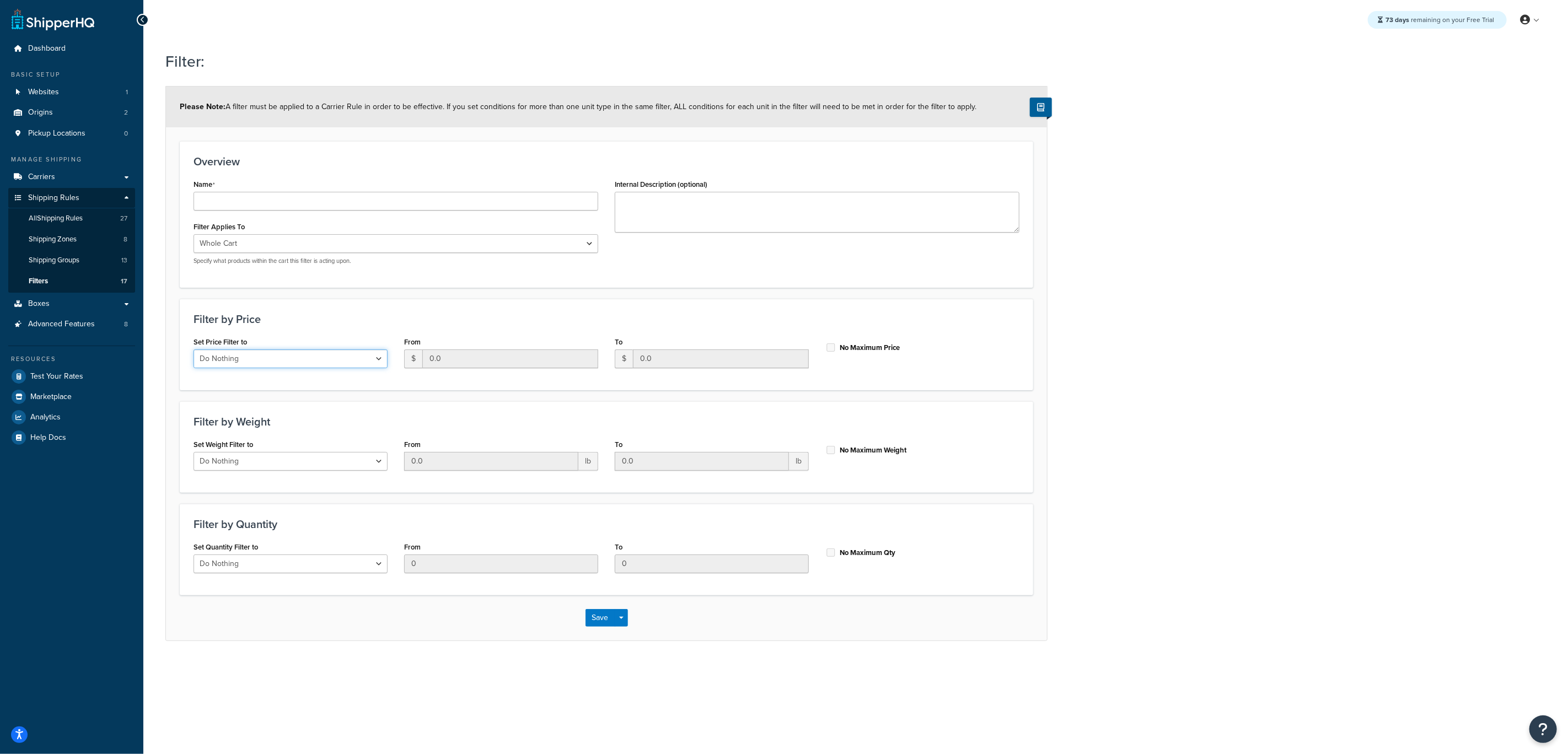
select select "range"
click at [193, 349] on select "Do Nothing Apply to a Range" at bounding box center [290, 358] width 194 height 19
click at [506, 361] on input "0.0" at bounding box center [510, 358] width 176 height 19
click at [410, 360] on span "$" at bounding box center [413, 358] width 18 height 19
click at [411, 360] on span "$" at bounding box center [413, 358] width 18 height 19
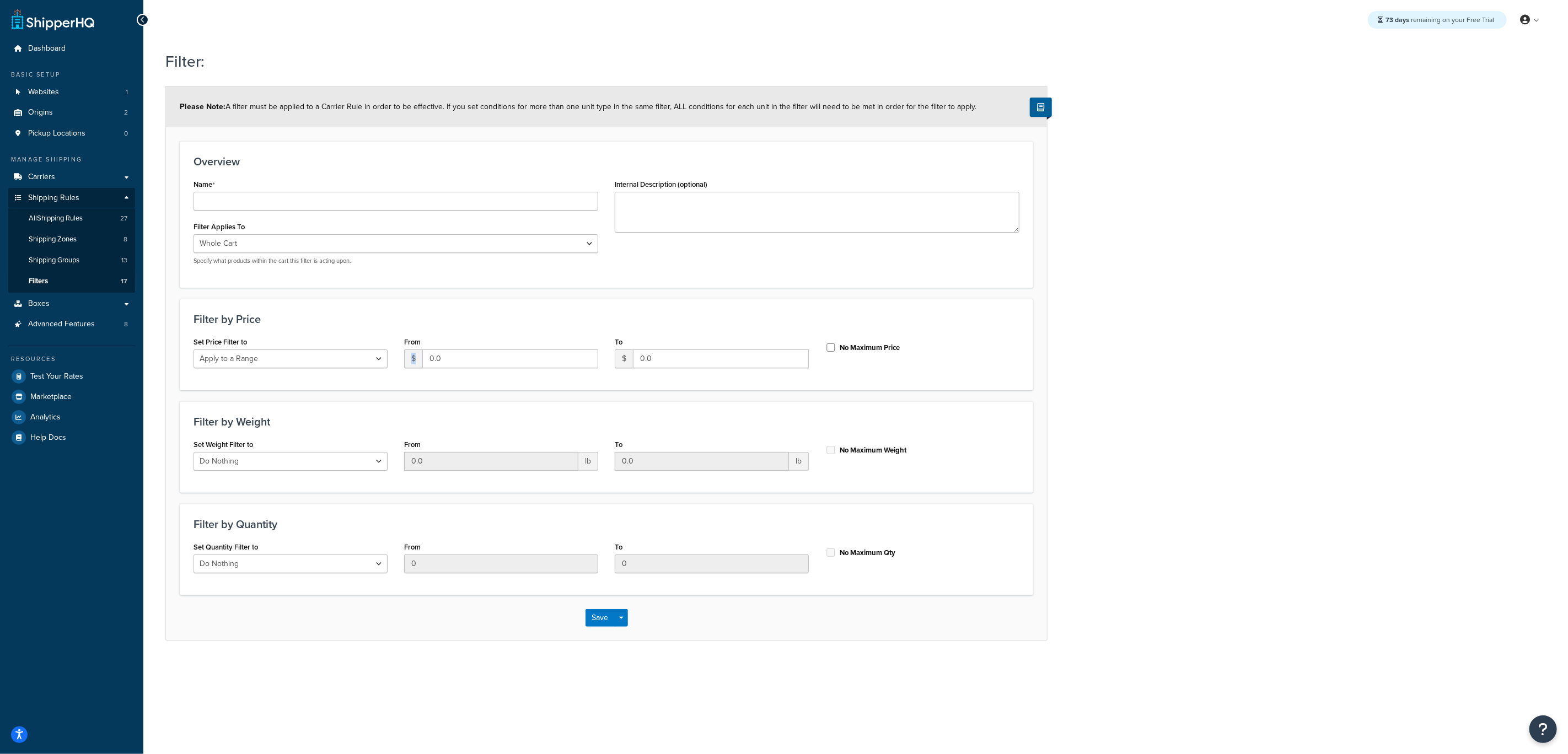
click at [412, 360] on span "$" at bounding box center [413, 358] width 18 height 19
click at [413, 359] on span "$" at bounding box center [413, 358] width 18 height 19
click at [461, 360] on input "0.0" at bounding box center [510, 358] width 176 height 19
click at [831, 350] on input "No Maximum Price" at bounding box center [831, 347] width 11 height 9
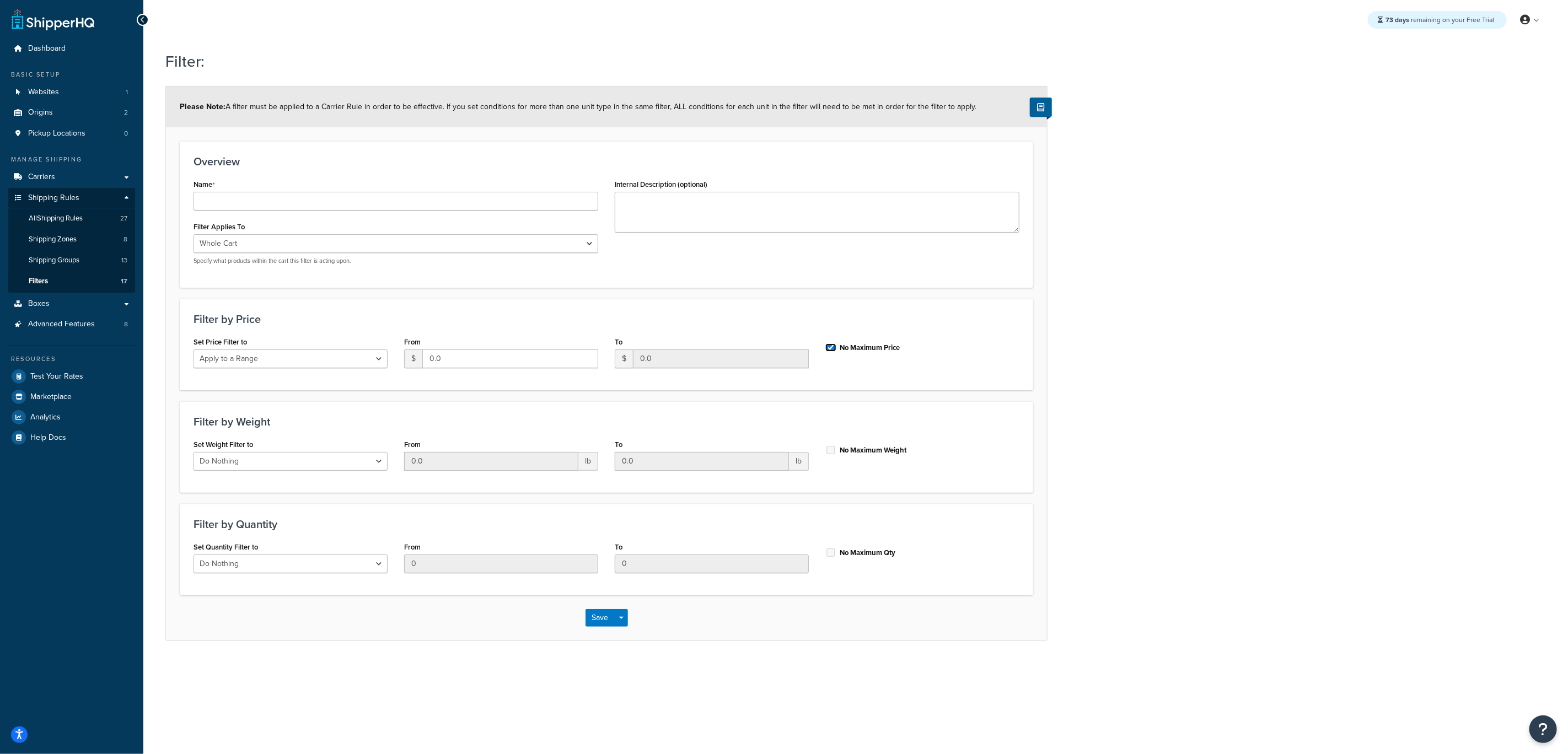
click at [831, 349] on input "No Maximum Price" at bounding box center [831, 347] width 11 height 9
checkbox input "false"
click at [625, 619] on button "Save Dropdown" at bounding box center [621, 617] width 13 height 18
click at [382, 705] on div "73 days remaining on your Free Trial My Profile Billing Global Settings Contact…" at bounding box center [856, 377] width 1425 height 754
click at [86, 221] on link "All Shipping Rules 27" at bounding box center [72, 218] width 127 height 20
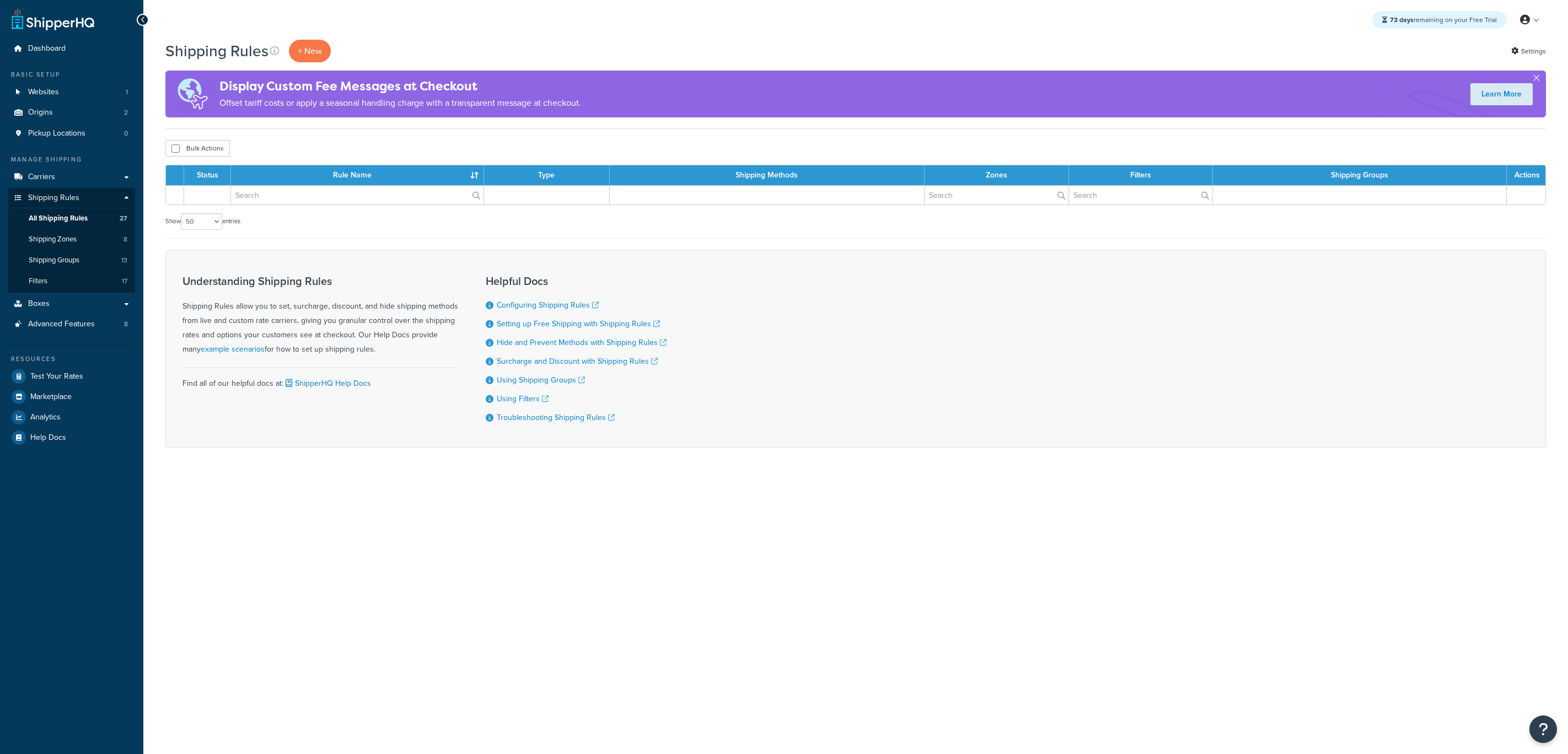
select select "50"
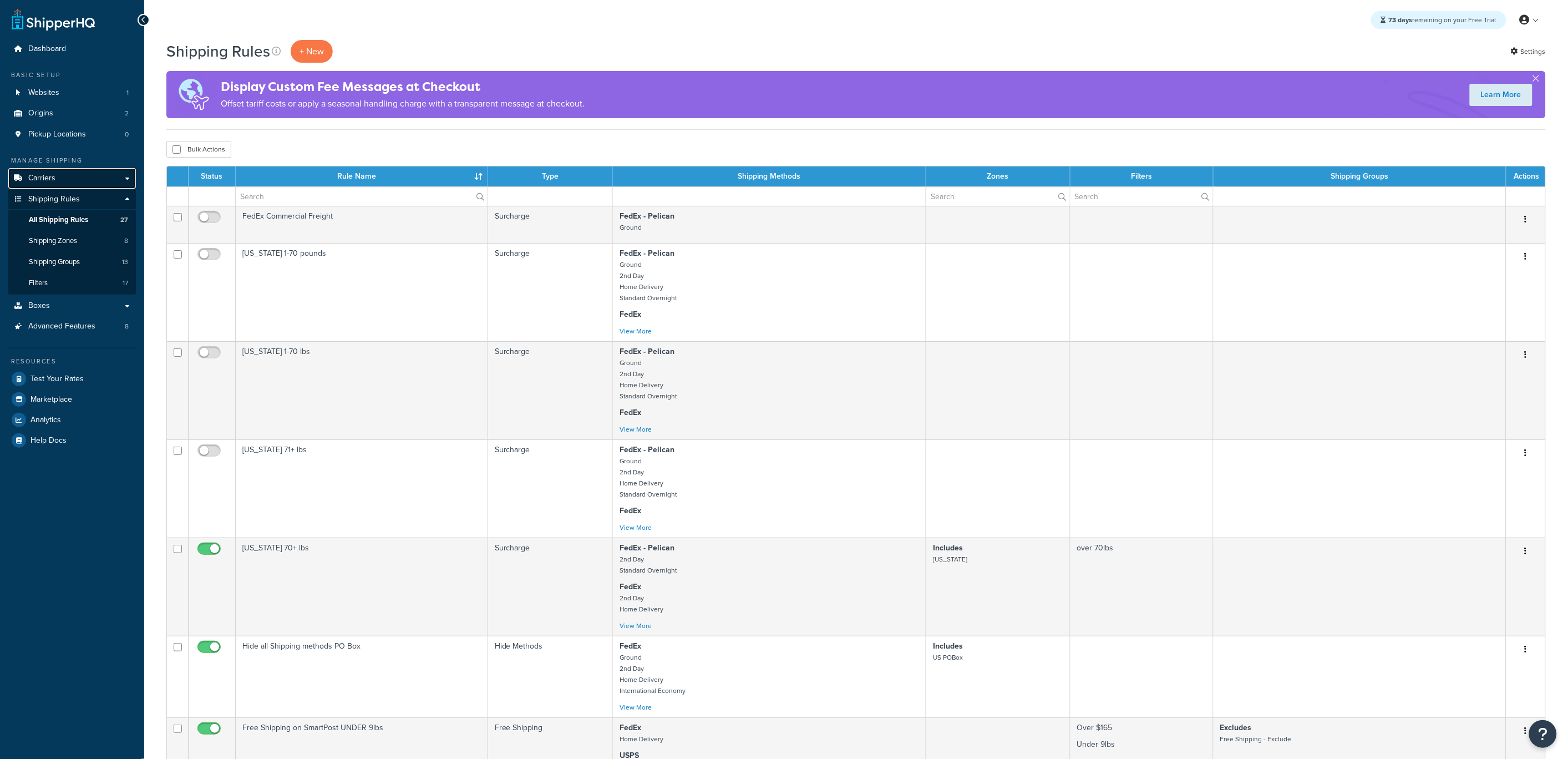
click at [83, 183] on link "Carriers" at bounding box center [72, 178] width 128 height 20
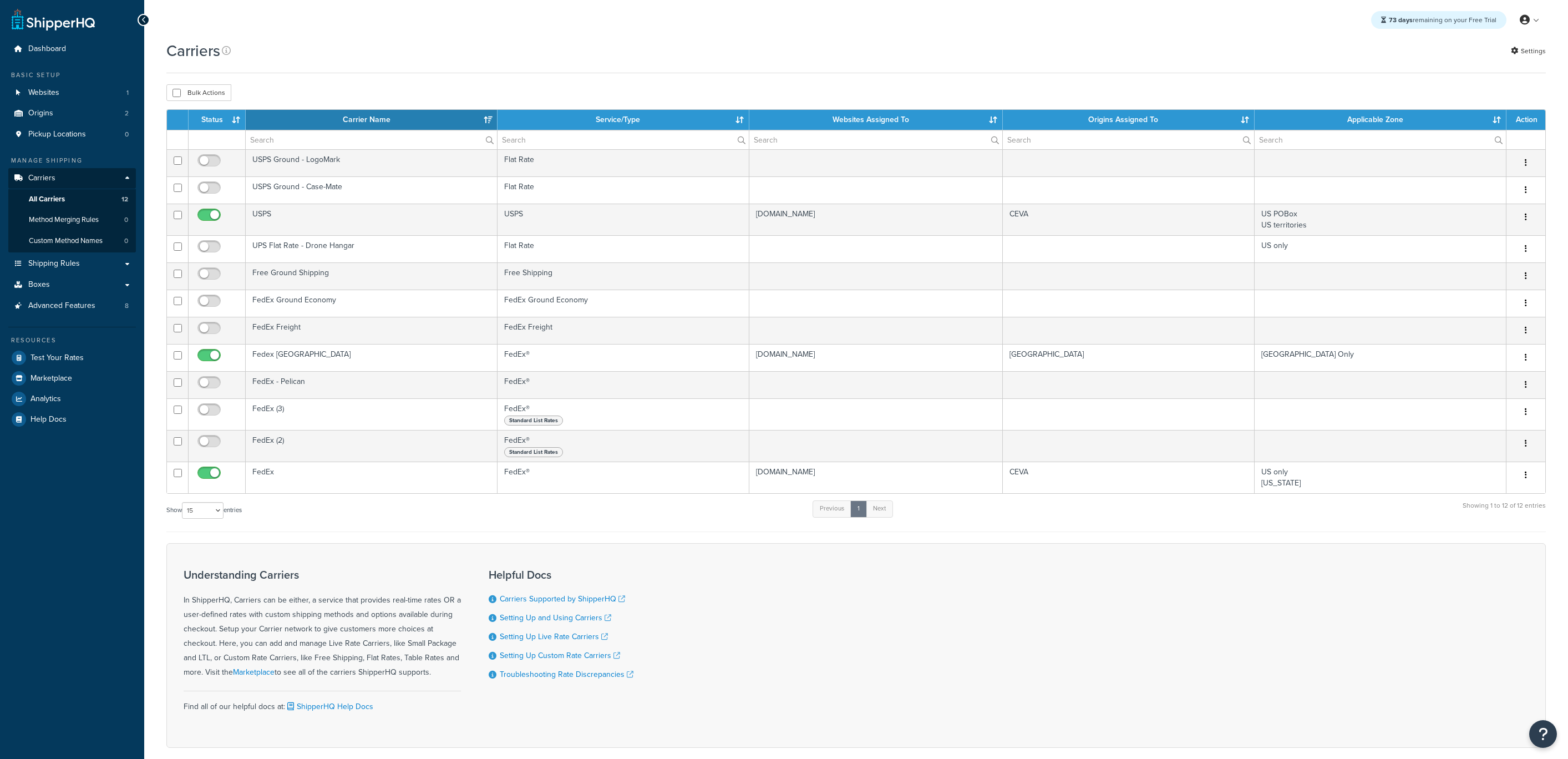
select select "15"
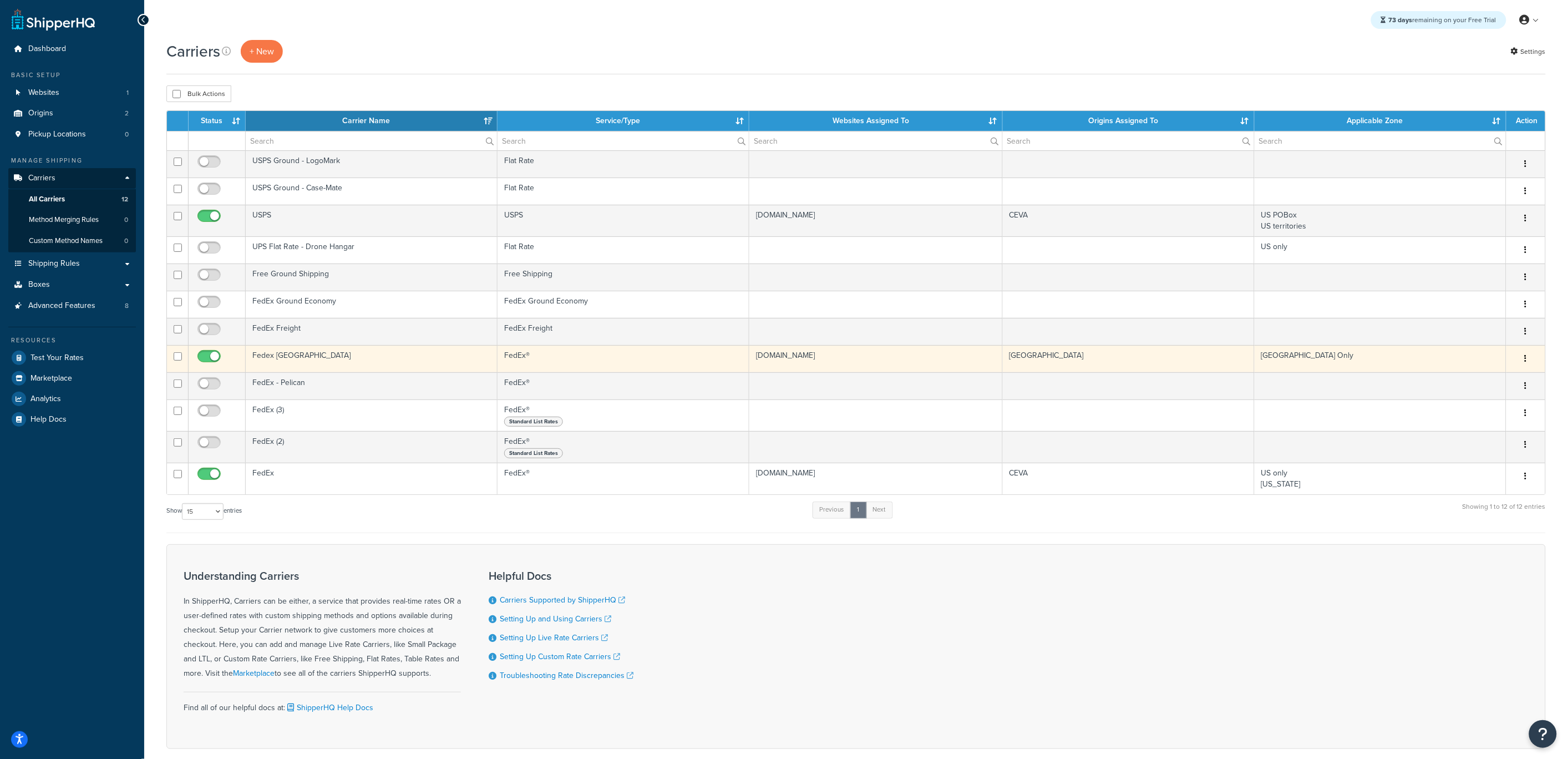
click at [324, 353] on td "Fedex [GEOGRAPHIC_DATA]" at bounding box center [372, 358] width 252 height 27
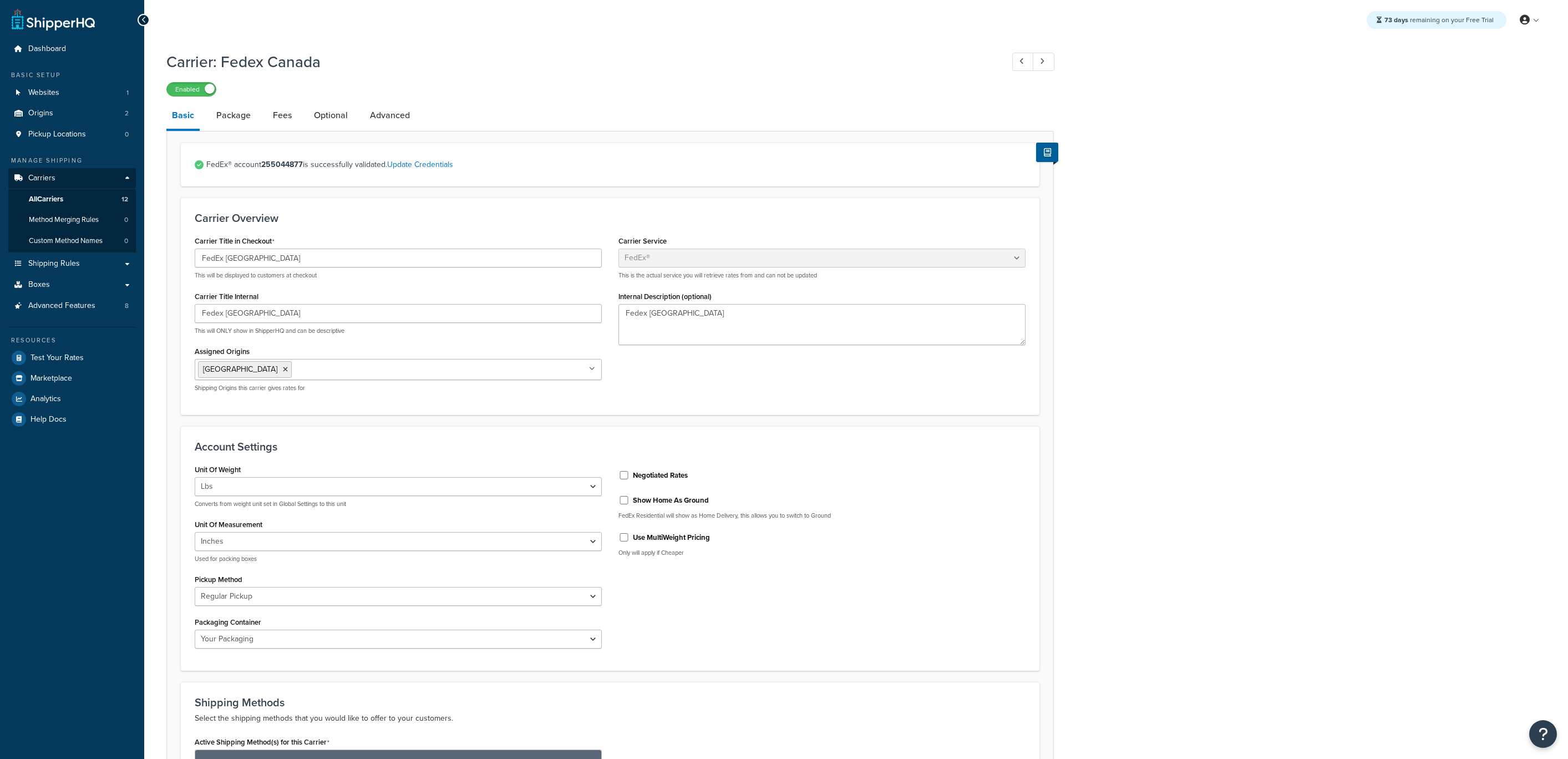
select select "fedEx"
select select "REGULAR_PICKUP"
select select "YOUR_PACKAGING"
click at [244, 110] on link "Package" at bounding box center [234, 115] width 45 height 26
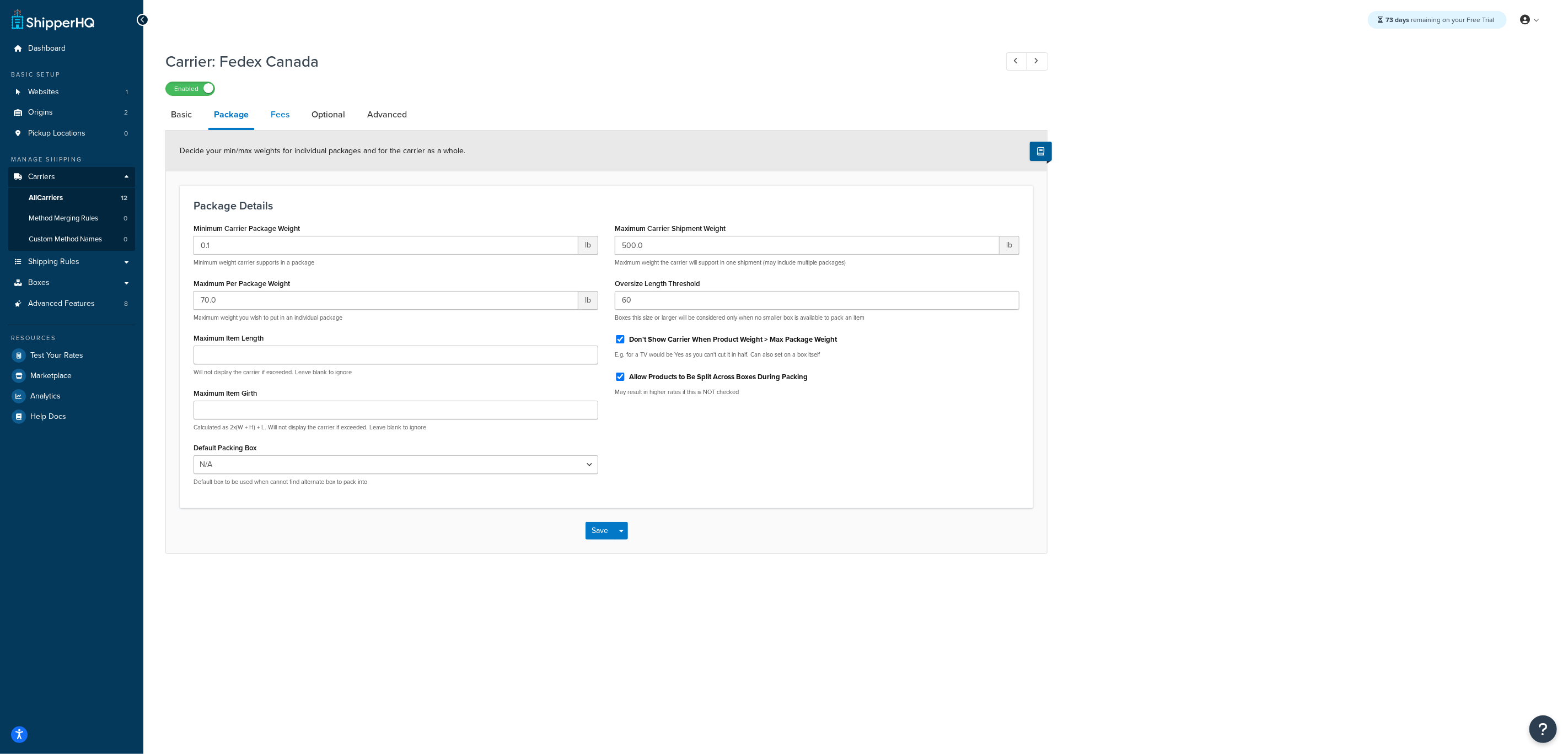
click at [288, 114] on link "Fees" at bounding box center [280, 114] width 30 height 26
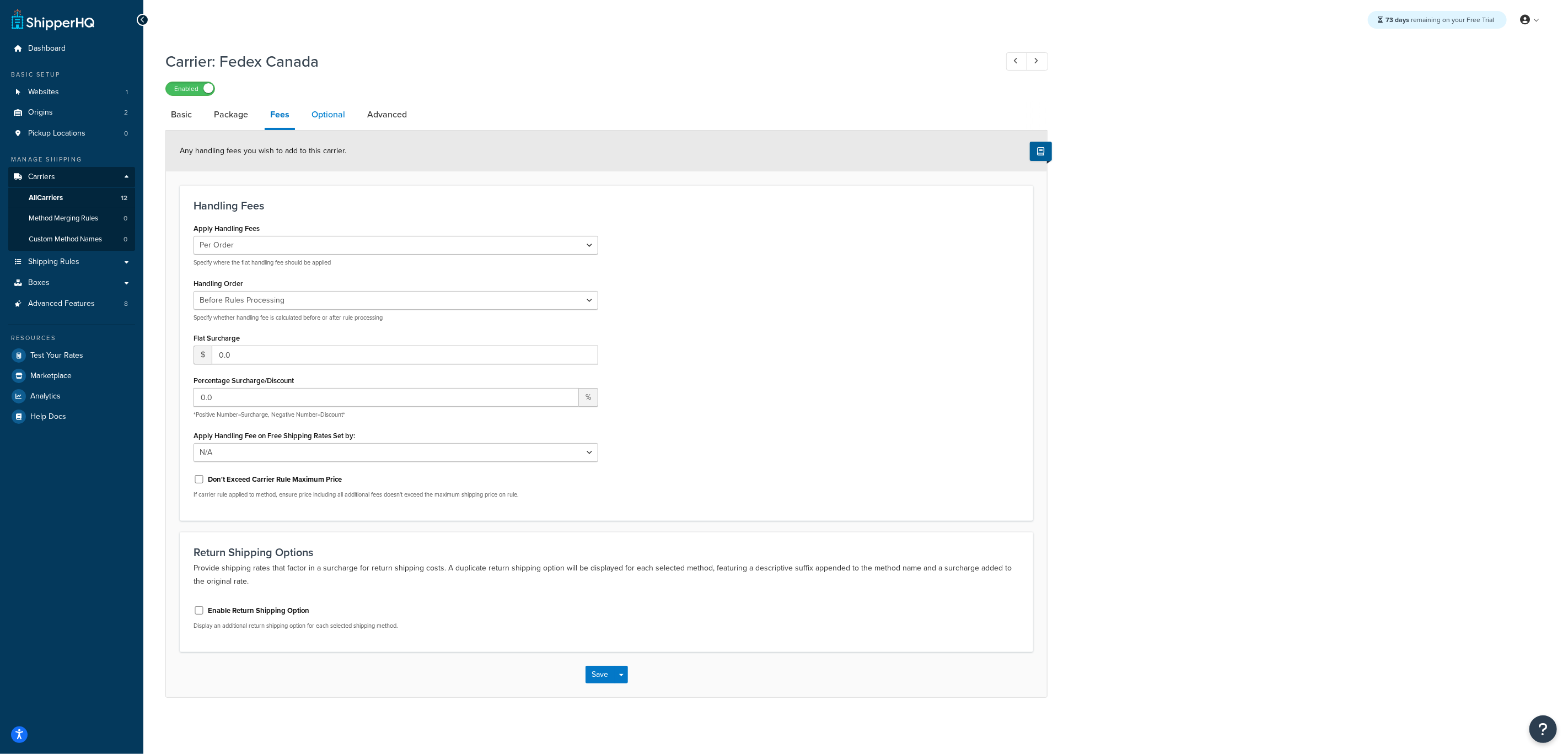
click at [315, 118] on link "Optional" at bounding box center [328, 114] width 45 height 26
select select "business"
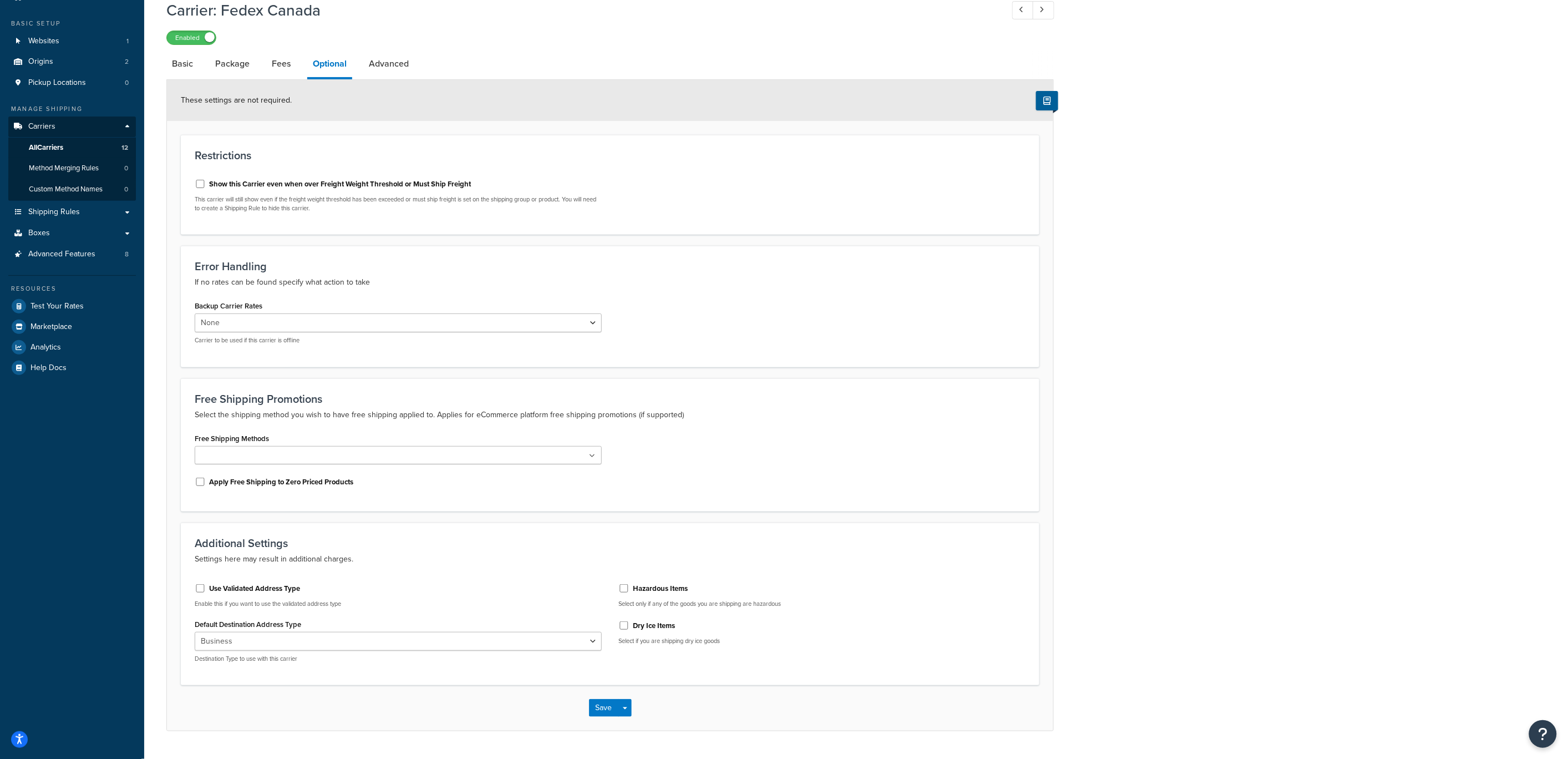
scroll to position [60, 0]
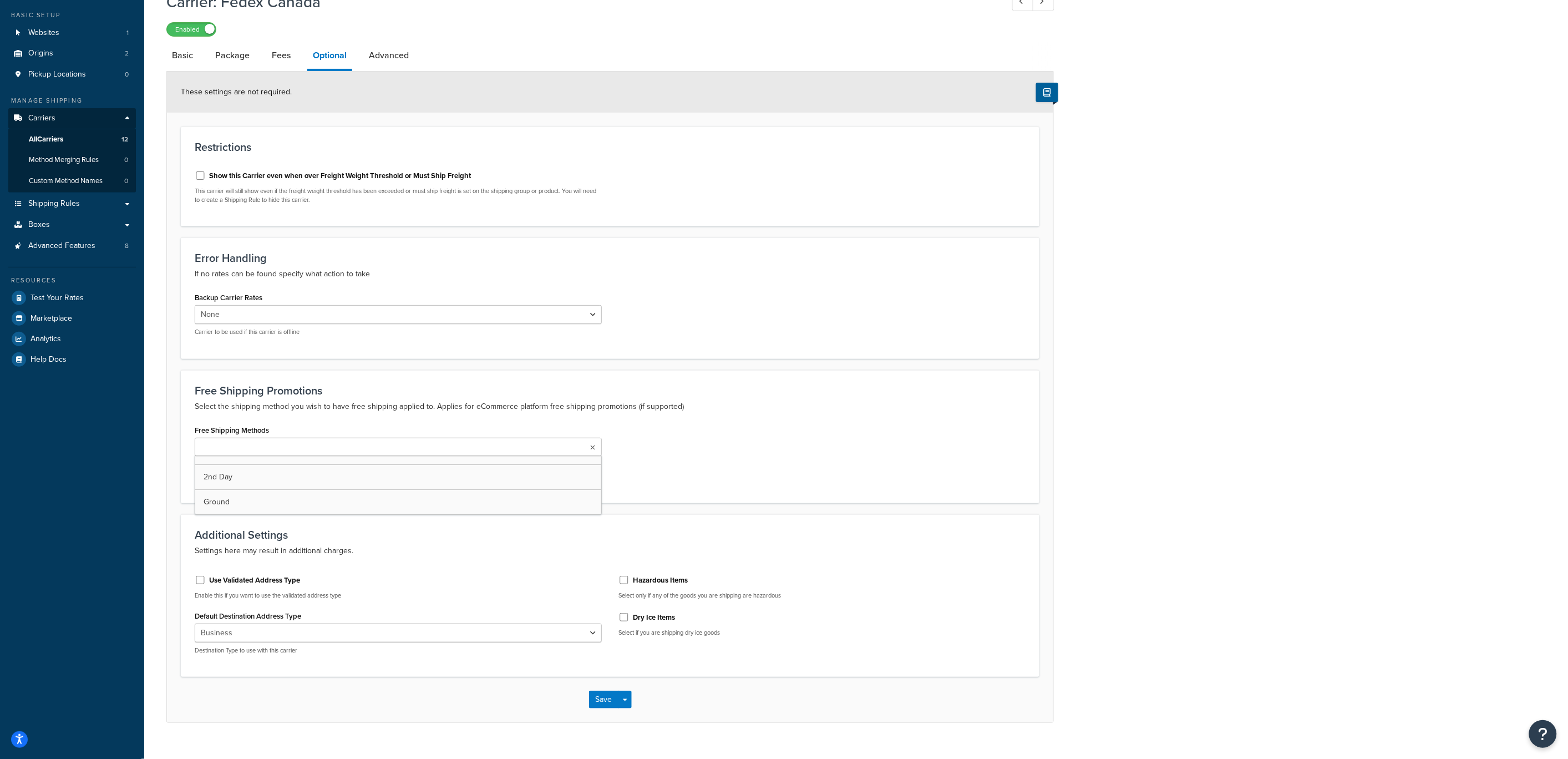
click at [303, 445] on ul at bounding box center [398, 447] width 407 height 18
click at [366, 381] on div "Free Shipping Promotions Select the shipping method you wish to have free shipp…" at bounding box center [610, 438] width 859 height 136
click at [239, 445] on icon at bounding box center [237, 448] width 5 height 7
click at [320, 385] on h3 "Free Shipping Promotions" at bounding box center [610, 391] width 831 height 12
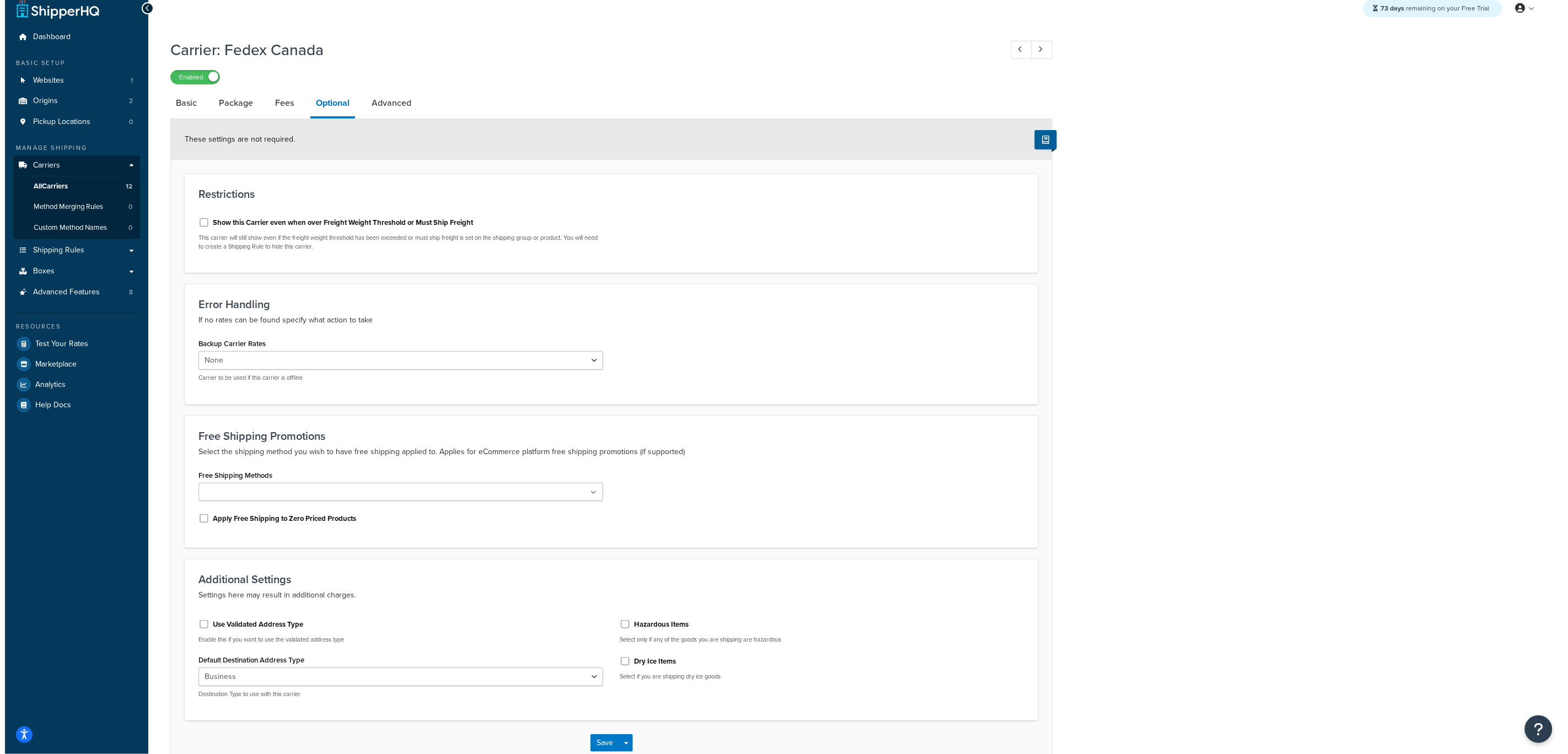
scroll to position [0, 0]
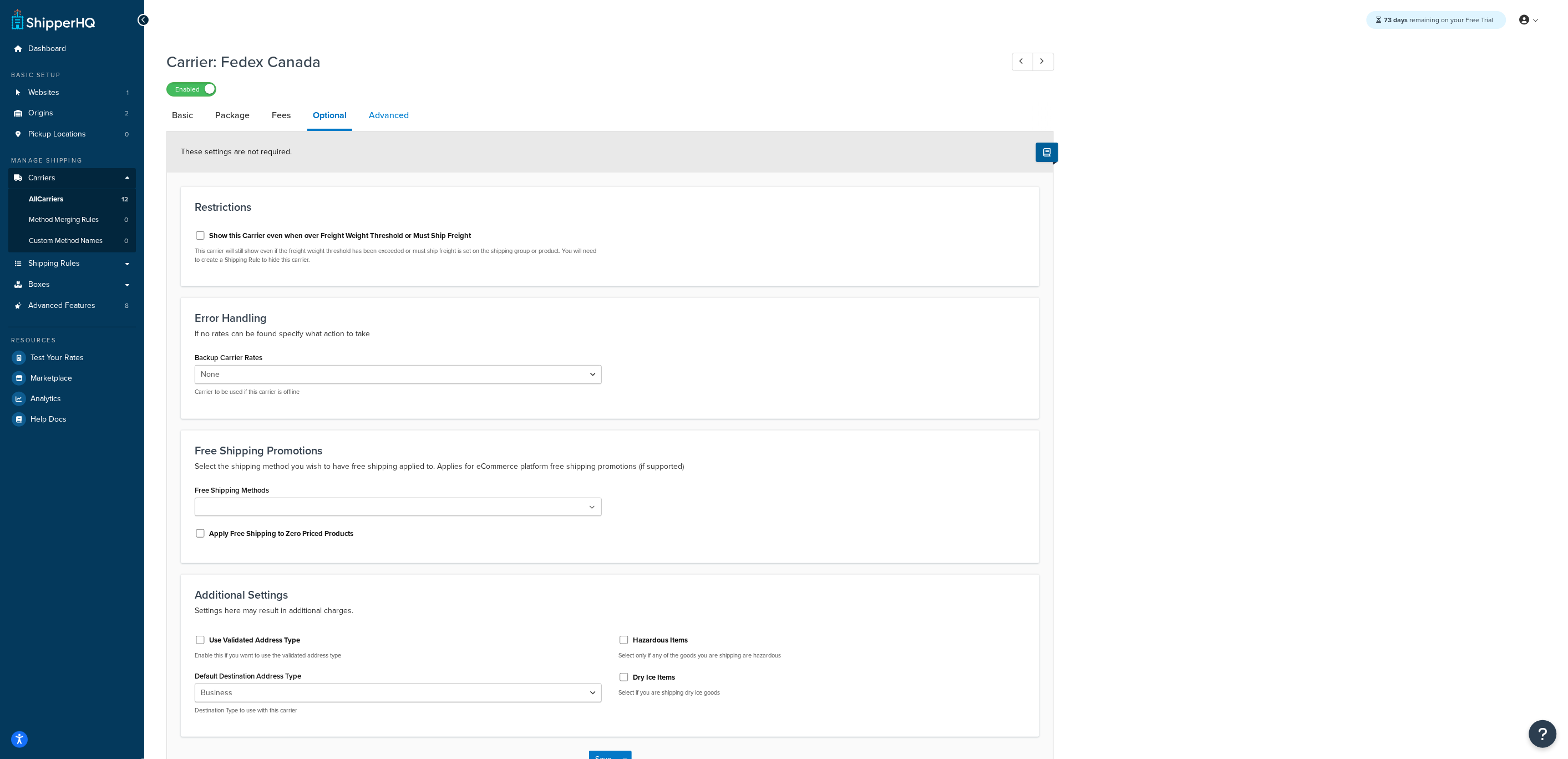
click at [401, 126] on link "Advanced" at bounding box center [388, 115] width 51 height 26
select select "false"
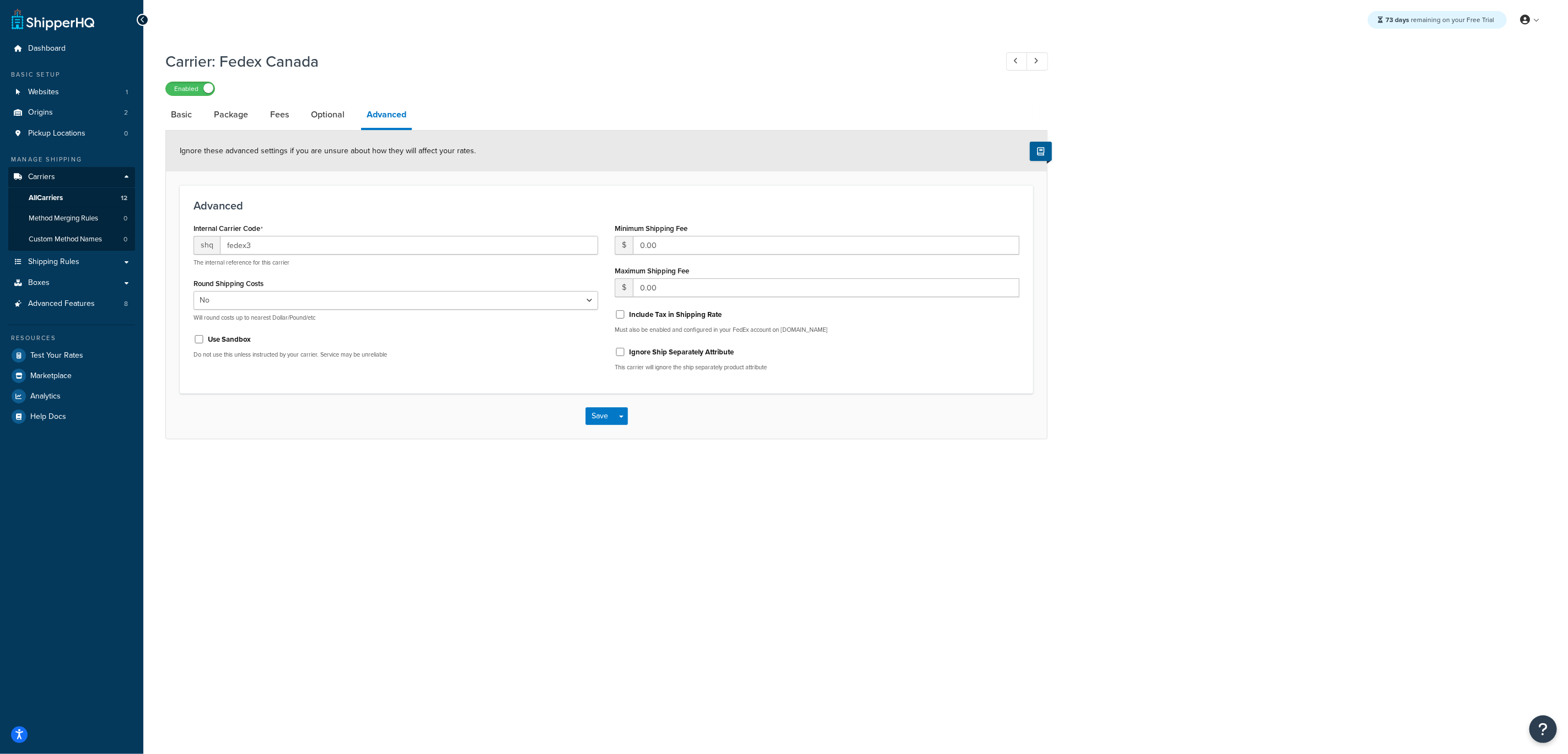
click at [695, 605] on div "73 days remaining on your Free Trial My Profile Billing Global Settings Contact…" at bounding box center [856, 377] width 1425 height 754
